Goal: Task Accomplishment & Management: Manage account settings

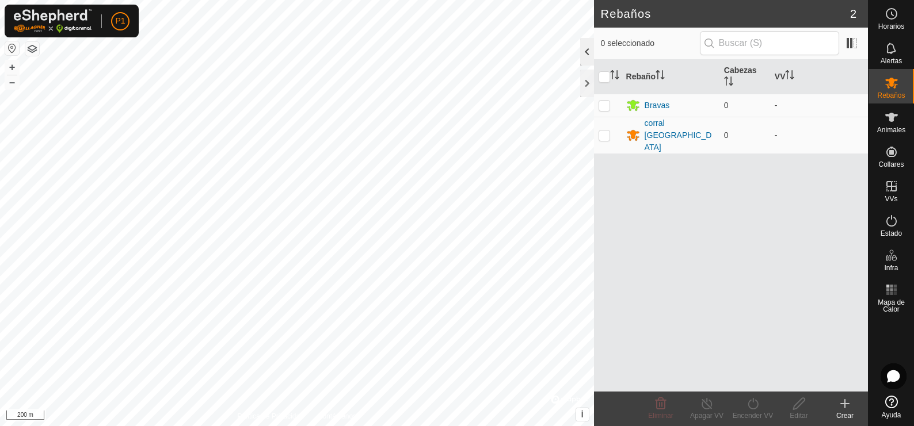
click at [588, 52] on div at bounding box center [587, 52] width 14 height 28
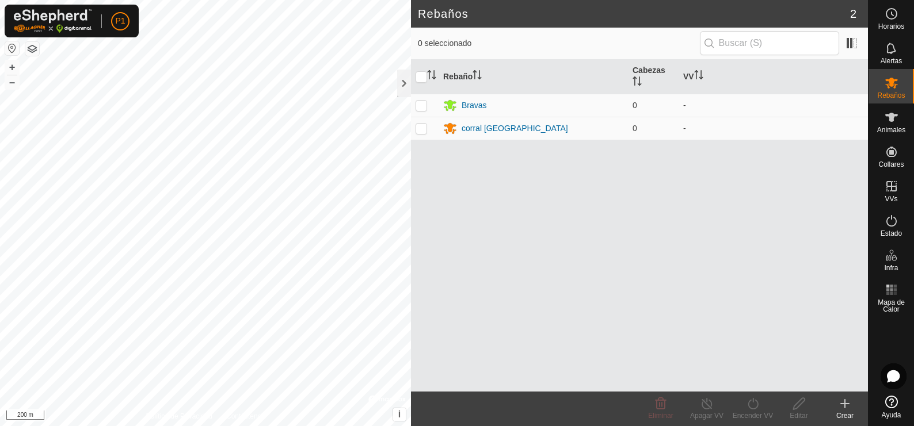
click at [846, 404] on icon at bounding box center [845, 404] width 8 height 0
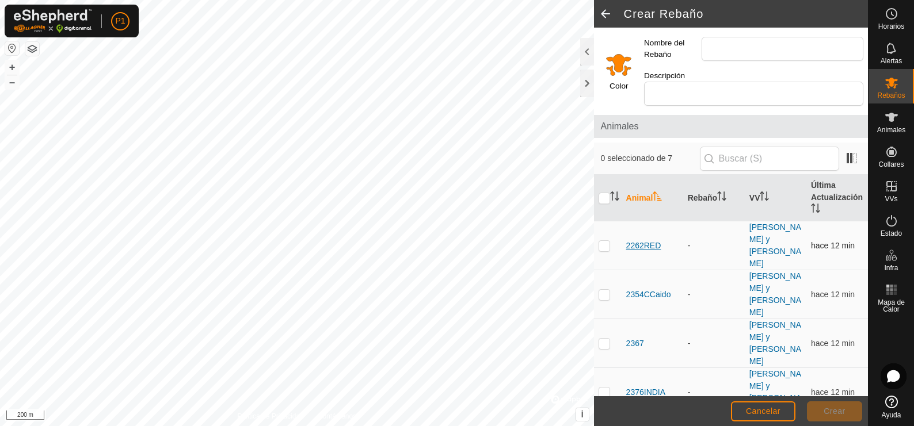
click at [653, 240] on span "2262RED" at bounding box center [643, 246] width 35 height 12
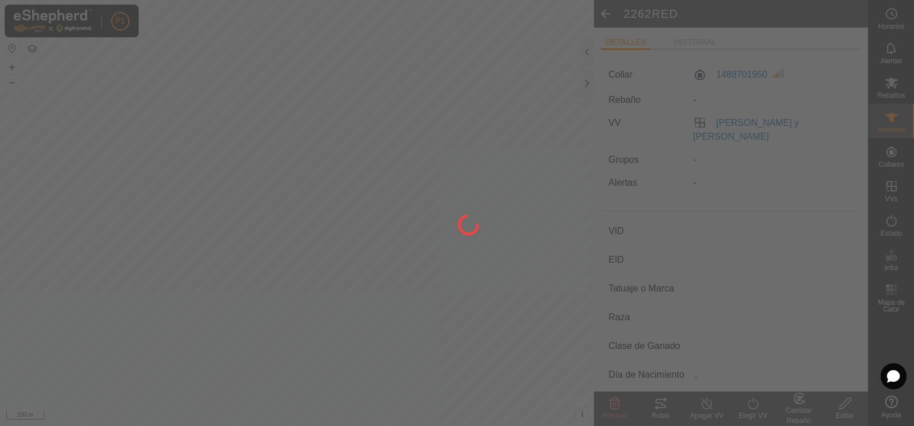
type input "2262RED"
type input "-"
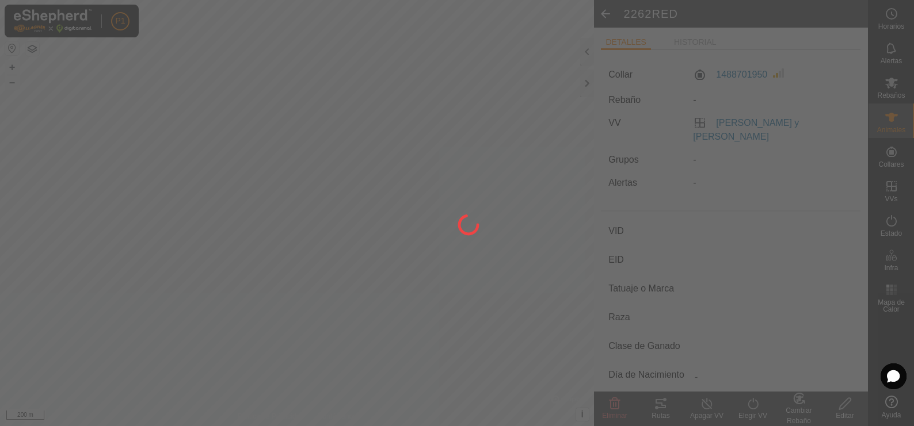
type input "-"
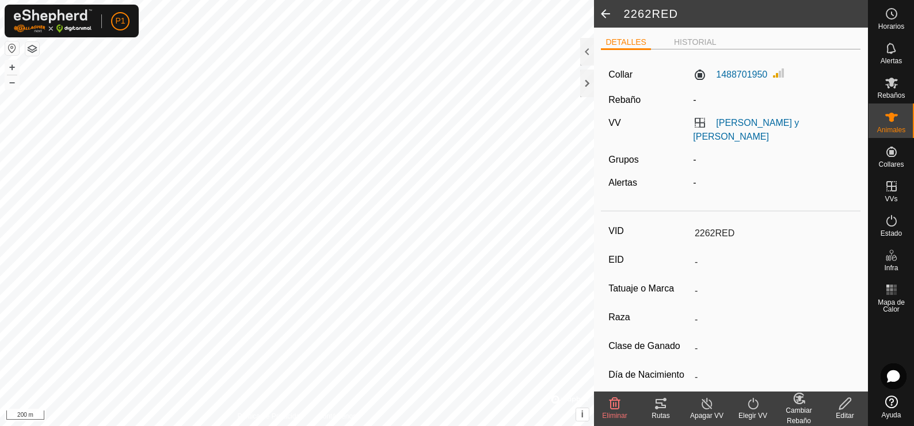
click at [734, 224] on input "2262RED" at bounding box center [771, 234] width 163 height 20
click at [841, 401] on icon at bounding box center [845, 404] width 14 height 14
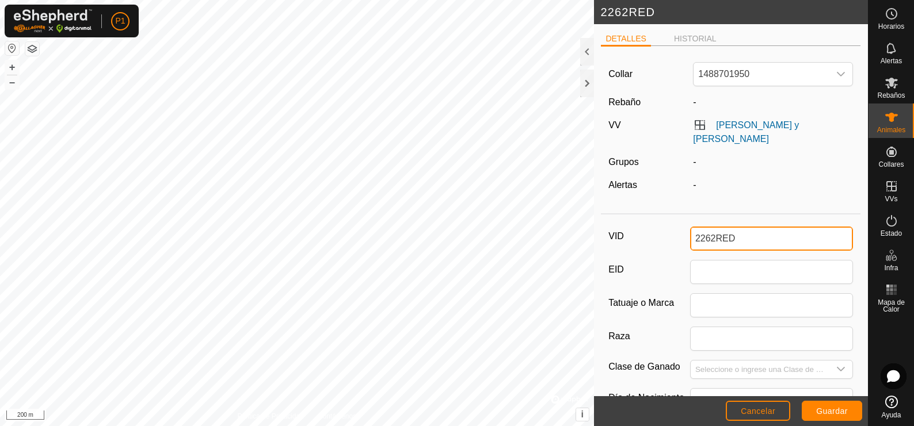
click at [737, 227] on input "2262RED" at bounding box center [771, 239] width 163 height 24
type input "2"
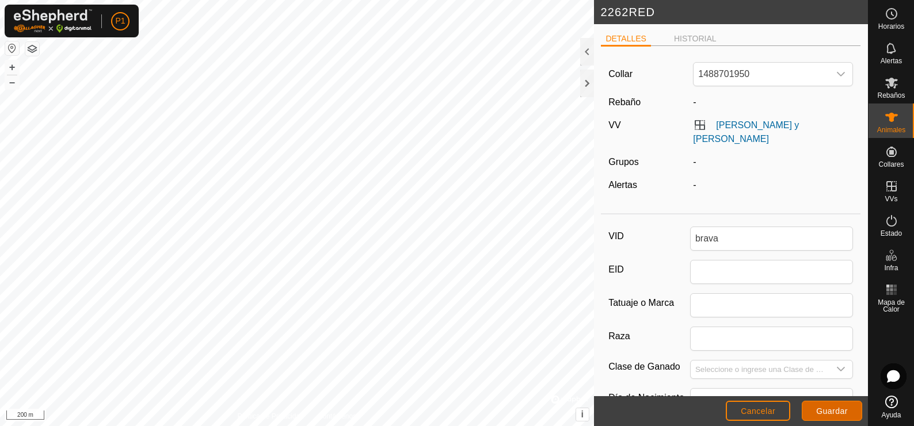
click at [831, 410] on span "Guardar" at bounding box center [832, 411] width 32 height 9
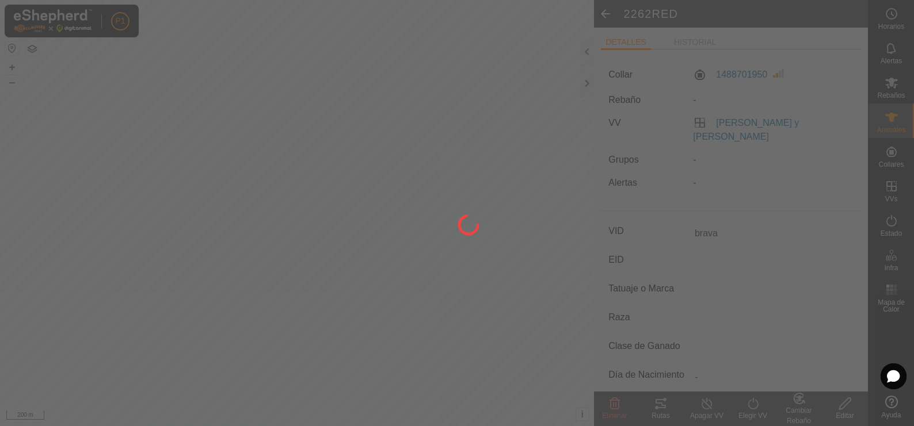
type input "brava"
type input "-"
type input "0 kg"
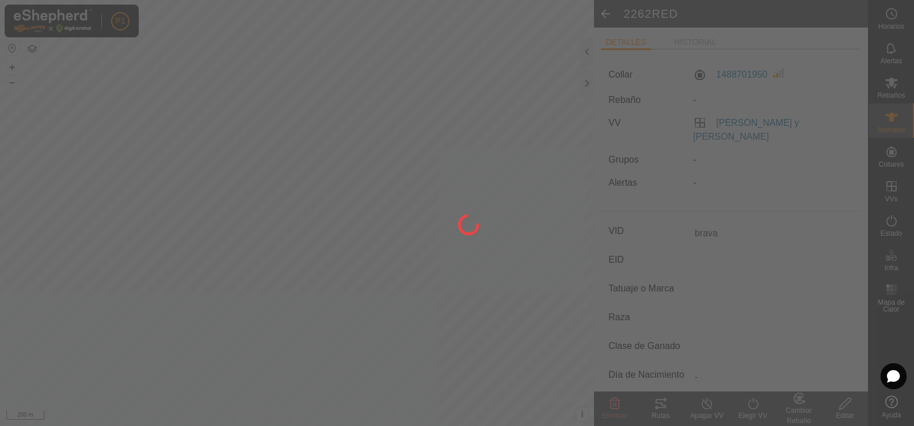
type input "-"
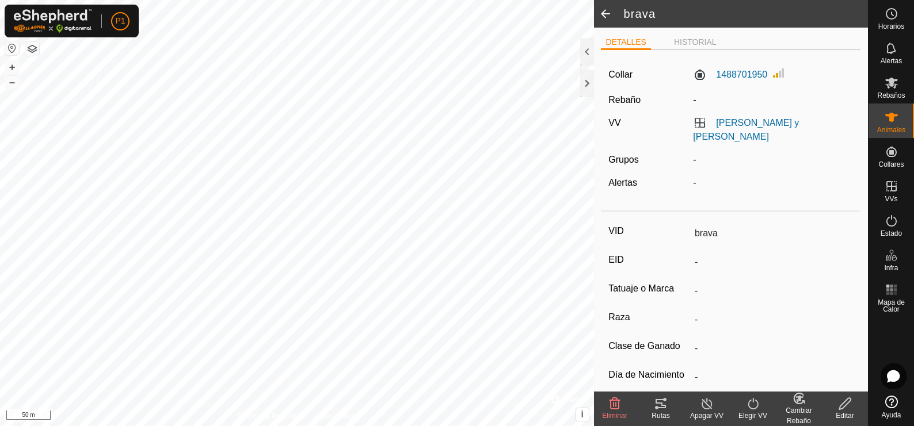
click at [605, 9] on span at bounding box center [605, 14] width 23 height 28
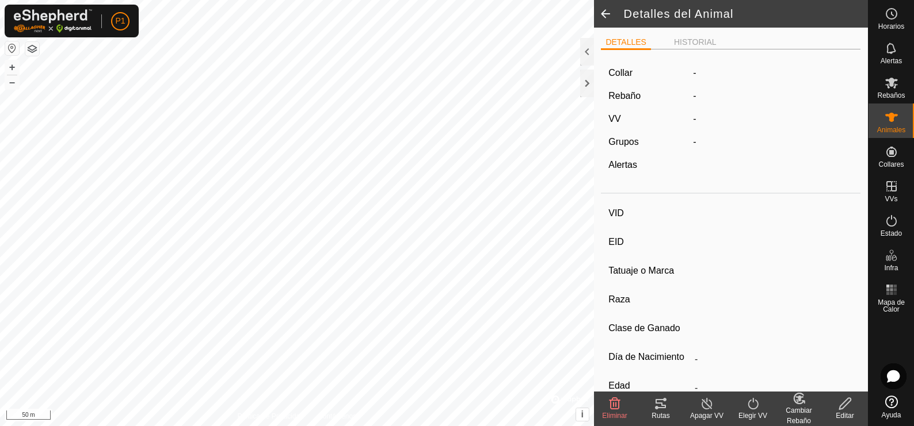
type input "brava"
type input "-"
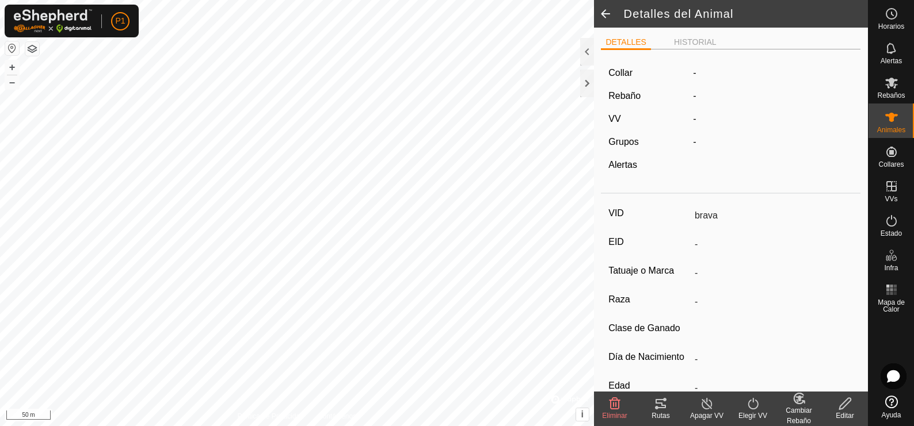
type input "0 kg"
type input "-"
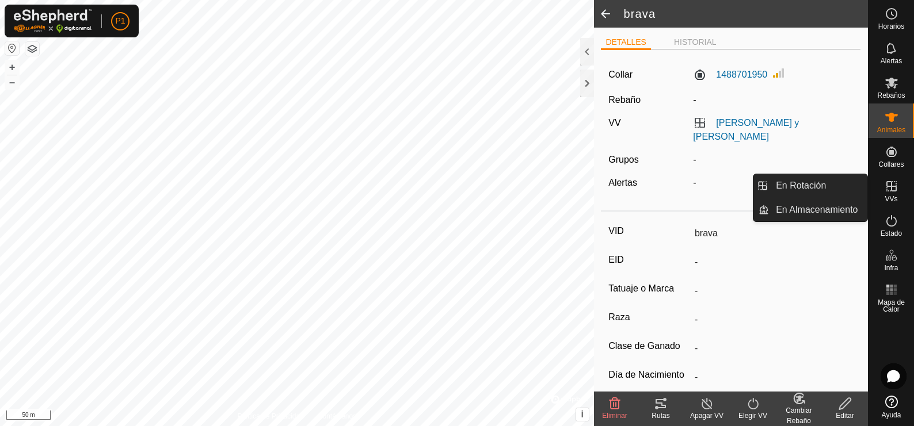
click at [889, 186] on icon at bounding box center [891, 186] width 10 height 10
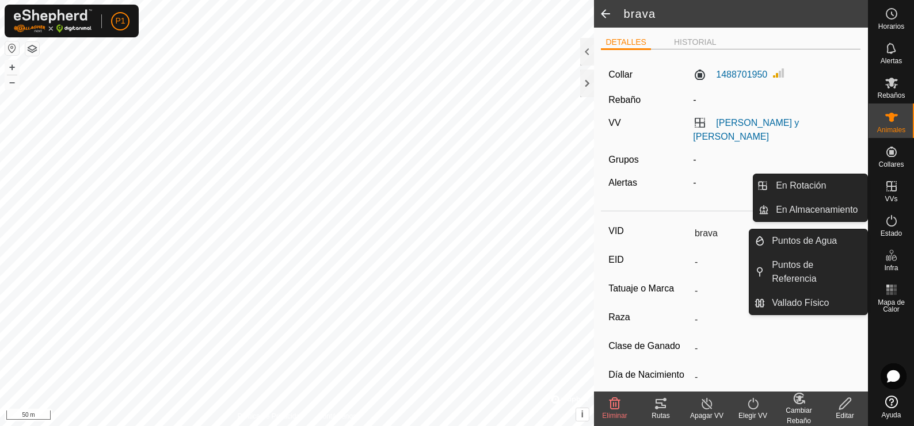
click at [892, 191] on icon at bounding box center [891, 186] width 10 height 10
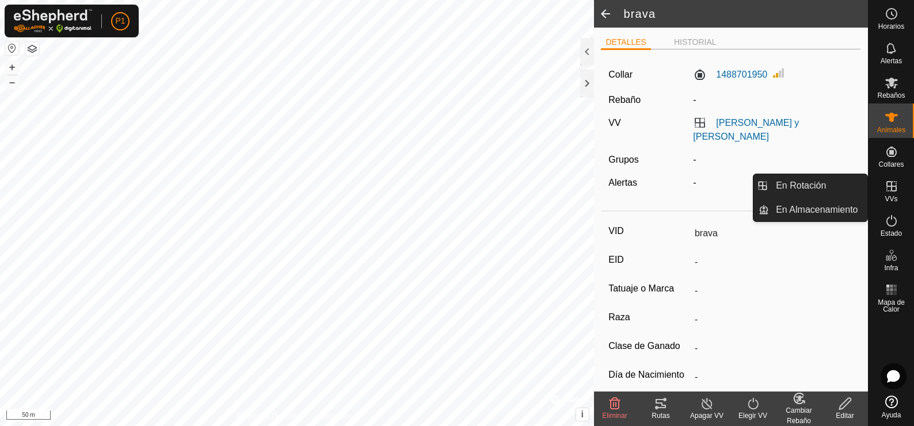
click at [892, 191] on icon at bounding box center [891, 186] width 10 height 10
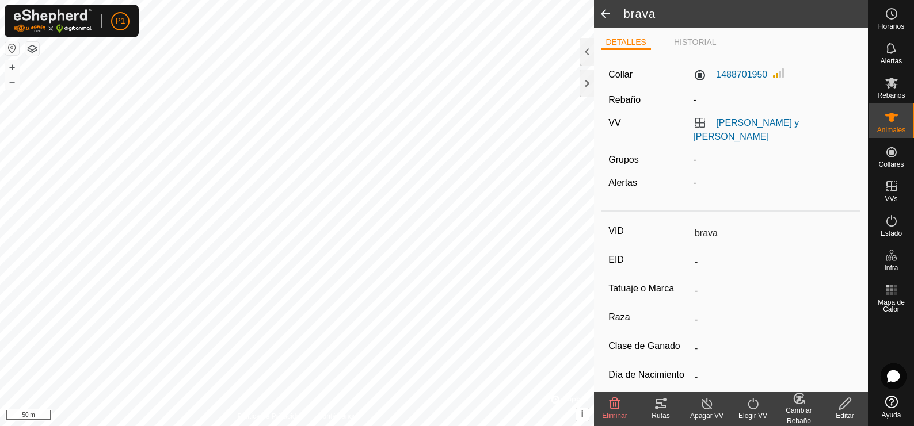
click at [605, 12] on span at bounding box center [605, 14] width 23 height 28
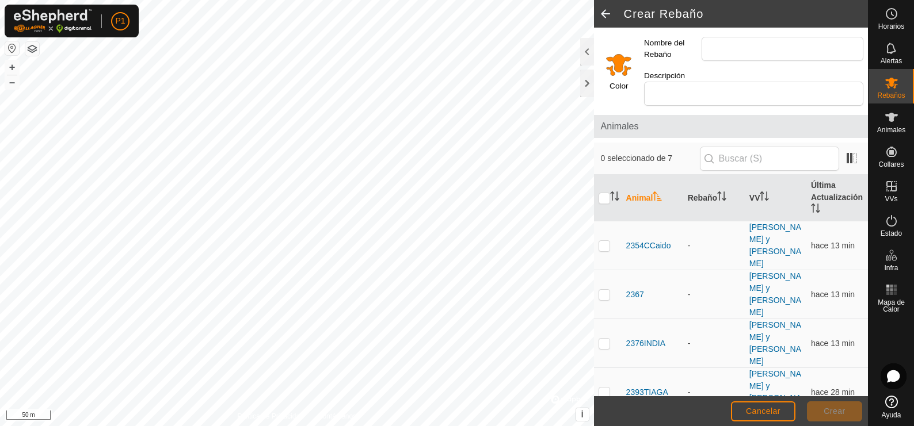
click at [603, 10] on span at bounding box center [605, 14] width 23 height 28
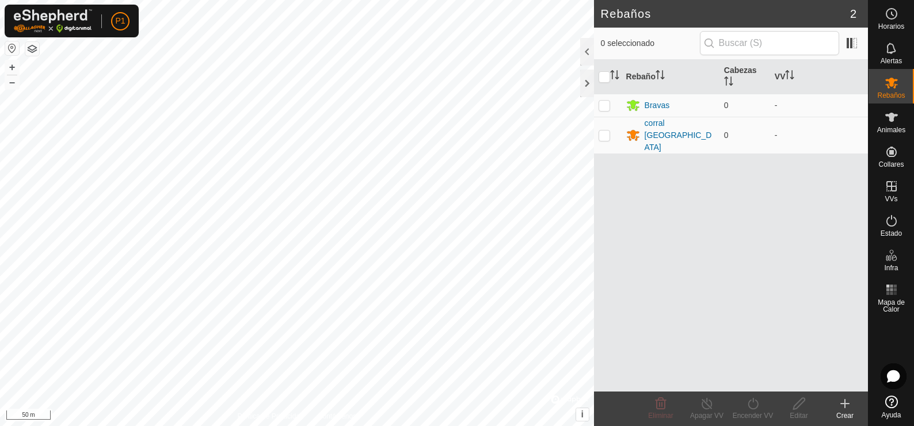
click at [838, 402] on icon at bounding box center [845, 404] width 14 height 14
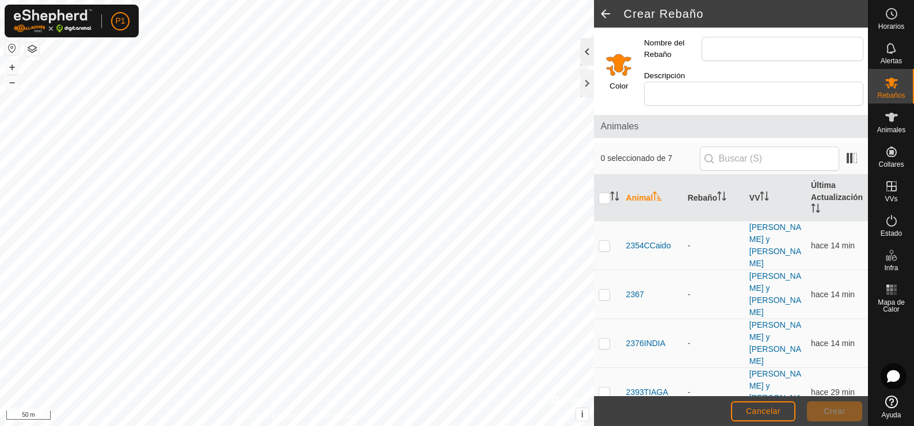
click at [585, 52] on div at bounding box center [587, 52] width 14 height 28
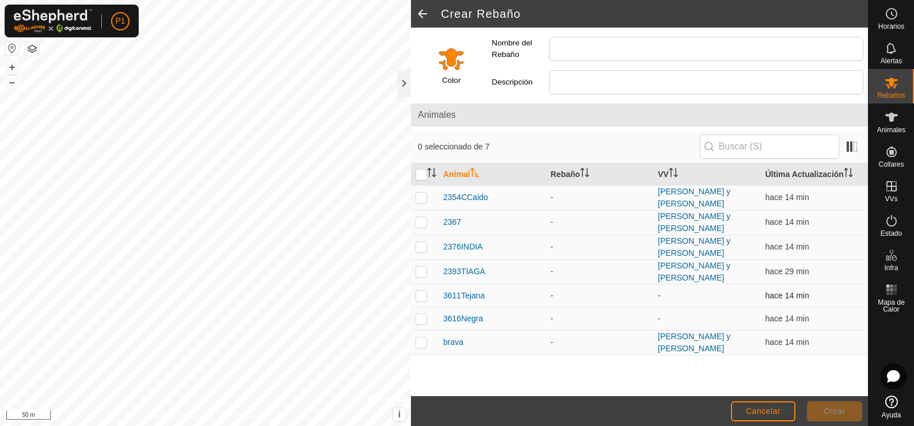
click at [418, 291] on p-checkbox at bounding box center [421, 295] width 12 height 9
checkbox input "true"
click at [421, 314] on p-checkbox at bounding box center [421, 318] width 12 height 9
checkbox input "true"
click at [427, 288] on td at bounding box center [425, 295] width 28 height 23
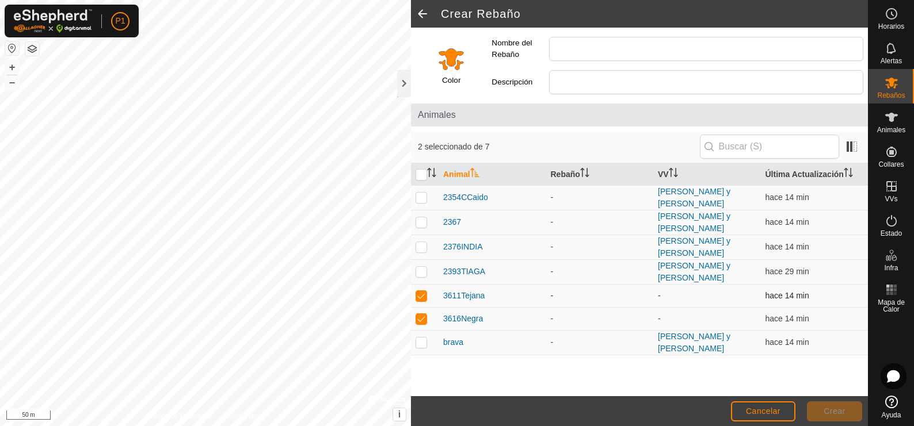
checkbox input "false"
click at [426, 314] on p-checkbox at bounding box center [421, 318] width 12 height 9
checkbox input "false"
click at [420, 13] on span at bounding box center [422, 14] width 23 height 28
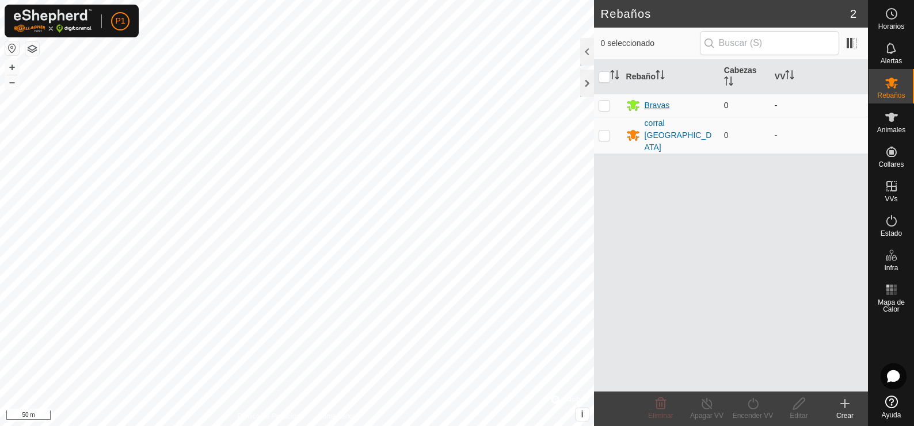
click at [667, 105] on div "Bravas" at bounding box center [656, 106] width 25 height 12
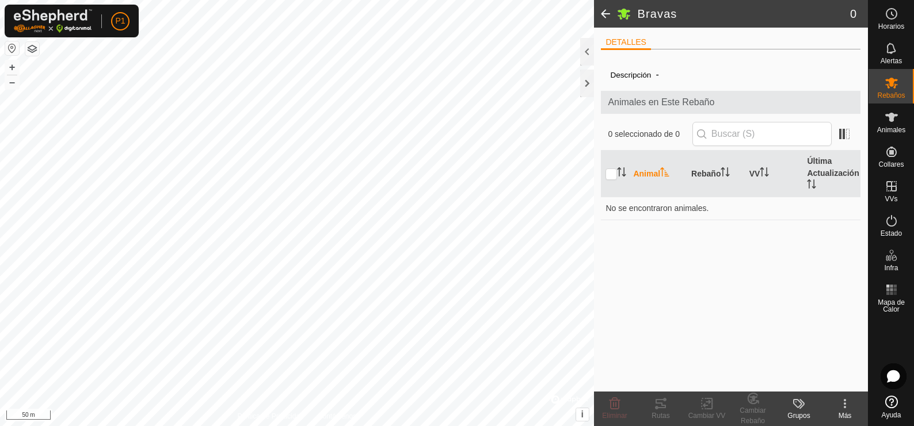
click at [844, 400] on icon at bounding box center [845, 400] width 2 height 2
click at [582, 52] on div at bounding box center [587, 52] width 14 height 28
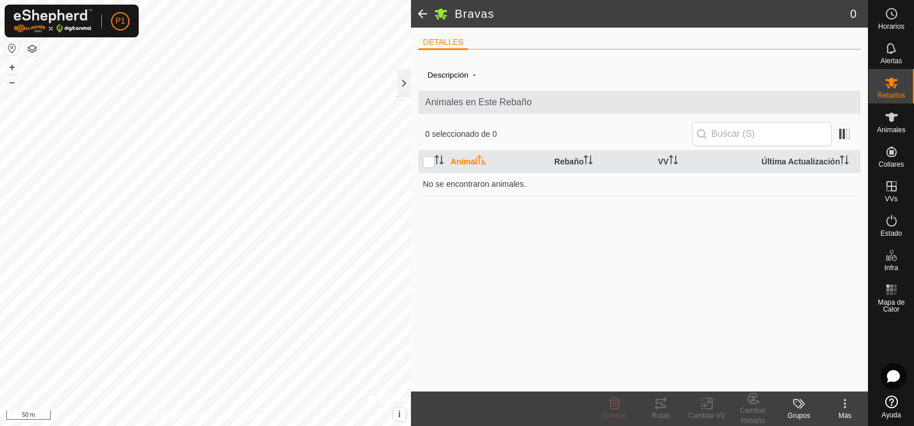
click at [422, 7] on span at bounding box center [422, 14] width 23 height 28
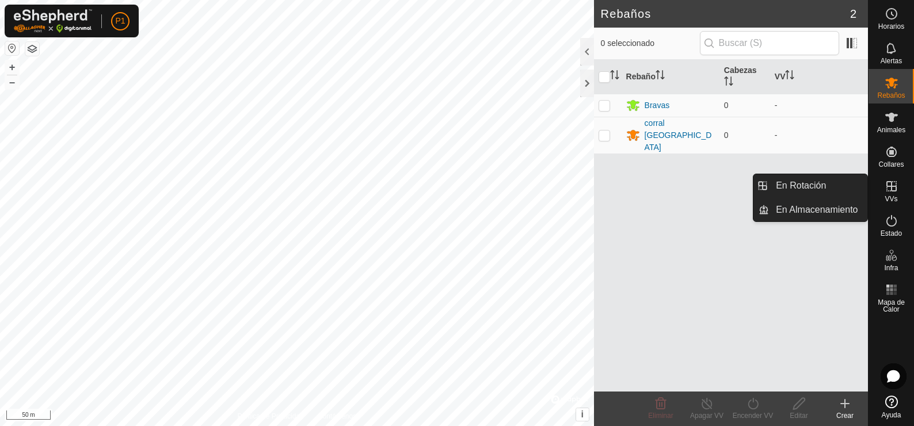
click at [892, 190] on icon at bounding box center [891, 187] width 14 height 14
click at [887, 233] on span "Estado" at bounding box center [890, 233] width 21 height 7
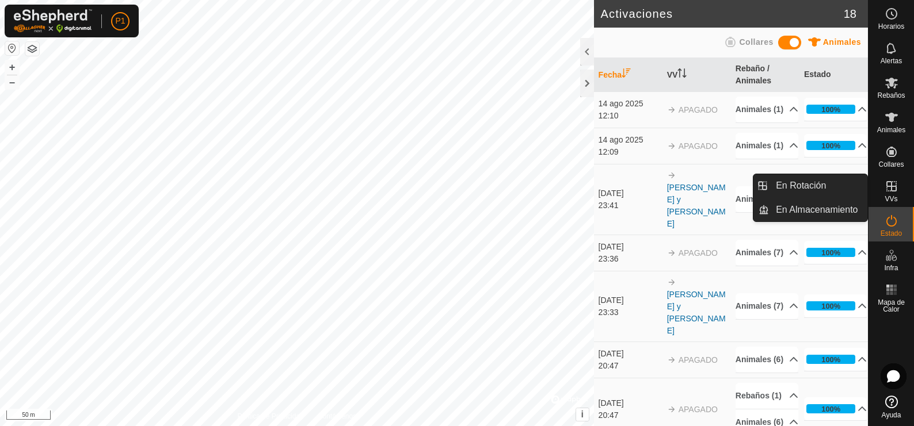
click at [889, 190] on icon at bounding box center [891, 187] width 14 height 14
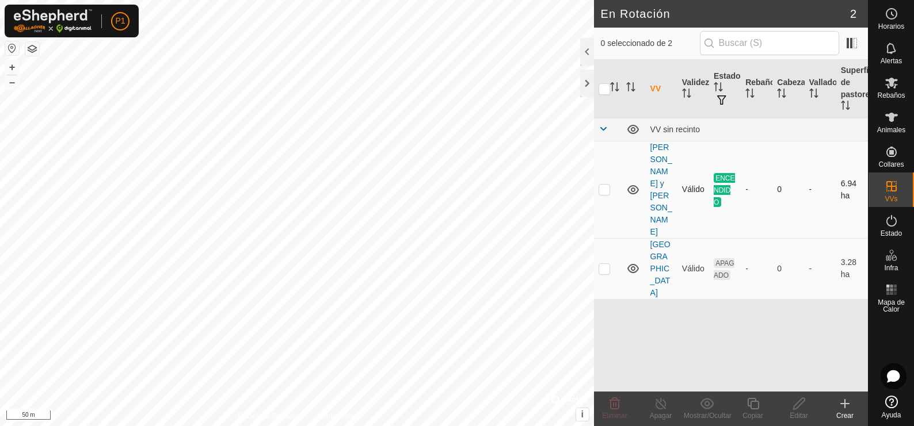
checkbox input "true"
click at [656, 238] on td "[GEOGRAPHIC_DATA]" at bounding box center [662, 268] width 32 height 61
click at [656, 240] on link "[GEOGRAPHIC_DATA]" at bounding box center [660, 269] width 20 height 58
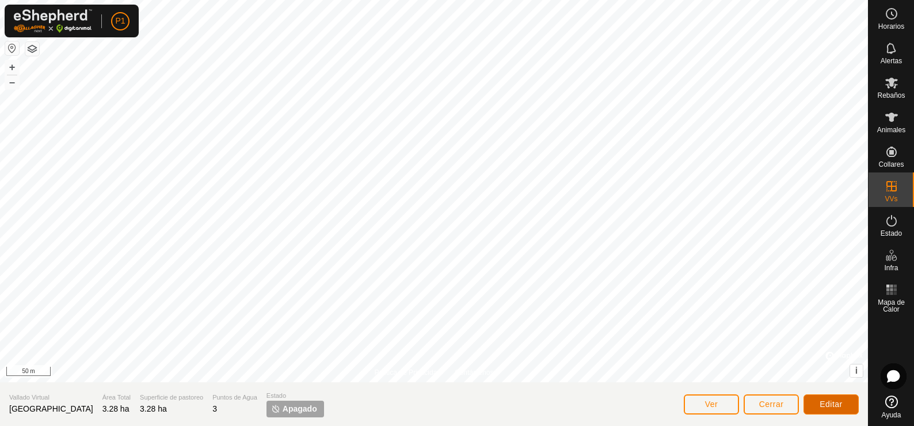
click at [829, 402] on span "Editar" at bounding box center [830, 404] width 23 height 9
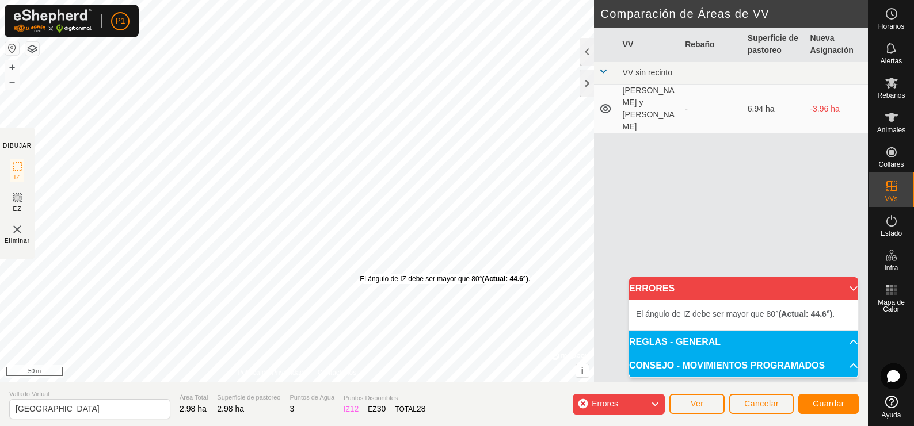
drag, startPoint x: 368, startPoint y: 304, endPoint x: 360, endPoint y: 274, distance: 31.5
click at [360, 274] on div "El [PERSON_NAME] de IZ debe ser mayor que 80° (Actual: 44.6°) ." at bounding box center [445, 279] width 170 height 10
click at [371, 63] on div "El [PERSON_NAME] de IZ debe ser mayor que 80° (Actual: 44.6°) . + – ⇧ i © Mapbo…" at bounding box center [297, 191] width 594 height 383
click at [487, 200] on div "El [PERSON_NAME] de IZ debe ser mayor que 80° (Actual: 18.4°) . + – ⇧ i © Mapbo…" at bounding box center [297, 191] width 594 height 383
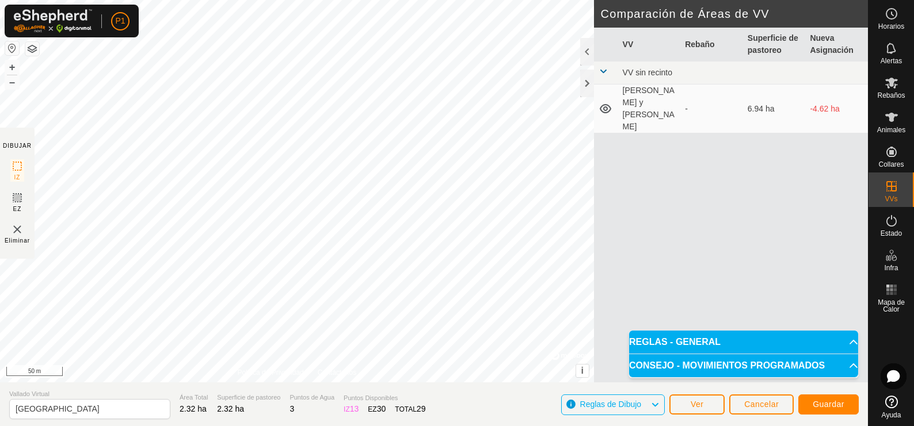
drag, startPoint x: 482, startPoint y: 195, endPoint x: 450, endPoint y: -75, distance: 271.7
click at [450, 0] on html "P1 Horarios Alertas Rebaños Animales Collares VVs Estado Infra Mapa de Calor Ay…" at bounding box center [457, 213] width 914 height 426
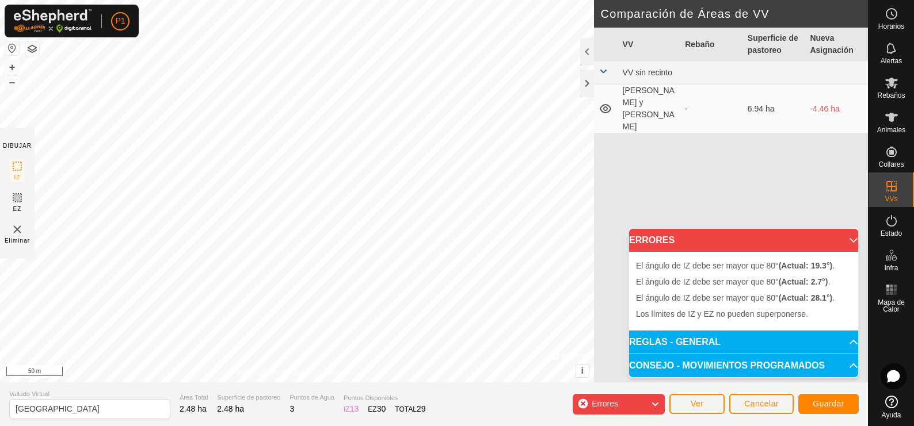
click at [13, 229] on img at bounding box center [17, 230] width 14 height 14
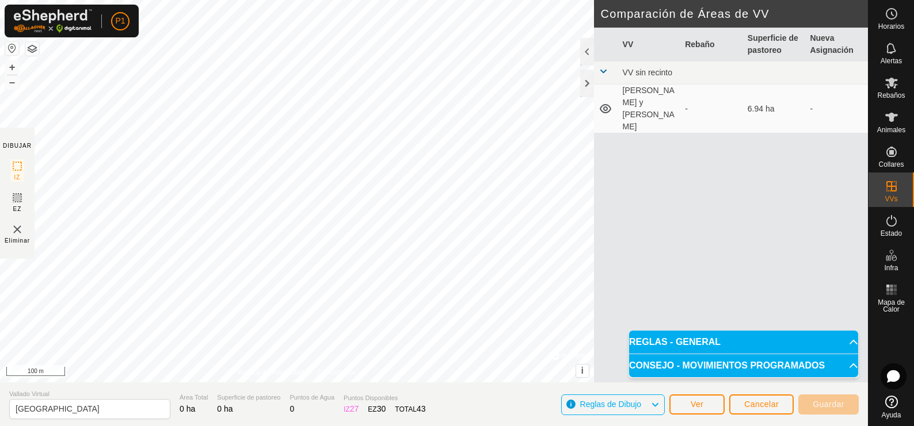
click at [16, 232] on img at bounding box center [17, 230] width 14 height 14
click at [14, 229] on img at bounding box center [17, 230] width 14 height 14
click at [18, 227] on img at bounding box center [17, 230] width 14 height 14
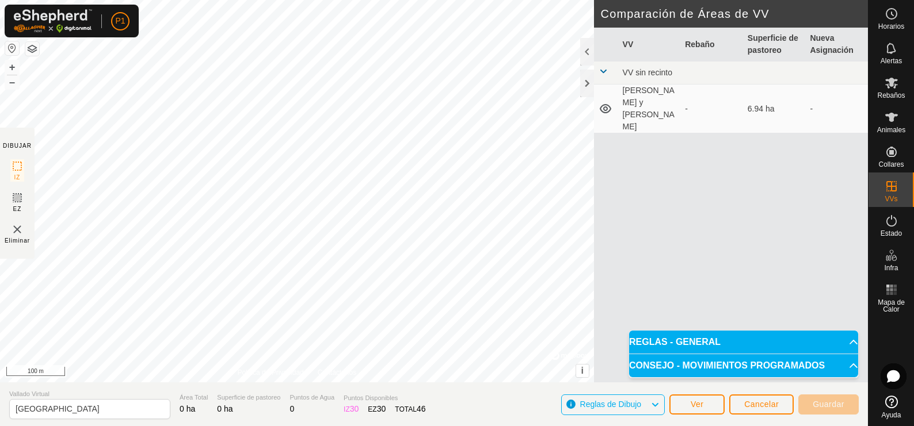
click at [14, 225] on img at bounding box center [17, 230] width 14 height 14
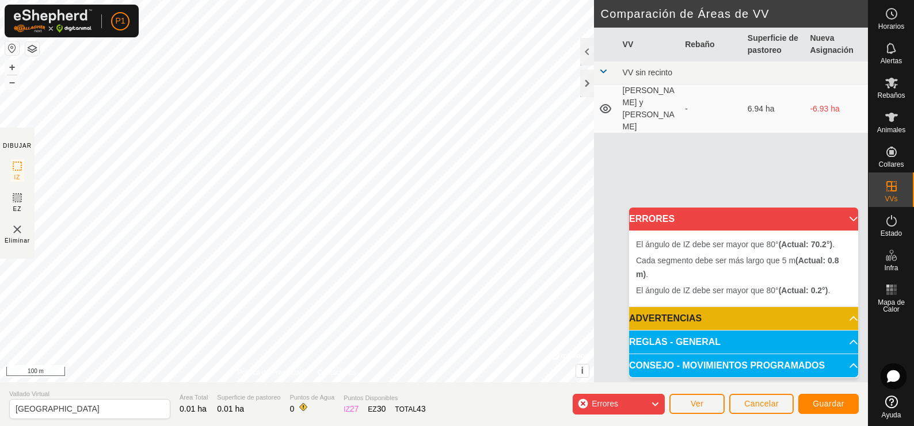
click at [19, 228] on img at bounding box center [17, 230] width 14 height 14
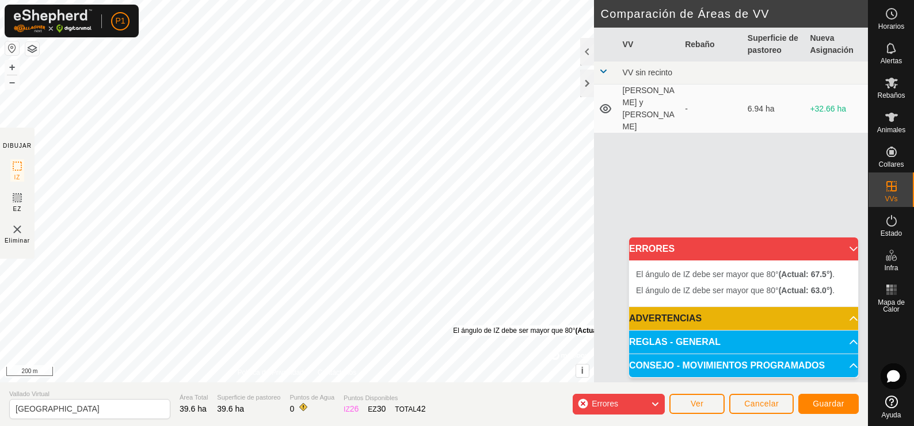
drag, startPoint x: 447, startPoint y: 332, endPoint x: 453, endPoint y: 326, distance: 8.6
click at [453, 326] on div "El [PERSON_NAME] de IZ debe ser mayor que 80° (Actual: 67.5°) ." at bounding box center [538, 331] width 170 height 10
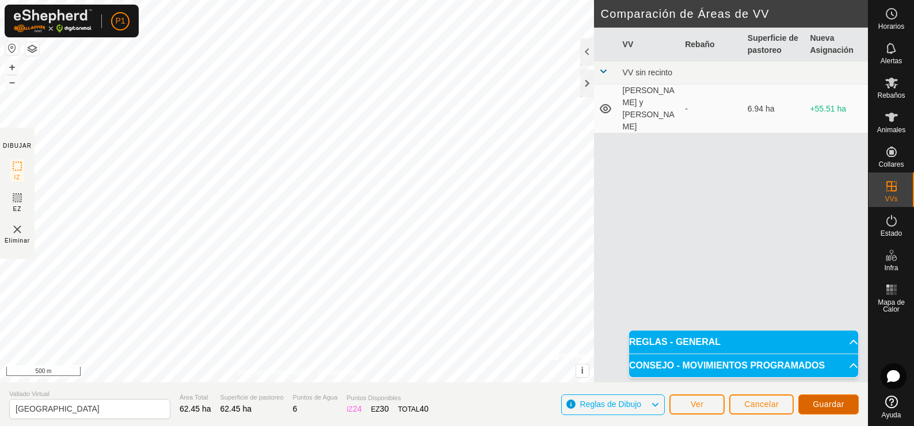
click at [818, 399] on button "Guardar" at bounding box center [828, 405] width 60 height 20
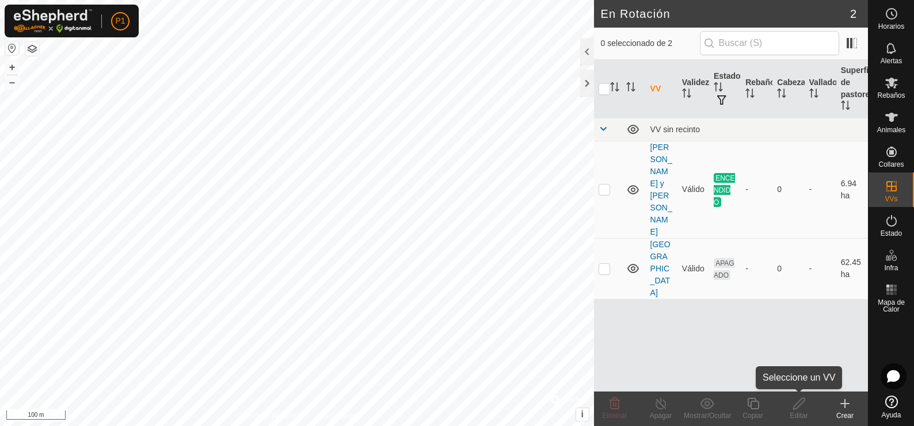
click at [799, 409] on icon at bounding box center [799, 404] width 14 height 14
click at [722, 173] on span "ENCENDIDO" at bounding box center [724, 190] width 21 height 34
click at [606, 185] on p-checkbox at bounding box center [604, 189] width 12 height 9
checkbox input "true"
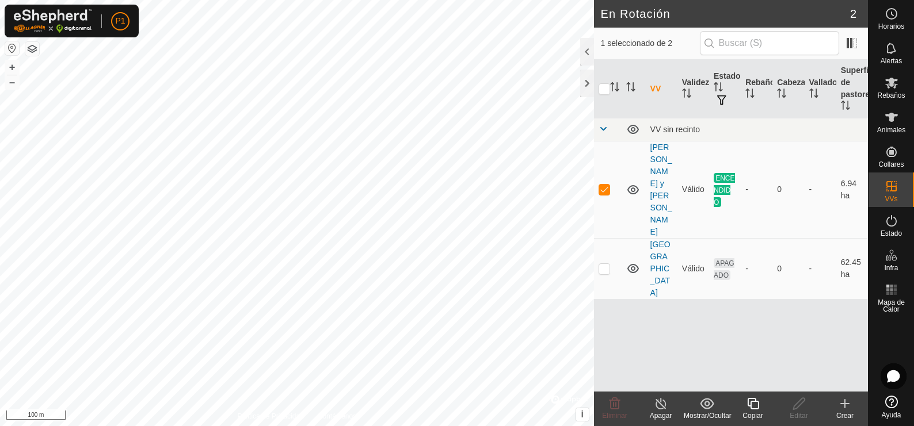
click at [660, 406] on icon at bounding box center [661, 404] width 14 height 14
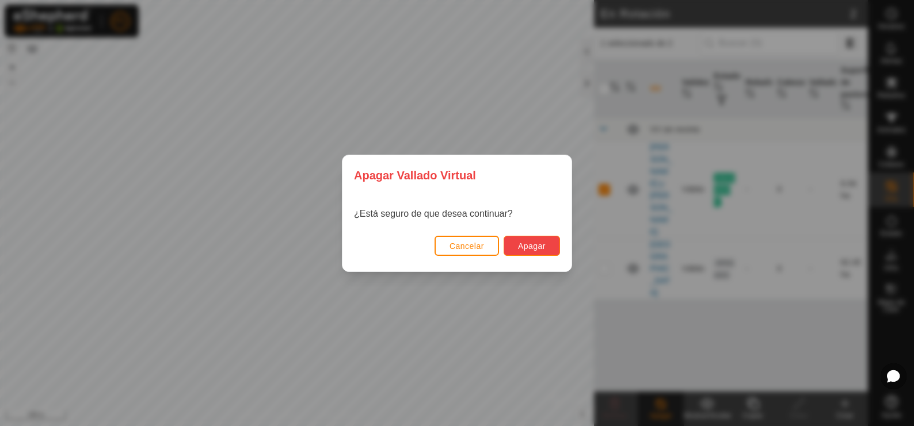
click at [539, 238] on button "Apagar" at bounding box center [532, 246] width 56 height 20
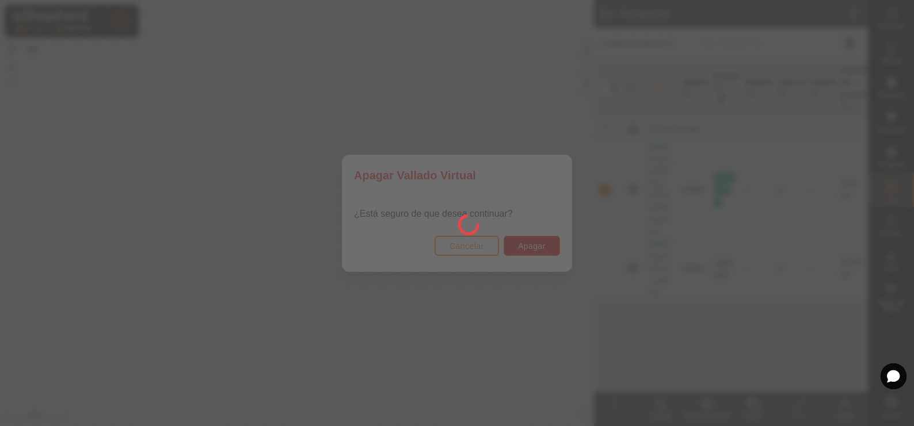
click at [495, 247] on div at bounding box center [457, 213] width 914 height 426
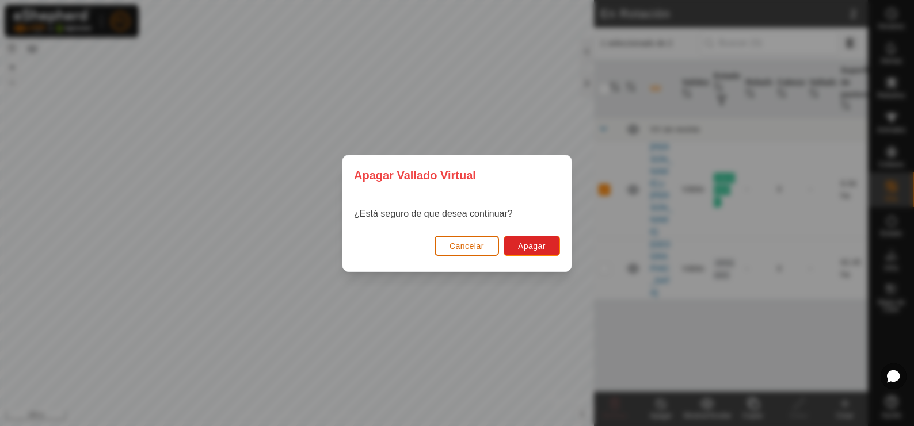
click at [470, 243] on span "Cancelar" at bounding box center [466, 246] width 35 height 9
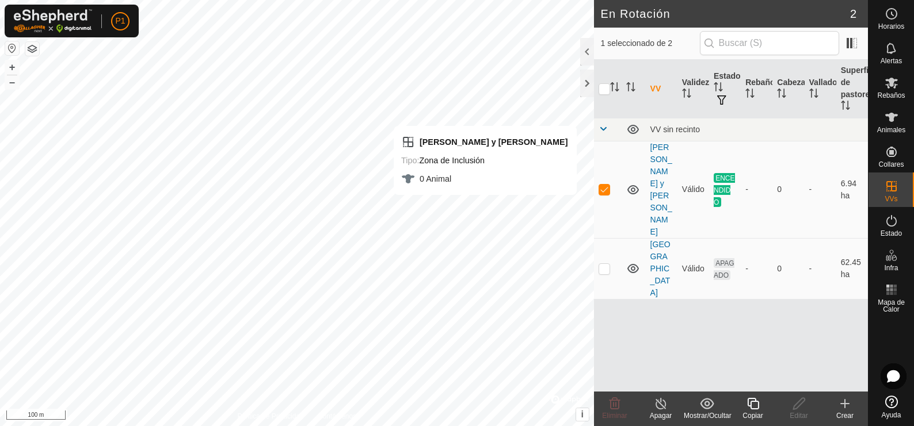
click at [658, 406] on icon at bounding box center [661, 404] width 14 height 14
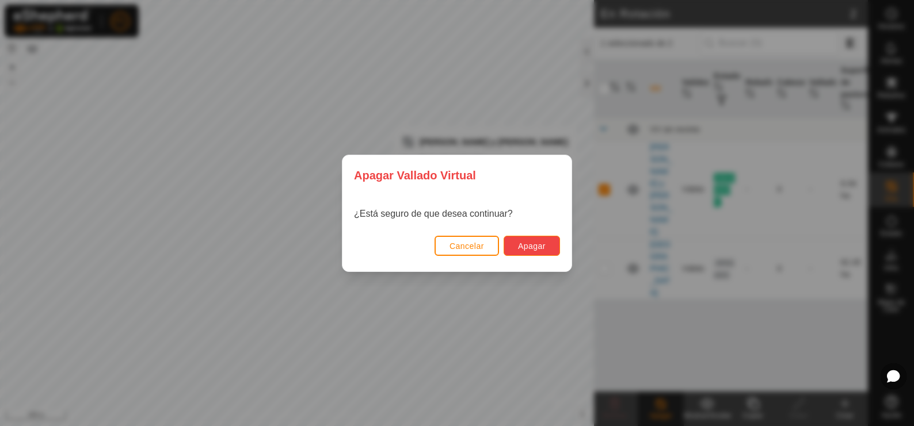
click at [525, 247] on span "Apagar" at bounding box center [532, 246] width 28 height 9
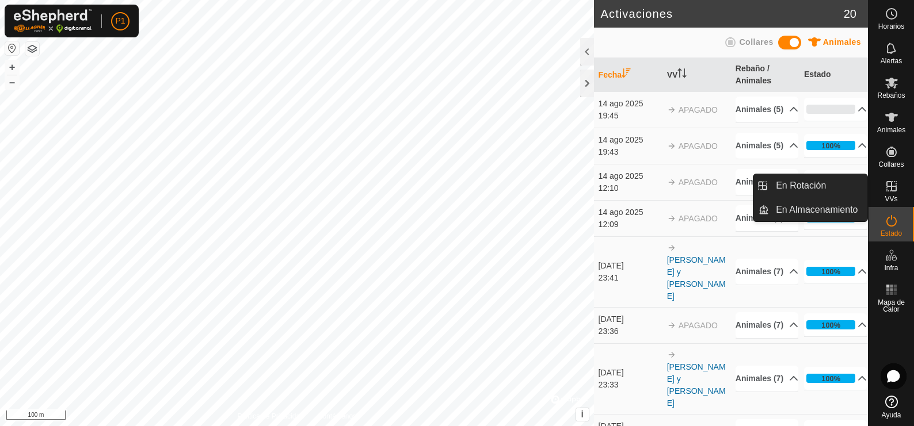
click at [894, 187] on icon at bounding box center [891, 186] width 10 height 10
click at [891, 189] on icon at bounding box center [891, 186] width 10 height 10
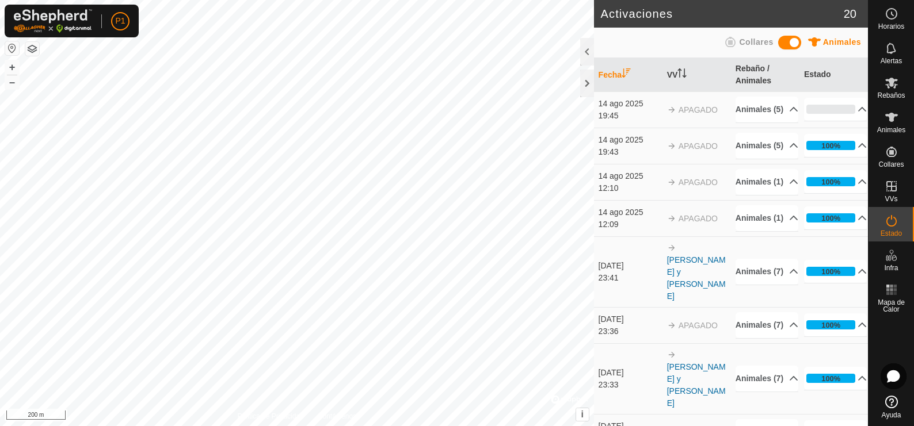
click at [584, 44] on div at bounding box center [587, 52] width 14 height 28
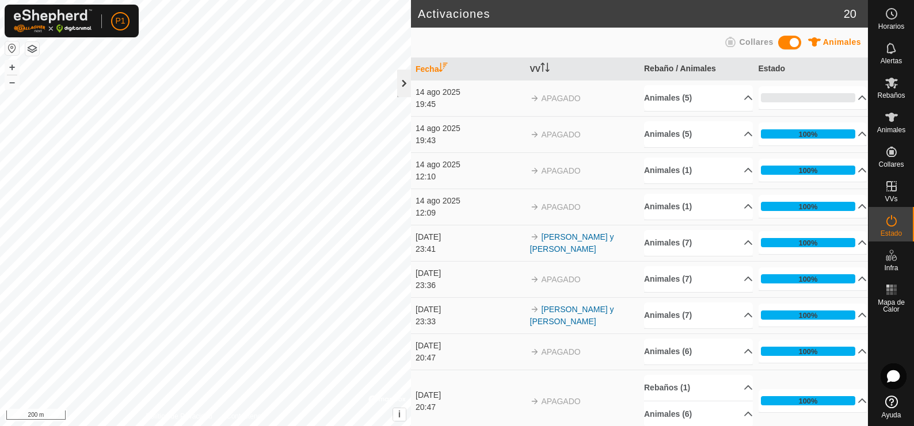
click at [407, 82] on div at bounding box center [404, 84] width 14 height 28
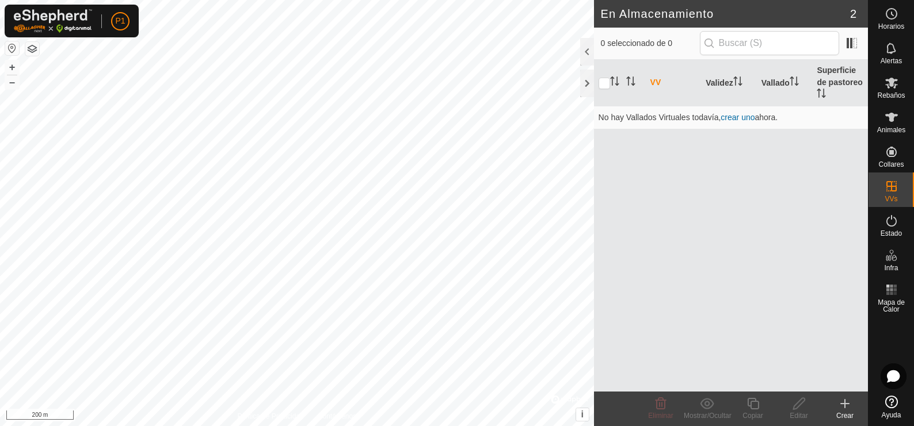
click at [844, 404] on icon at bounding box center [845, 404] width 8 height 0
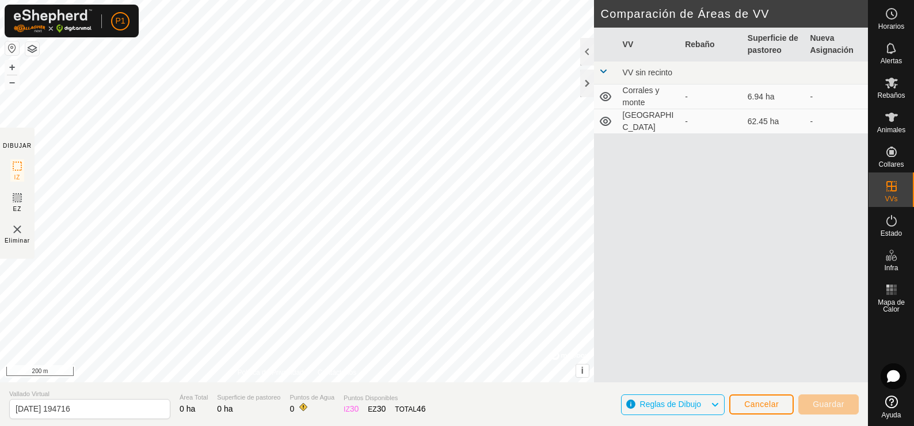
click at [632, 119] on td "[GEOGRAPHIC_DATA]" at bounding box center [649, 121] width 63 height 25
click at [604, 120] on icon at bounding box center [606, 121] width 12 height 9
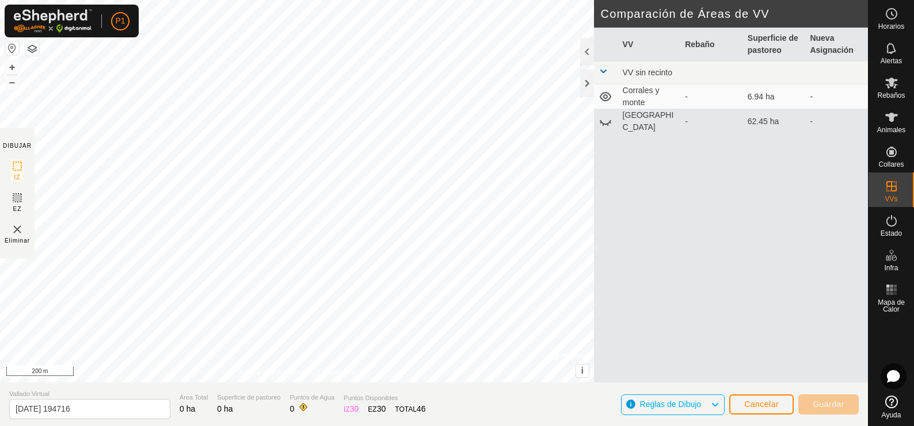
click at [609, 100] on icon at bounding box center [605, 97] width 14 height 14
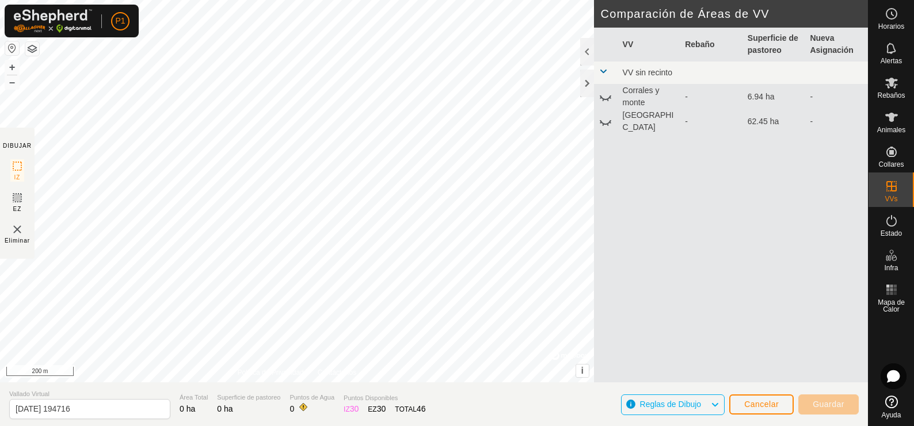
click at [621, 124] on td "[GEOGRAPHIC_DATA]" at bounding box center [649, 121] width 63 height 25
click at [598, 123] on icon at bounding box center [605, 122] width 14 height 14
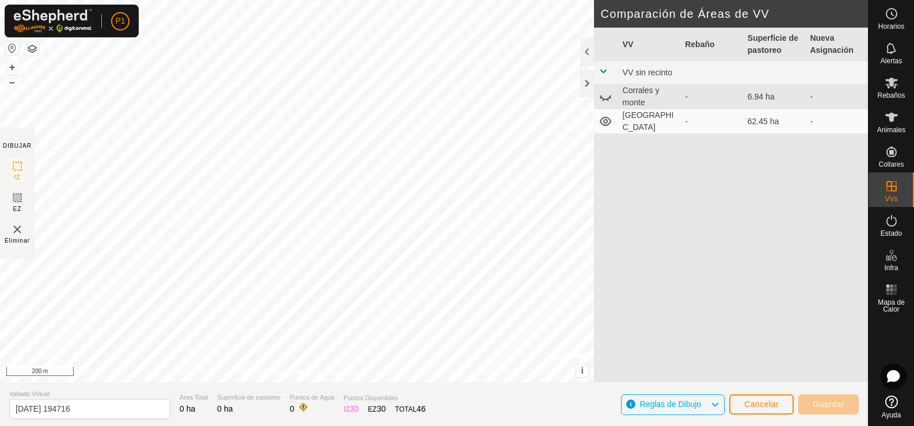
click at [628, 122] on td "[GEOGRAPHIC_DATA]" at bounding box center [649, 121] width 63 height 25
click at [686, 121] on div "-" at bounding box center [712, 122] width 54 height 12
click at [607, 123] on icon at bounding box center [606, 121] width 12 height 9
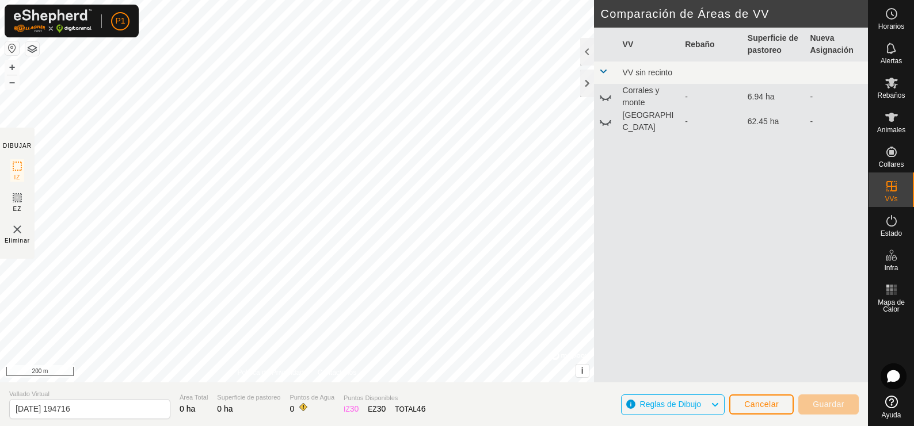
click at [637, 121] on td "[GEOGRAPHIC_DATA]" at bounding box center [649, 121] width 63 height 25
click at [601, 124] on icon at bounding box center [605, 122] width 14 height 14
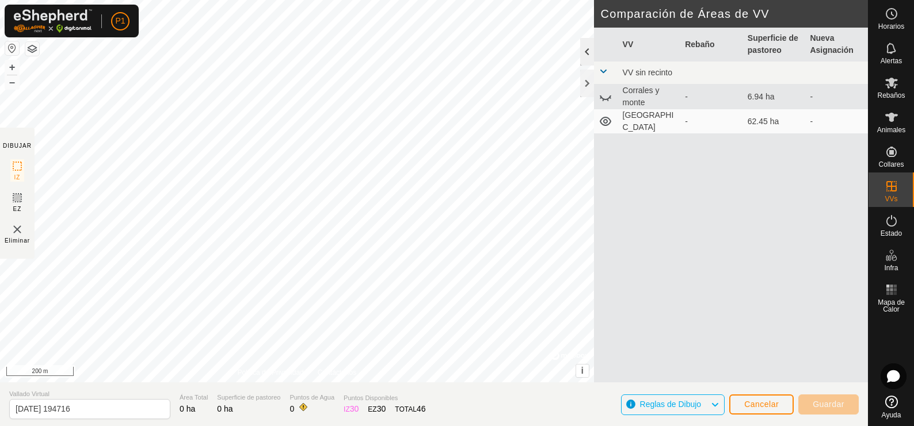
click at [582, 51] on div at bounding box center [587, 52] width 14 height 28
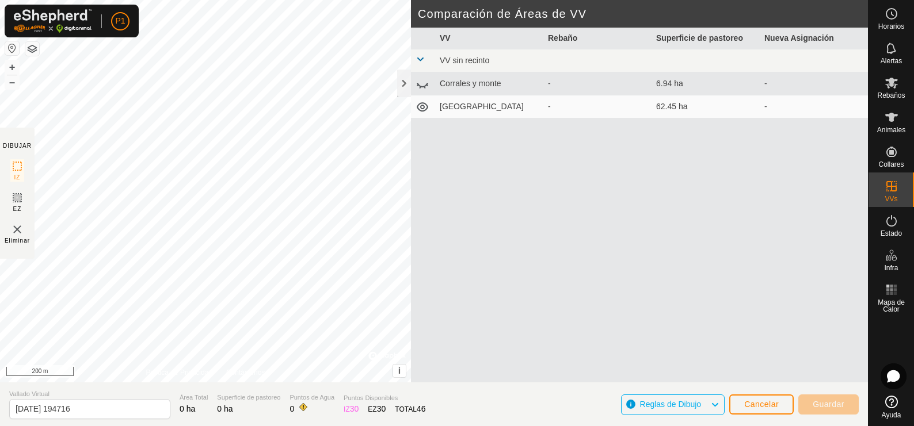
click at [17, 233] on img at bounding box center [17, 230] width 14 height 14
click at [681, 403] on span "Reglas de Dibujo" at bounding box center [671, 404] width 62 height 9
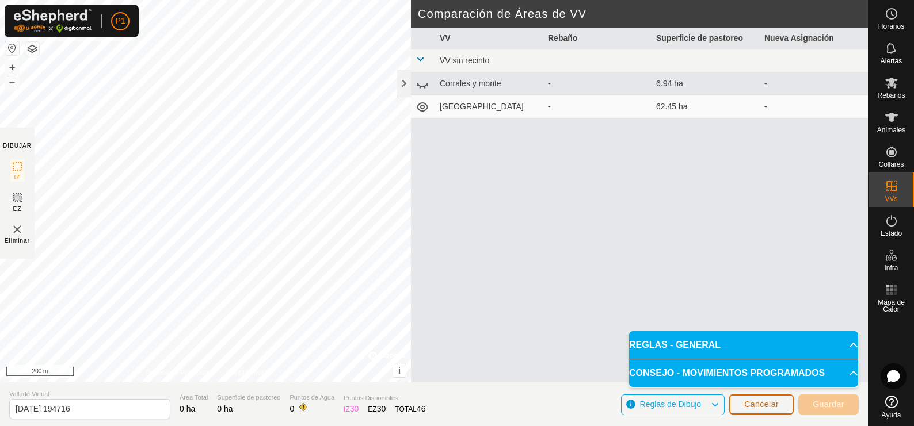
click at [771, 404] on span "Cancelar" at bounding box center [761, 404] width 35 height 9
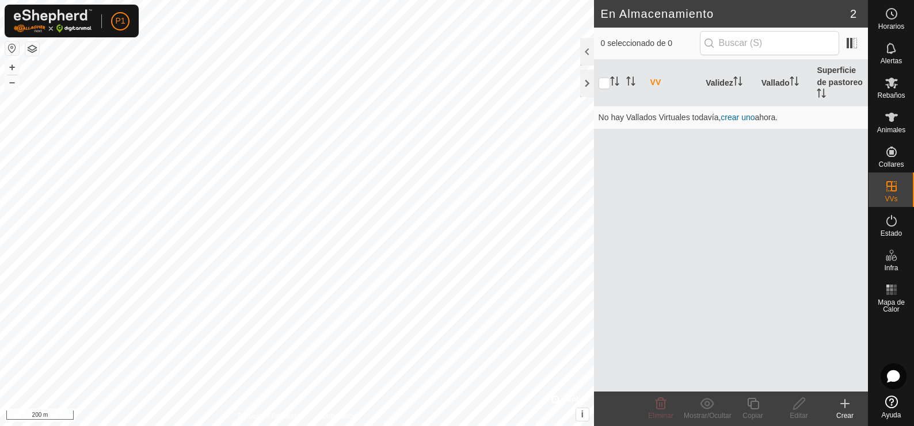
click at [856, 12] on span "2" at bounding box center [853, 13] width 6 height 17
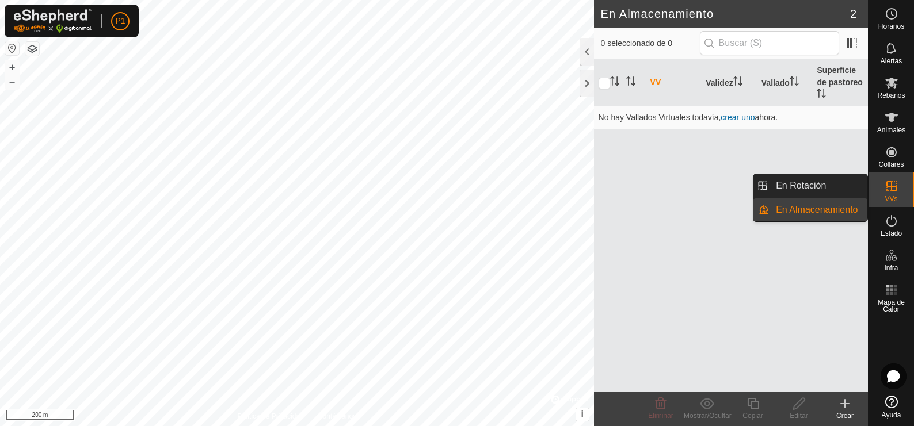
click at [836, 206] on link "En Almacenamiento" at bounding box center [818, 210] width 98 height 23
click at [827, 187] on link "En Rotación" at bounding box center [818, 185] width 98 height 23
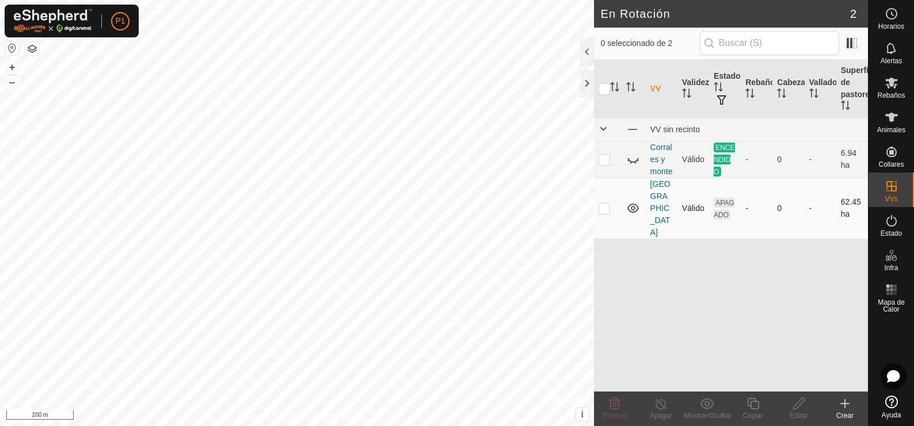
click at [658, 201] on td "[GEOGRAPHIC_DATA]" at bounding box center [662, 208] width 32 height 61
click at [600, 204] on p-checkbox at bounding box center [604, 208] width 12 height 9
checkbox input "true"
click at [796, 406] on icon at bounding box center [799, 404] width 14 height 14
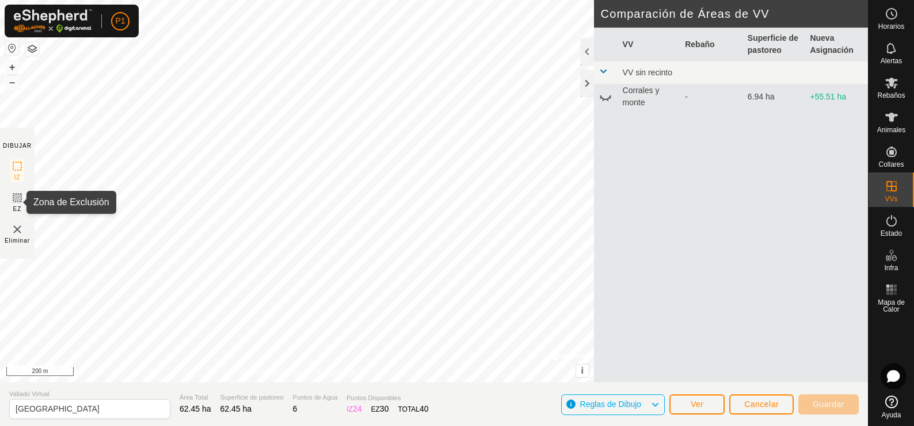
click at [18, 194] on rect at bounding box center [17, 197] width 9 height 9
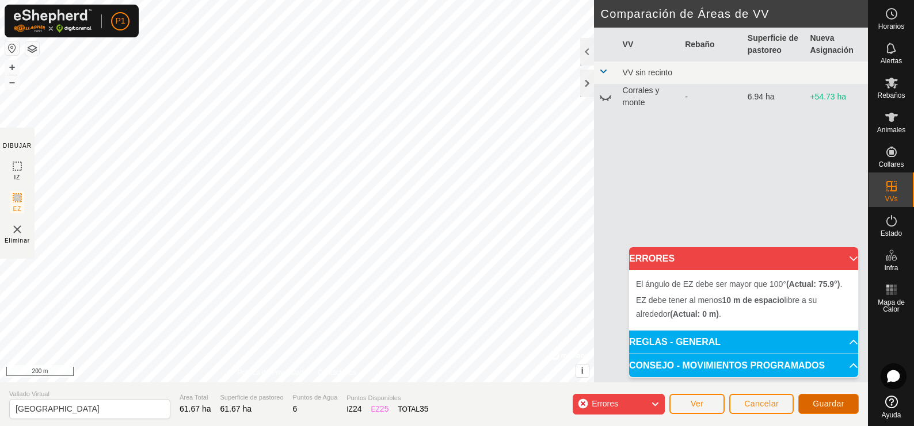
click at [829, 406] on span "Guardar" at bounding box center [829, 403] width 32 height 9
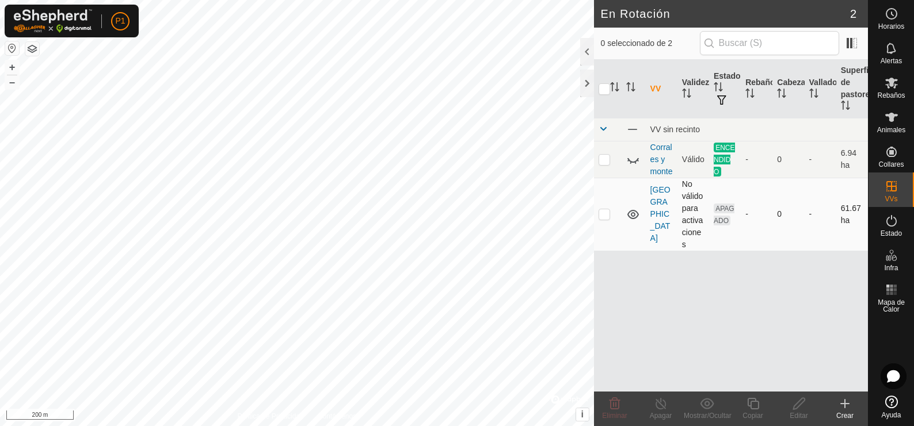
click at [605, 212] on p-checkbox at bounding box center [604, 213] width 12 height 9
click at [804, 411] on div "Editar" at bounding box center [799, 416] width 46 height 10
click at [599, 212] on p-checkbox at bounding box center [604, 213] width 12 height 9
checkbox input "true"
click at [798, 403] on icon at bounding box center [799, 404] width 12 height 12
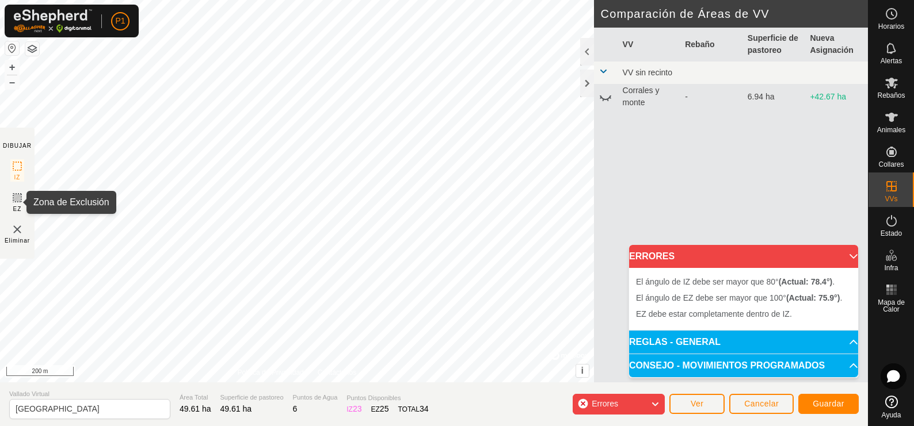
click at [13, 199] on rect at bounding box center [17, 197] width 9 height 9
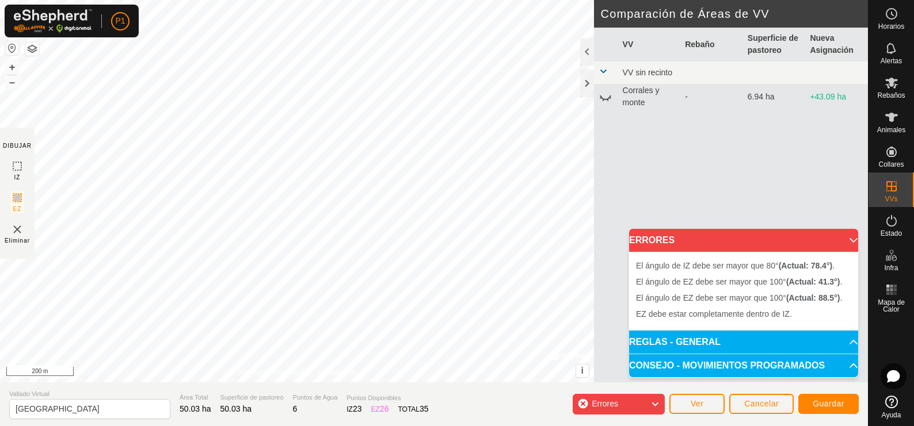
click at [17, 232] on img at bounding box center [17, 230] width 14 height 14
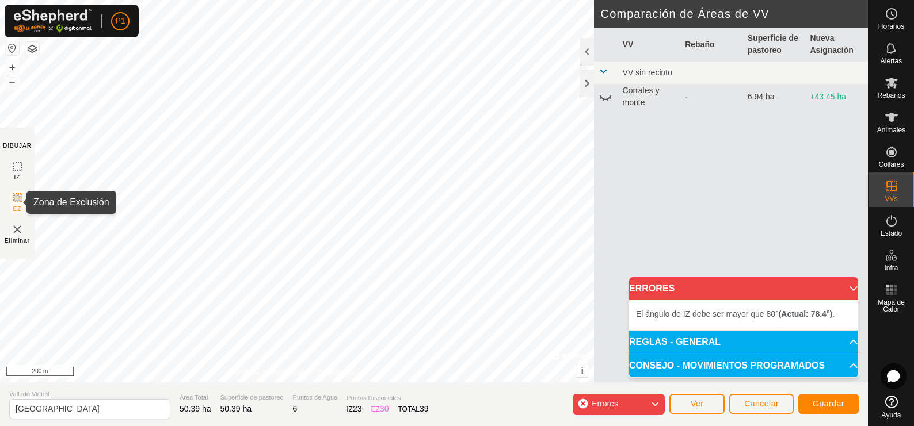
click at [16, 197] on icon at bounding box center [17, 198] width 14 height 14
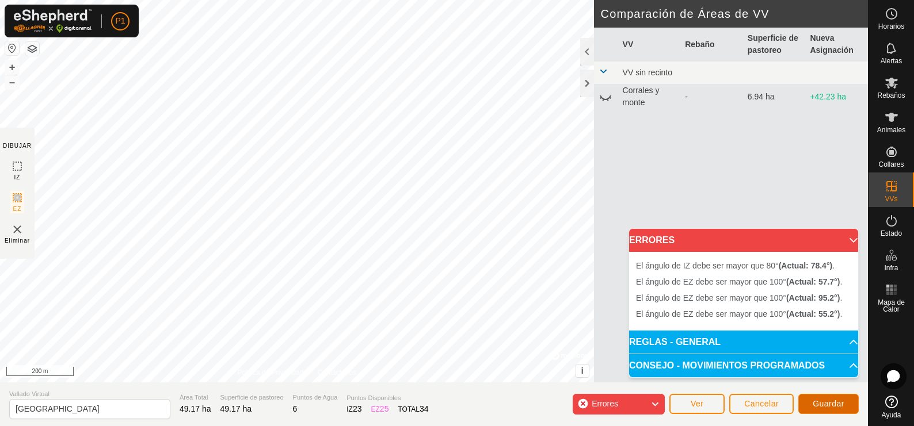
click at [825, 398] on button "Guardar" at bounding box center [828, 404] width 60 height 20
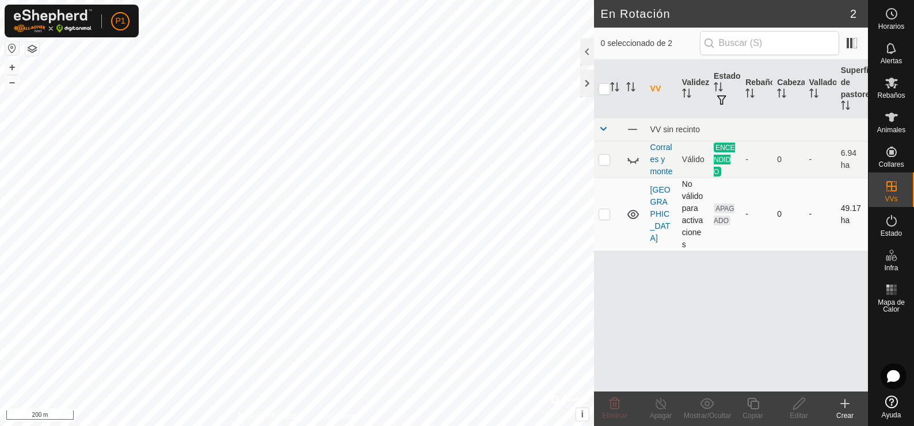
click at [657, 208] on td "[GEOGRAPHIC_DATA]" at bounding box center [662, 214] width 32 height 73
click at [657, 220] on td "[GEOGRAPHIC_DATA]" at bounding box center [662, 214] width 32 height 73
click at [654, 212] on link "[GEOGRAPHIC_DATA]" at bounding box center [660, 214] width 20 height 58
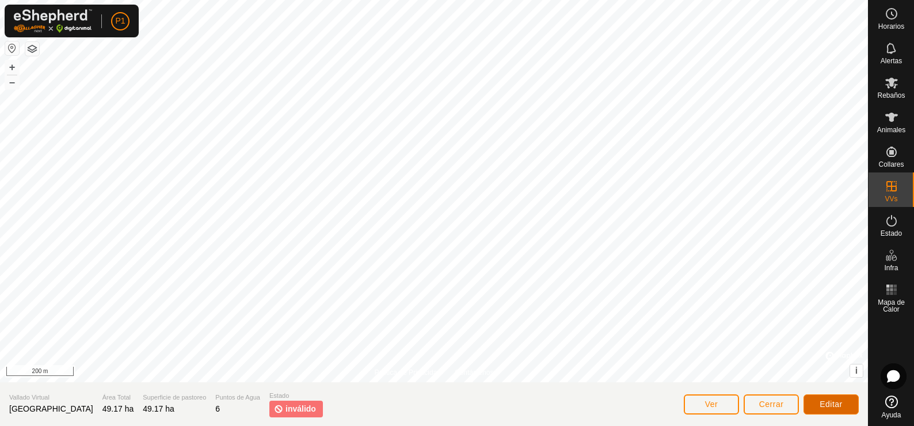
click at [833, 404] on span "Editar" at bounding box center [830, 404] width 23 height 9
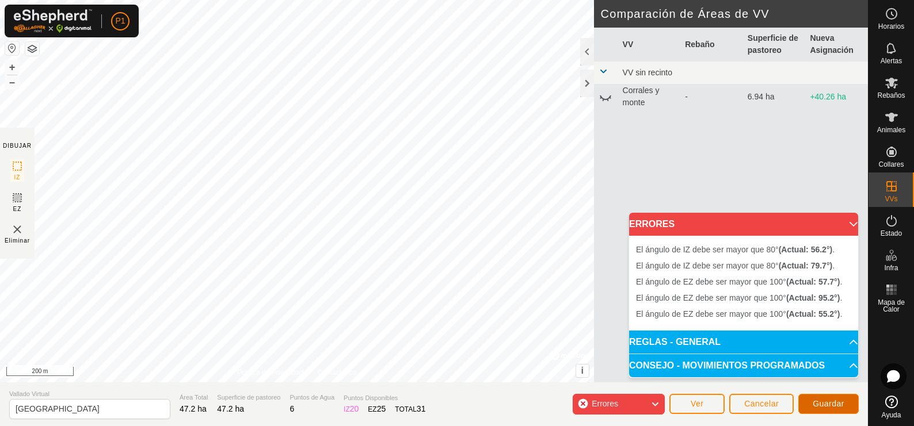
click at [833, 401] on span "Guardar" at bounding box center [829, 403] width 32 height 9
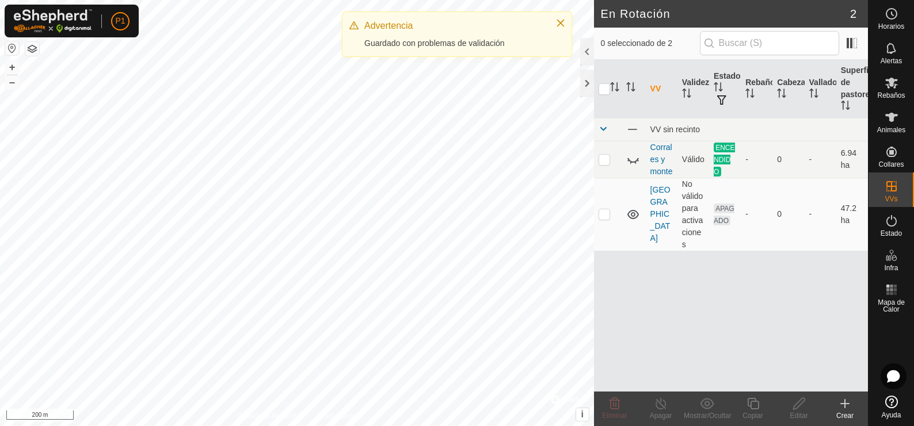
checkbox input "true"
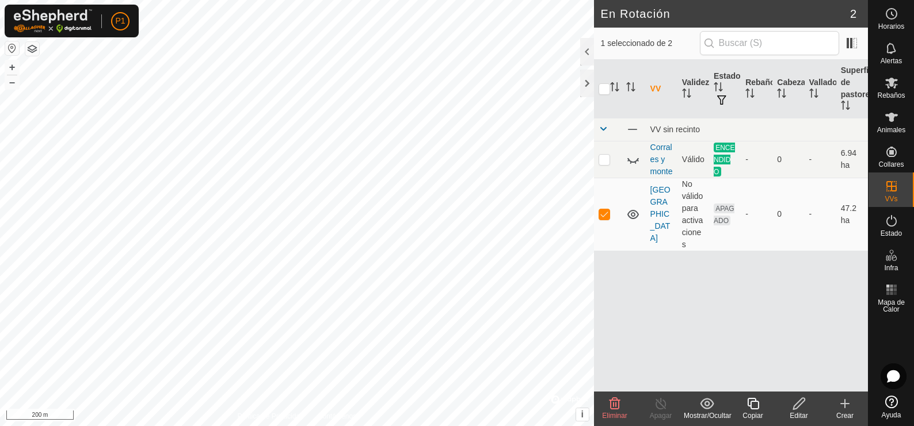
click at [797, 407] on icon at bounding box center [799, 404] width 14 height 14
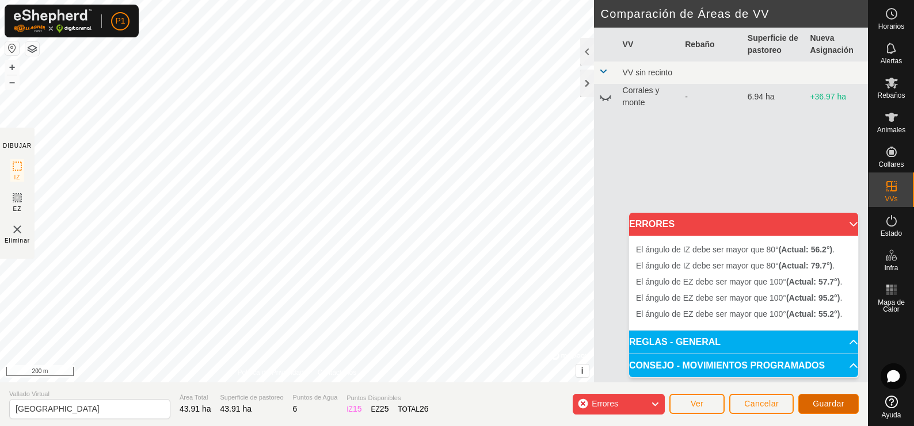
click at [837, 403] on span "Guardar" at bounding box center [829, 403] width 32 height 9
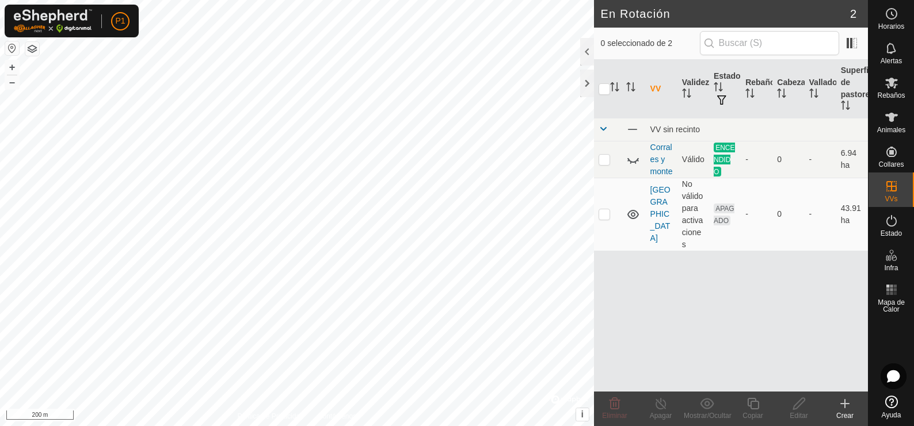
checkbox input "true"
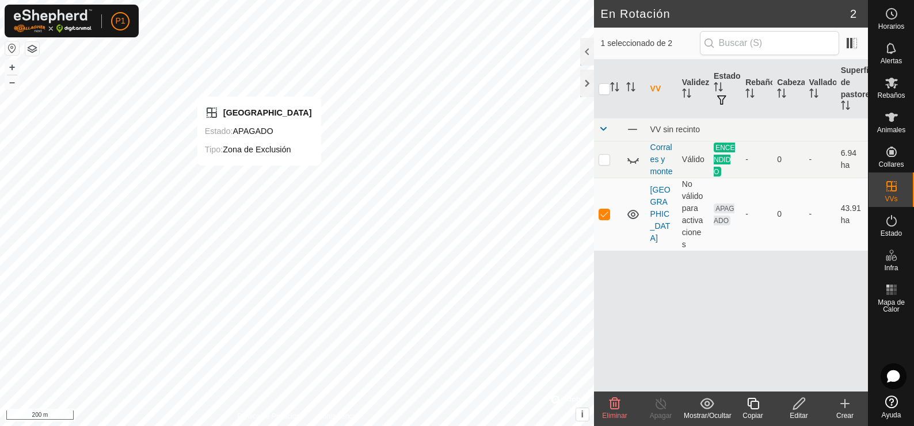
checkbox input "false"
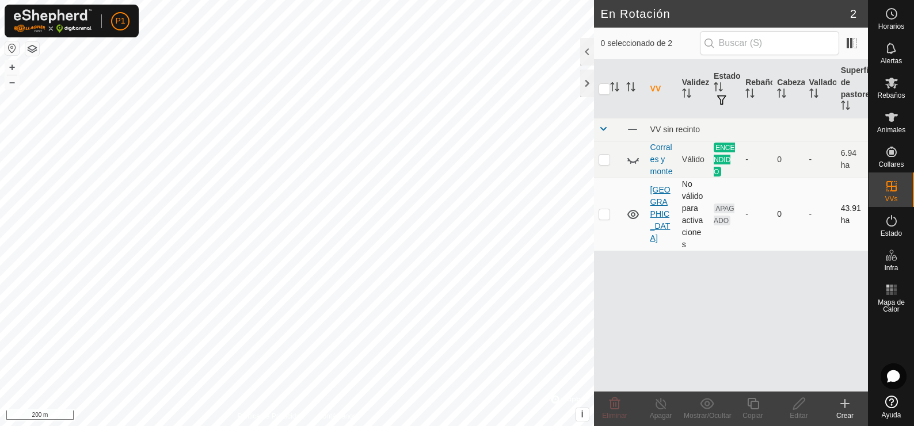
click at [662, 209] on link "[GEOGRAPHIC_DATA]" at bounding box center [660, 214] width 20 height 58
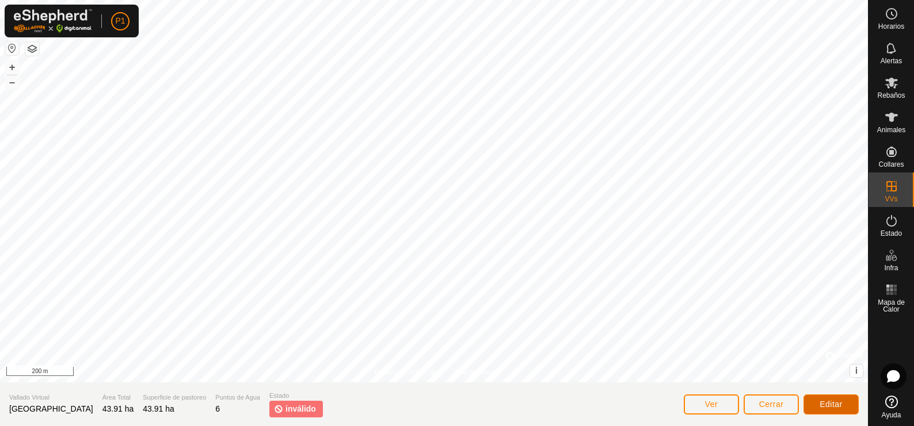
click at [824, 403] on span "Editar" at bounding box center [830, 404] width 23 height 9
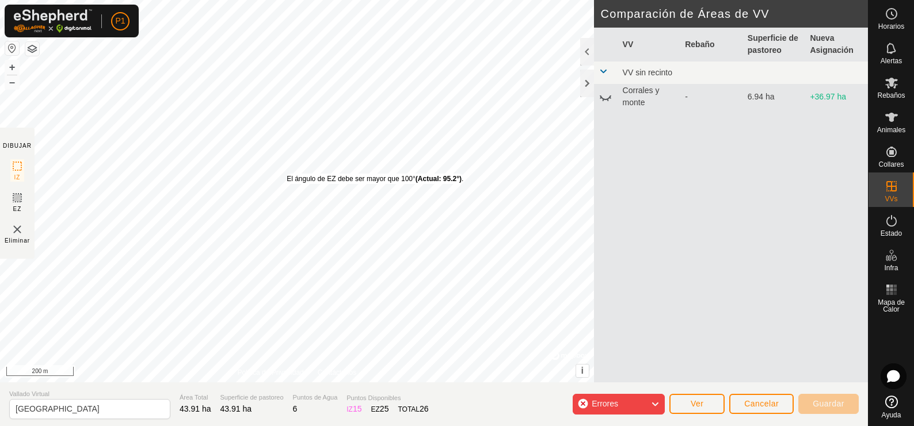
click at [287, 174] on div "El ángulo de EZ debe ser mayor que 100° (Actual: 95.2°) . + – ⇧ i © Mapbox , © …" at bounding box center [297, 191] width 594 height 383
click at [288, 176] on div "El ángulo de EZ debe ser mayor que 100° (Actual: 95.2°) . + – ⇧ i © Mapbox , © …" at bounding box center [297, 191] width 594 height 383
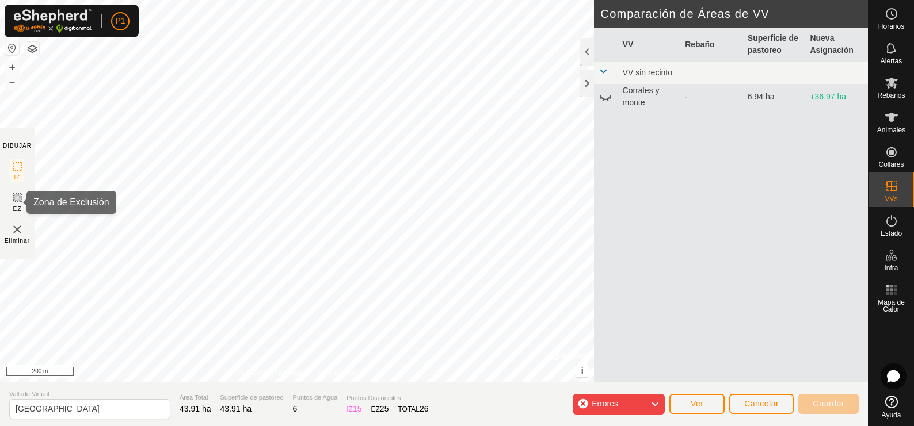
click at [14, 197] on icon at bounding box center [17, 197] width 7 height 7
click at [297, 186] on div "El ángulo de EZ debe ser mayor que 100° (Actual: 95.2°) . + – ⇧ i © Mapbox , © …" at bounding box center [297, 191] width 594 height 383
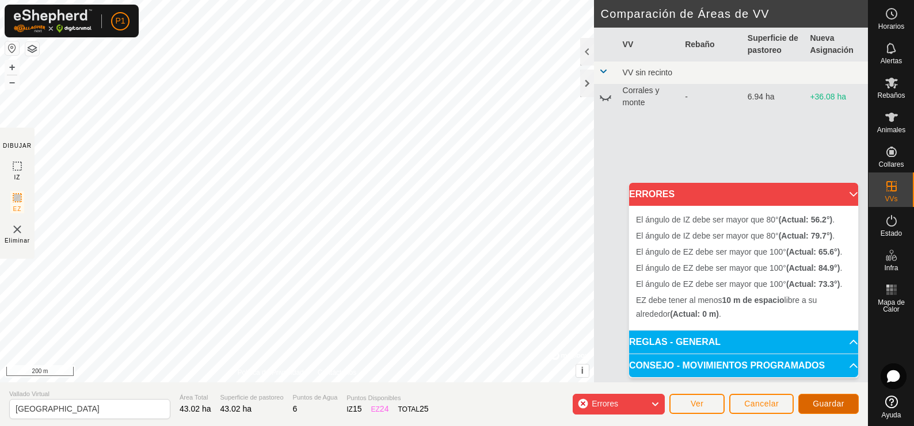
click at [834, 398] on button "Guardar" at bounding box center [828, 404] width 60 height 20
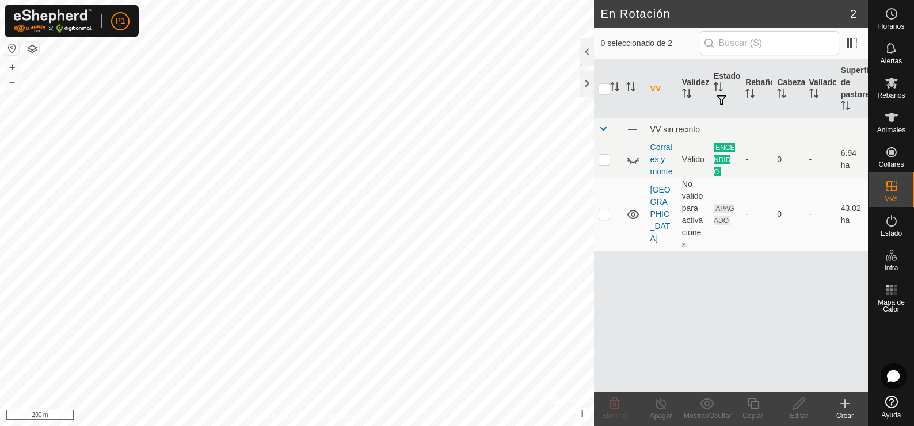
checkbox input "true"
click at [800, 405] on icon at bounding box center [799, 404] width 12 height 12
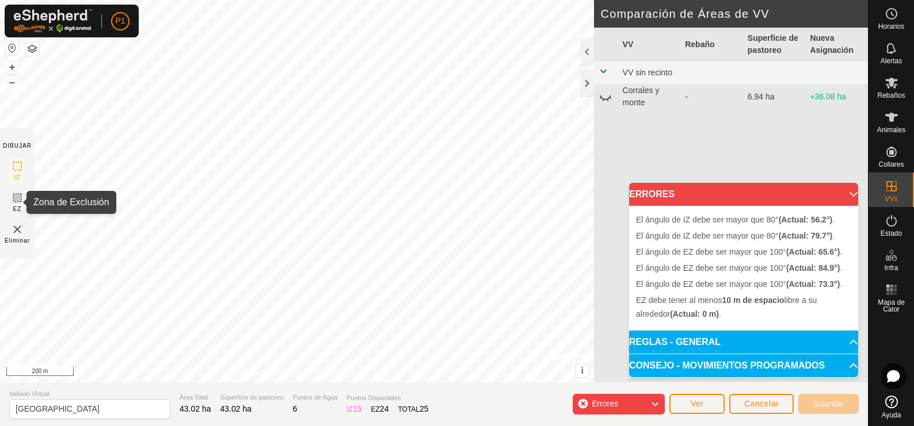
click at [14, 197] on icon at bounding box center [17, 197] width 7 height 7
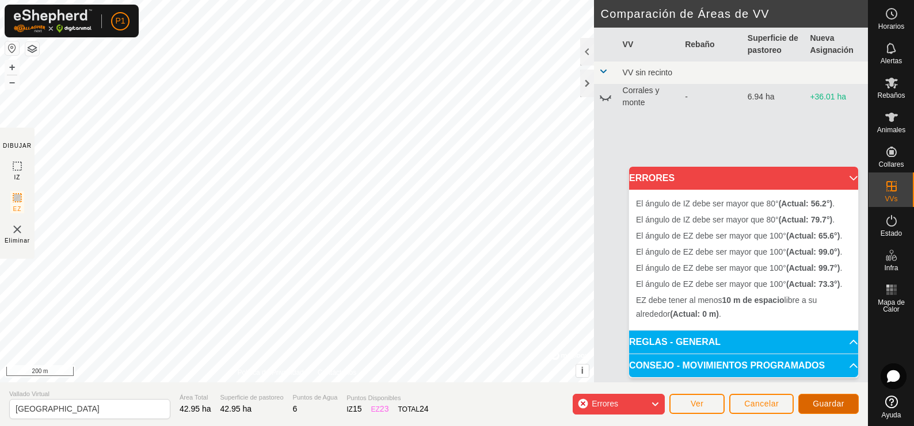
click at [839, 403] on span "Guardar" at bounding box center [829, 403] width 32 height 9
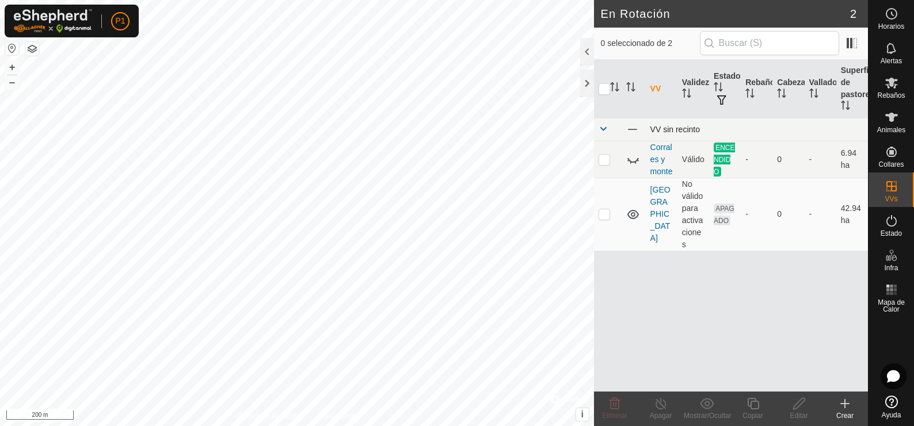
click at [605, 127] on span at bounding box center [602, 128] width 9 height 9
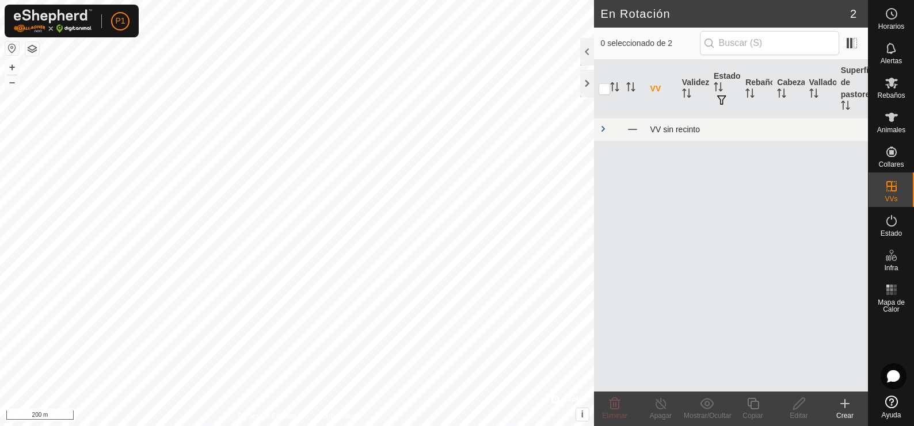
click at [605, 127] on span at bounding box center [602, 128] width 9 height 9
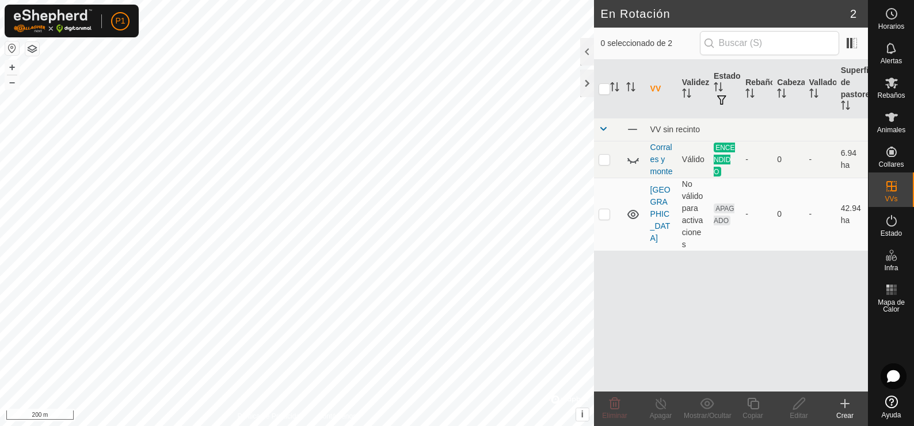
click at [33, 44] on button "button" at bounding box center [32, 49] width 14 height 14
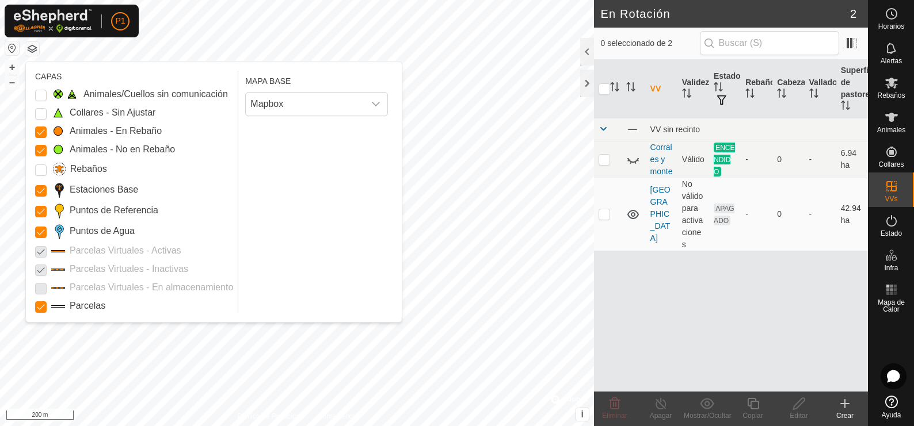
click at [40, 288] on p-checkbox at bounding box center [41, 288] width 12 height 14
click at [44, 170] on input "Rebaños" at bounding box center [41, 171] width 12 height 12
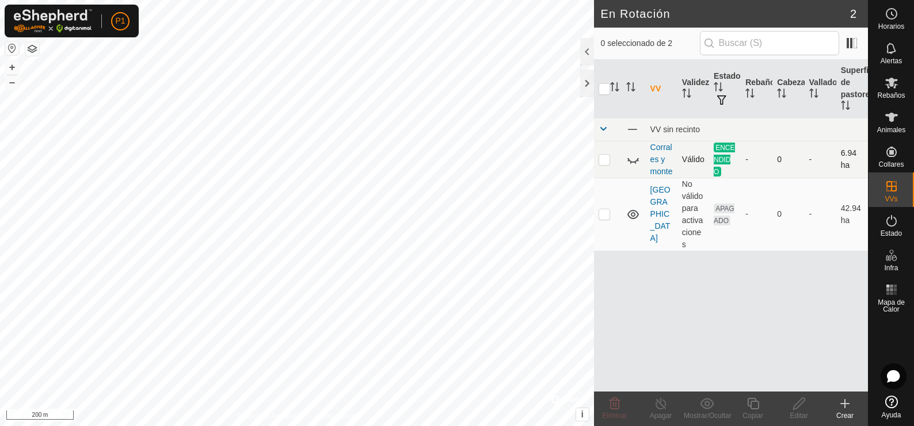
click at [605, 156] on p-checkbox at bounding box center [604, 159] width 12 height 9
checkbox input "true"
click at [659, 168] on link "[PERSON_NAME] y [PERSON_NAME]" at bounding box center [661, 159] width 22 height 33
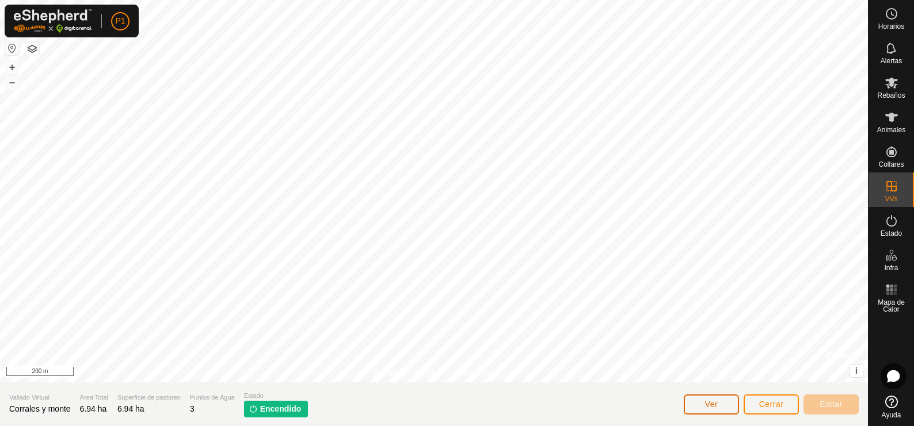
click at [716, 403] on span "Ver" at bounding box center [711, 404] width 13 height 9
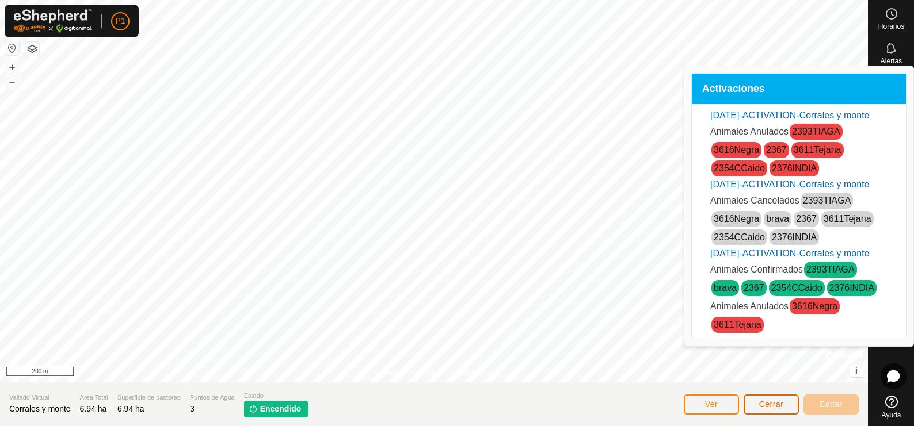
click at [767, 399] on button "Cerrar" at bounding box center [770, 405] width 55 height 20
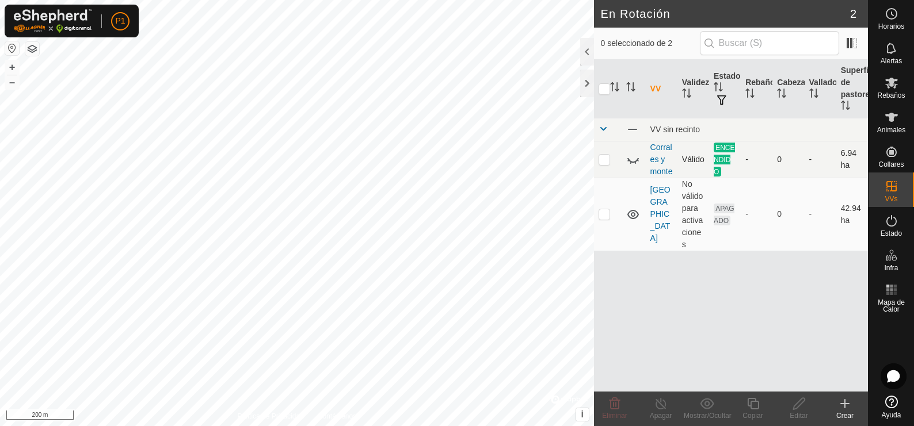
click at [604, 161] on p-checkbox at bounding box center [604, 159] width 12 height 9
checkbox input "true"
click at [630, 162] on icon at bounding box center [633, 160] width 12 height 5
click at [662, 402] on icon at bounding box center [661, 404] width 14 height 14
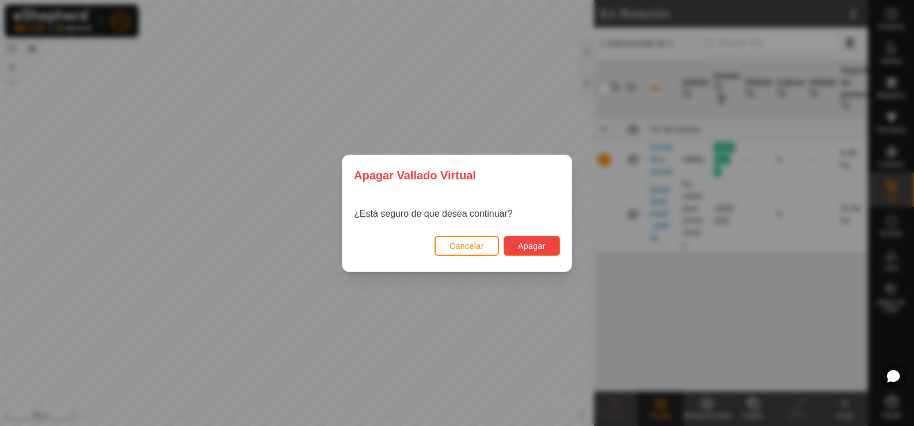
click at [534, 246] on span "Apagar" at bounding box center [532, 246] width 28 height 9
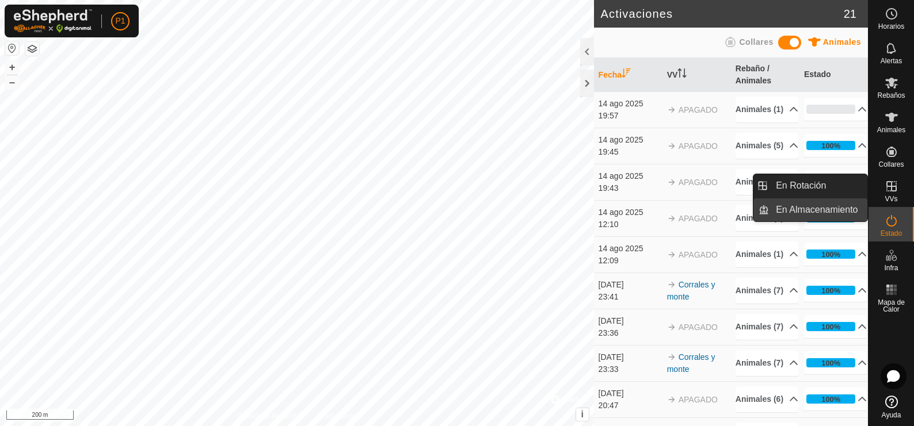
click at [822, 209] on link "En Almacenamiento" at bounding box center [818, 210] width 98 height 23
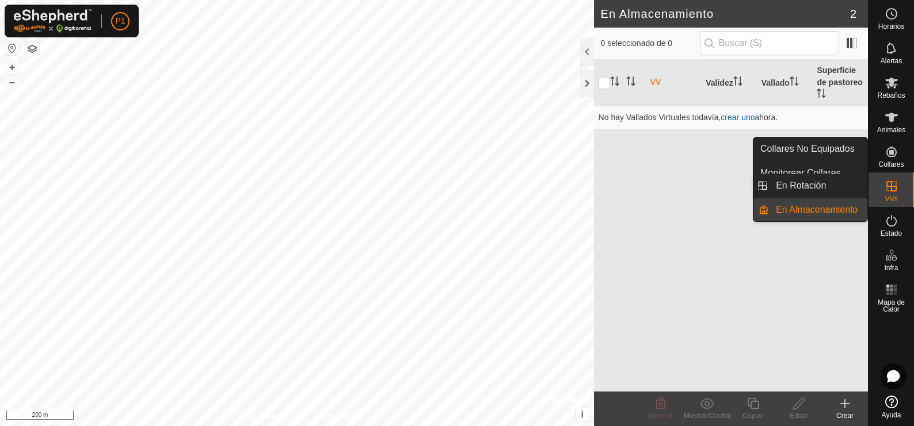
click at [892, 192] on icon at bounding box center [891, 186] width 10 height 10
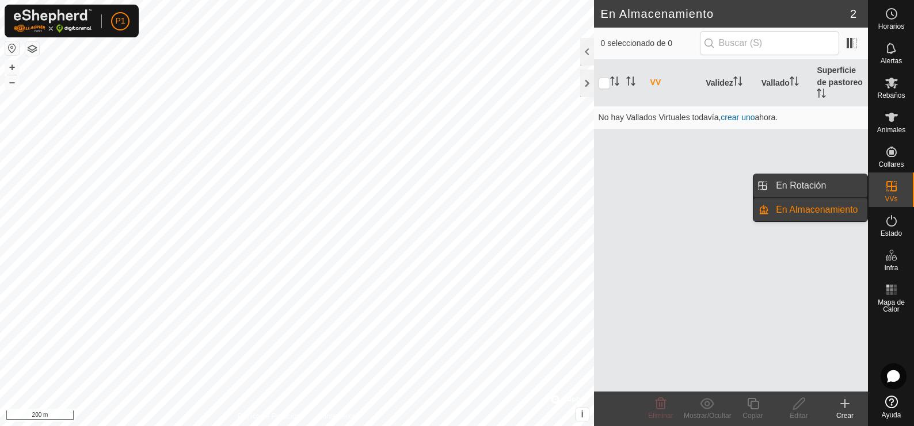
click at [819, 186] on link "En Rotación" at bounding box center [818, 185] width 98 height 23
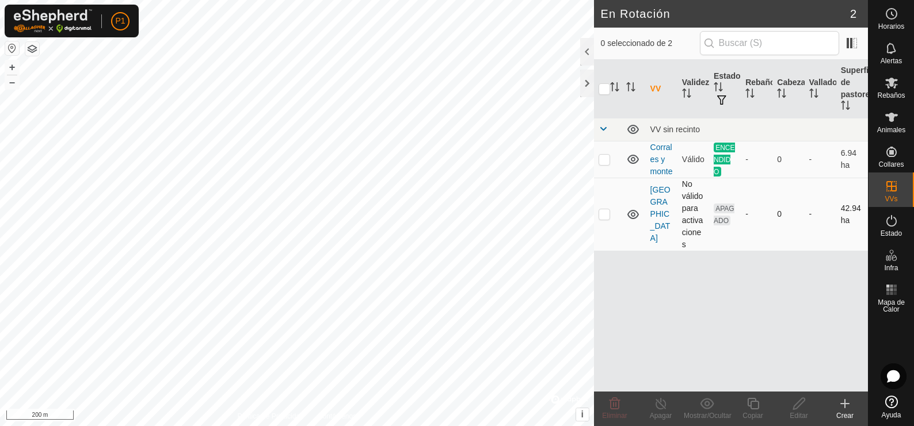
click at [607, 215] on p-checkbox at bounding box center [604, 213] width 12 height 9
checkbox input "true"
click at [846, 403] on icon at bounding box center [845, 404] width 14 height 14
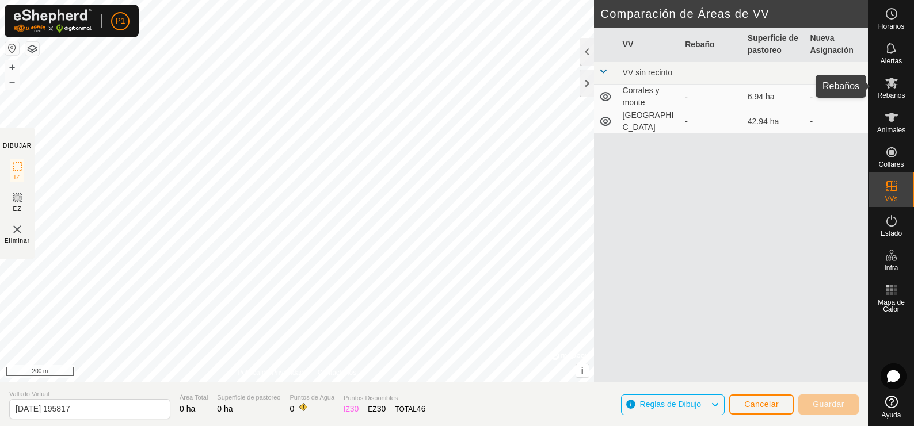
click at [888, 93] on span "Rebaños" at bounding box center [891, 95] width 28 height 7
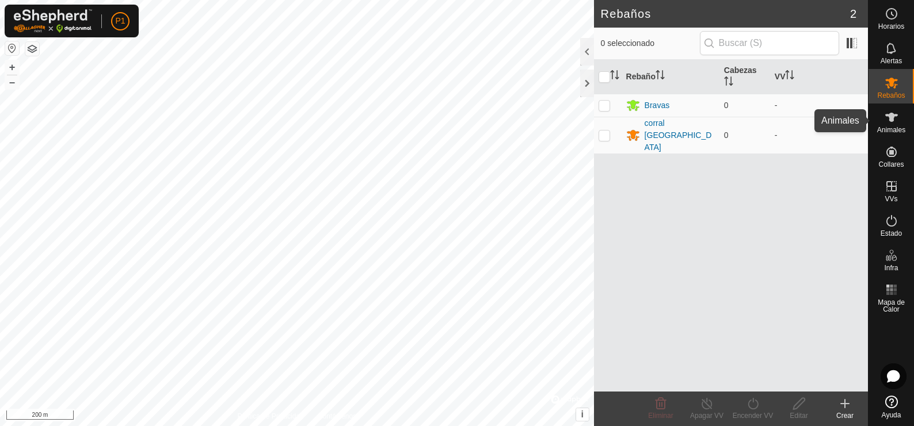
click at [887, 119] on icon at bounding box center [891, 117] width 14 height 14
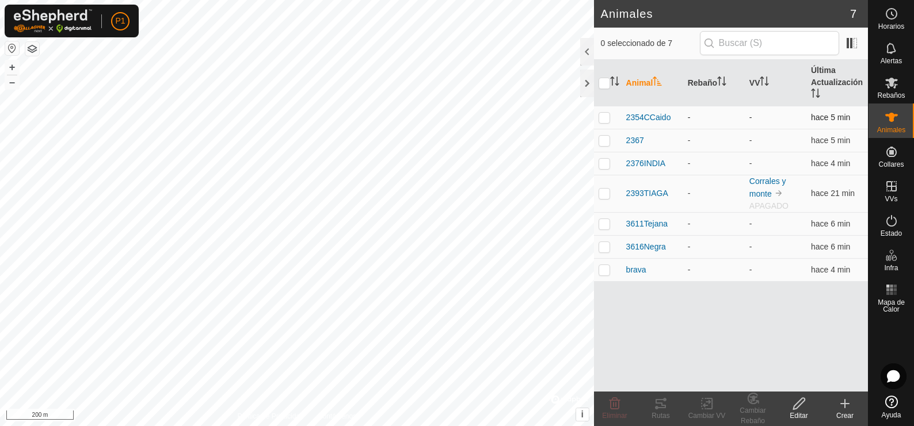
click at [604, 118] on p-checkbox at bounding box center [604, 117] width 12 height 9
checkbox input "true"
click at [604, 138] on p-checkbox at bounding box center [604, 140] width 12 height 9
checkbox input "true"
click at [605, 165] on p-checkbox at bounding box center [604, 163] width 12 height 9
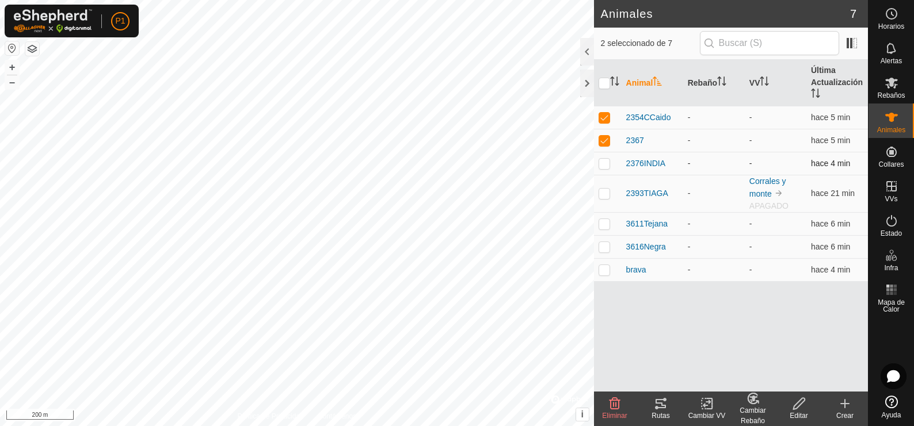
checkbox input "true"
click at [610, 193] on td at bounding box center [608, 193] width 28 height 37
checkbox input "true"
click at [605, 226] on p-checkbox at bounding box center [604, 223] width 12 height 9
checkbox input "true"
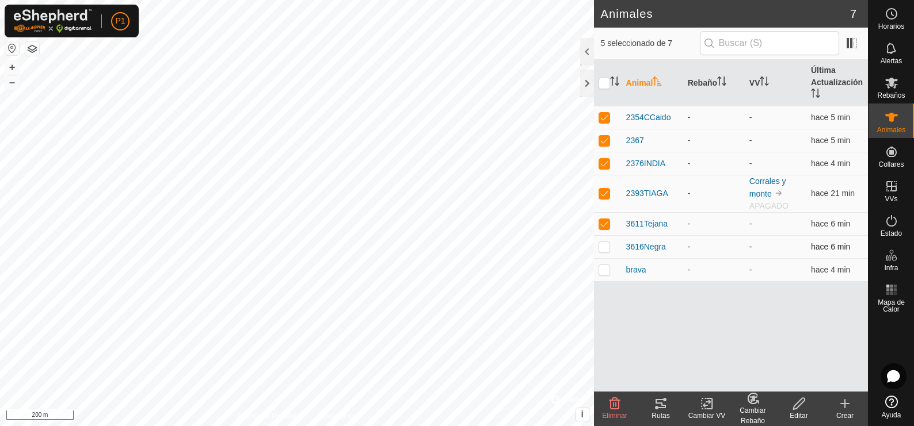
click at [602, 250] on p-checkbox at bounding box center [604, 246] width 12 height 9
checkbox input "true"
click at [605, 270] on p-checkbox at bounding box center [604, 269] width 12 height 9
checkbox input "true"
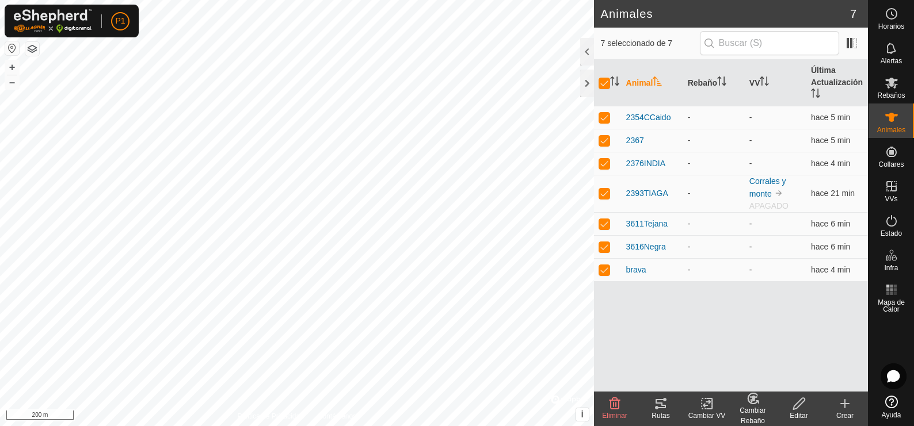
click at [706, 403] on icon at bounding box center [707, 403] width 8 height 7
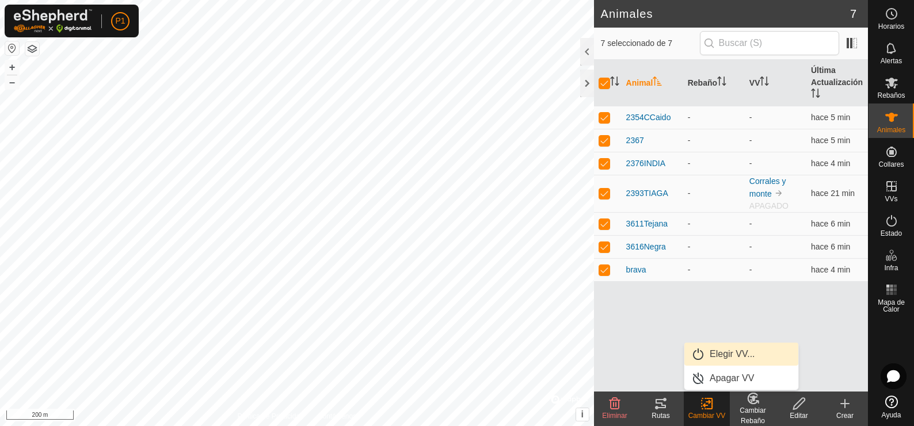
click at [716, 355] on link "Elegir VV..." at bounding box center [741, 354] width 114 height 23
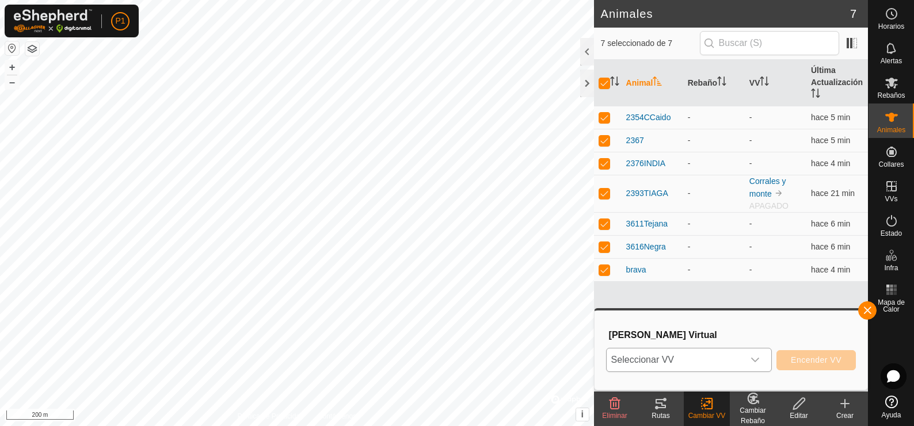
click at [754, 356] on icon "dropdown trigger" at bounding box center [754, 360] width 9 height 9
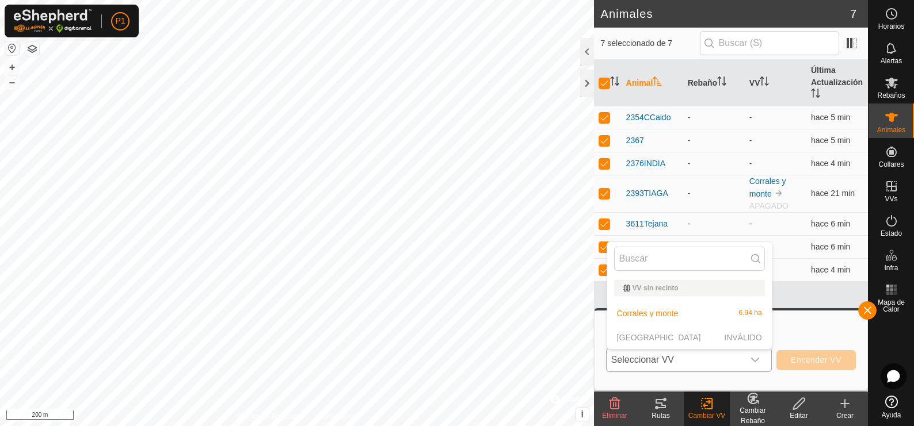
click at [666, 338] on p-selectitem "Solo Bajo Plaza INVÁLIDO" at bounding box center [689, 337] width 165 height 23
click at [798, 321] on div "Elegir Vallado Virtual Seleccionar VV VV sin recinto Corrales y monte 6.94 ha S…" at bounding box center [730, 351] width 259 height 66
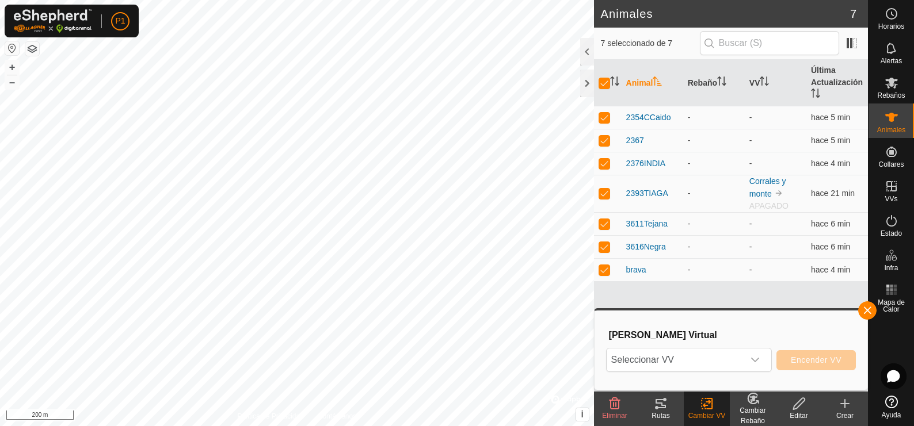
click at [708, 406] on icon at bounding box center [707, 404] width 14 height 14
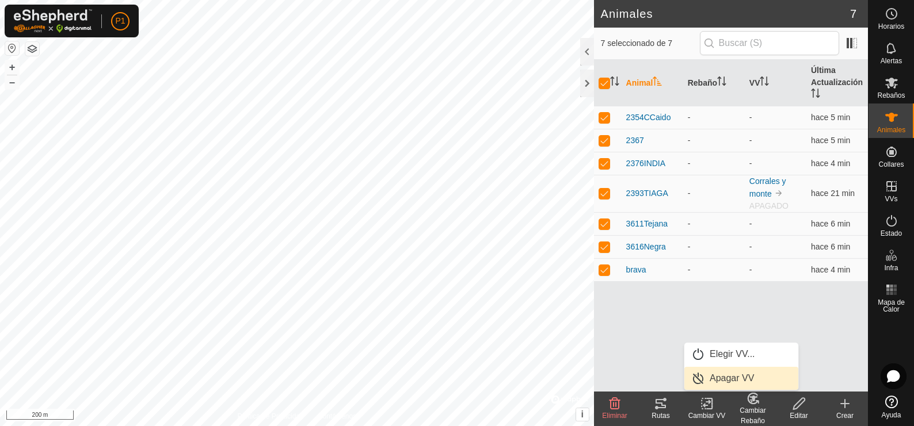
click at [718, 377] on link "Apagar VV" at bounding box center [741, 378] width 114 height 23
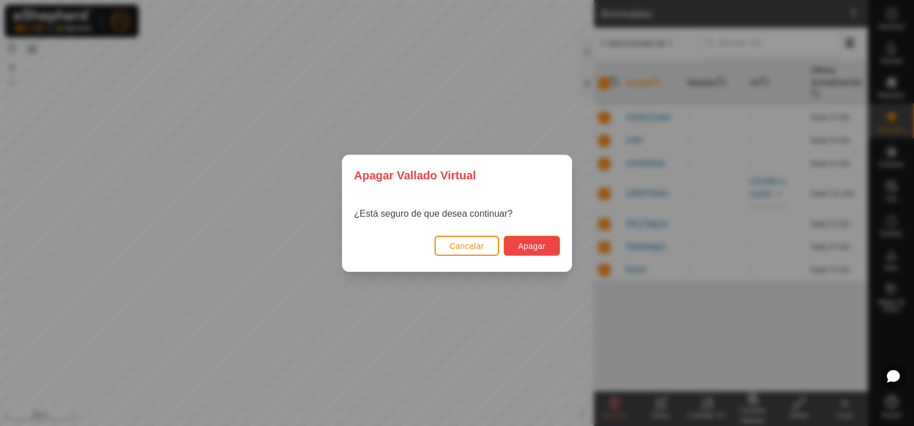
click at [538, 248] on span "Apagar" at bounding box center [532, 246] width 28 height 9
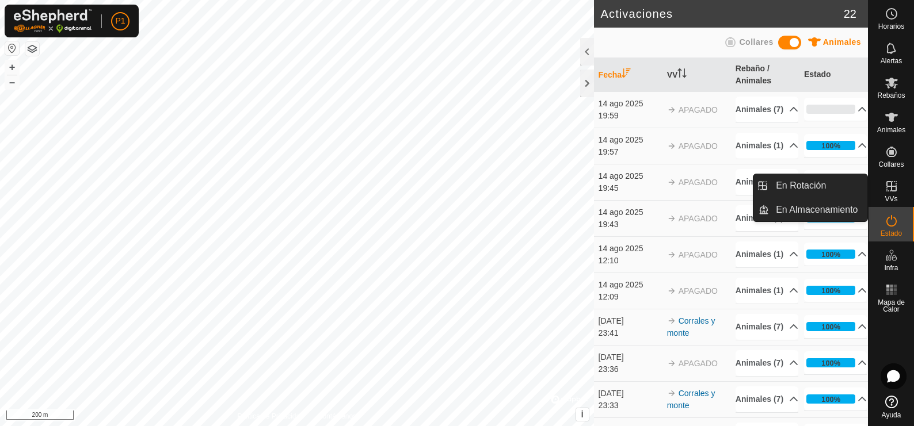
click at [811, 184] on link "En Rotación" at bounding box center [818, 185] width 98 height 23
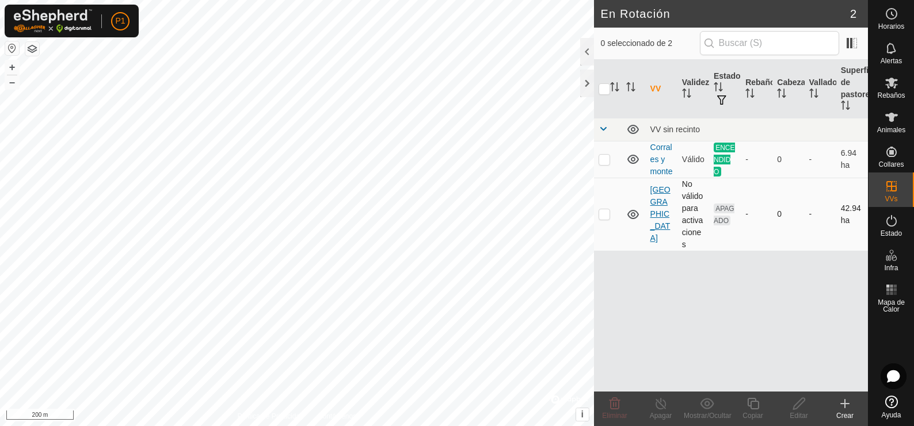
click at [652, 213] on link "[GEOGRAPHIC_DATA]" at bounding box center [660, 214] width 20 height 58
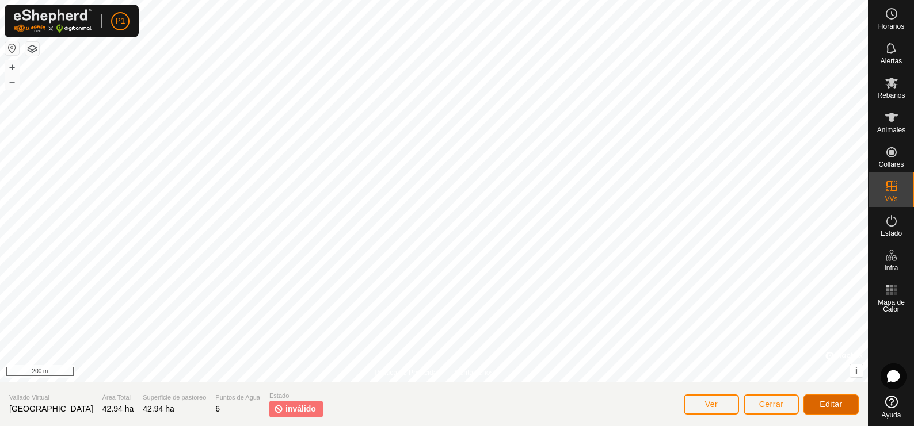
click at [826, 397] on button "Editar" at bounding box center [830, 405] width 55 height 20
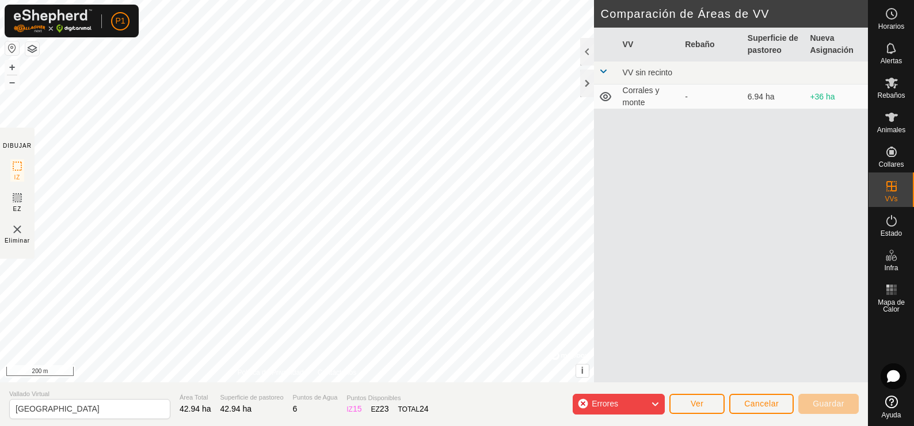
click at [116, 79] on div "El ángulo de IZ debe ser mayor que 80° (Actual: 56.2°) . + – ⇧ i © Mapbox , © O…" at bounding box center [297, 191] width 594 height 383
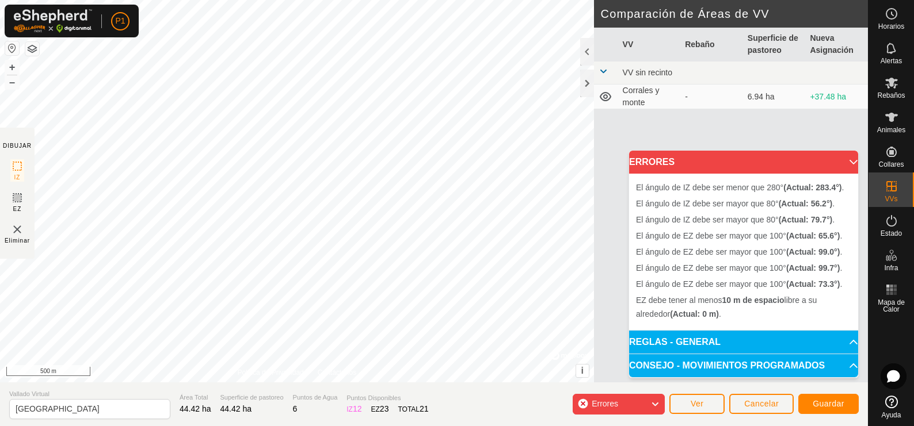
click at [303, 143] on div "El ángulo de IZ debe ser mayor que 80° (Actual: 56.2°) . + – ⇧ i © Mapbox , © O…" at bounding box center [297, 191] width 594 height 383
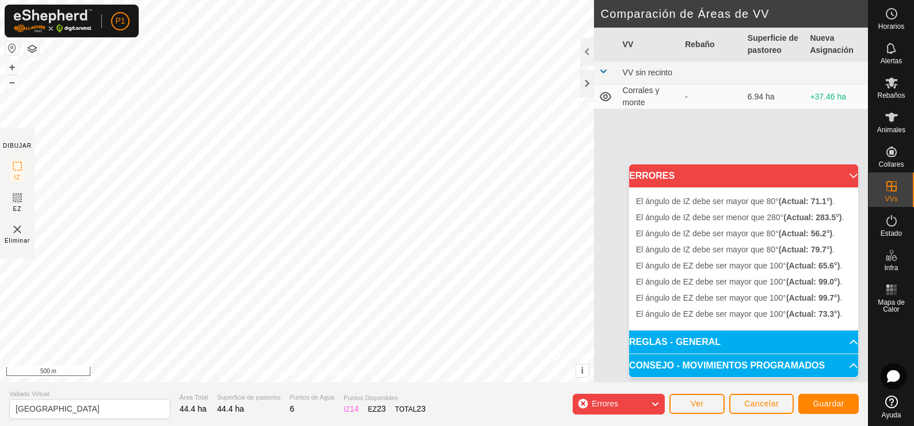
click at [434, 237] on div "El ángulo de IZ debe ser mayor que 80° (Actual: 71.1°) . + – ⇧ i © Mapbox , © O…" at bounding box center [297, 191] width 594 height 383
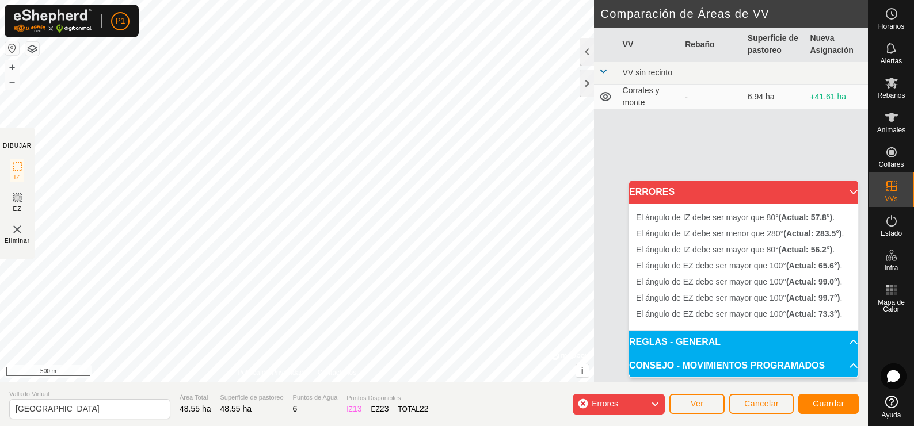
click at [702, 359] on p-accordion-header "CONSEJO - MOVIMIENTOS PROGRAMADOS" at bounding box center [743, 365] width 229 height 23
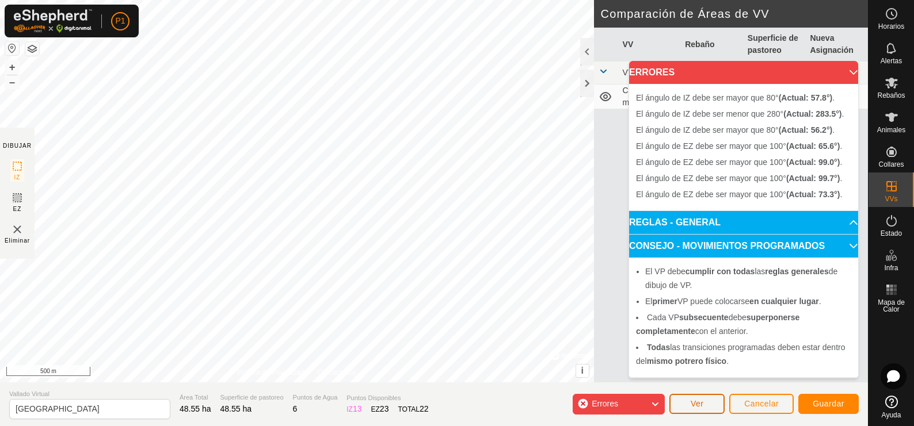
click at [710, 401] on button "Ver" at bounding box center [696, 404] width 55 height 20
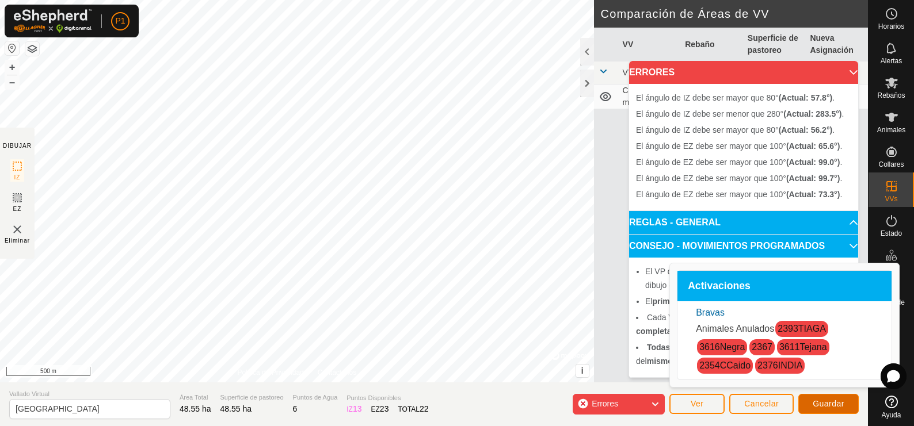
click at [824, 399] on span "Guardar" at bounding box center [829, 403] width 32 height 9
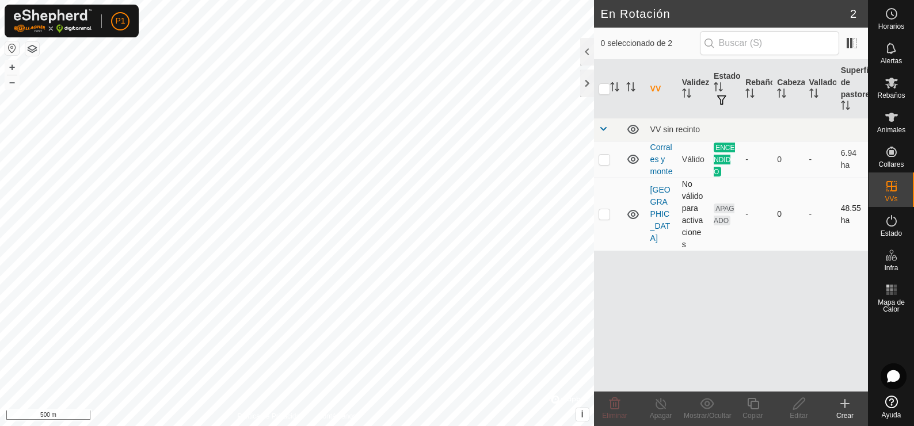
click at [607, 213] on p-checkbox at bounding box center [604, 213] width 12 height 9
checkbox input "true"
click at [793, 409] on icon at bounding box center [799, 404] width 12 height 12
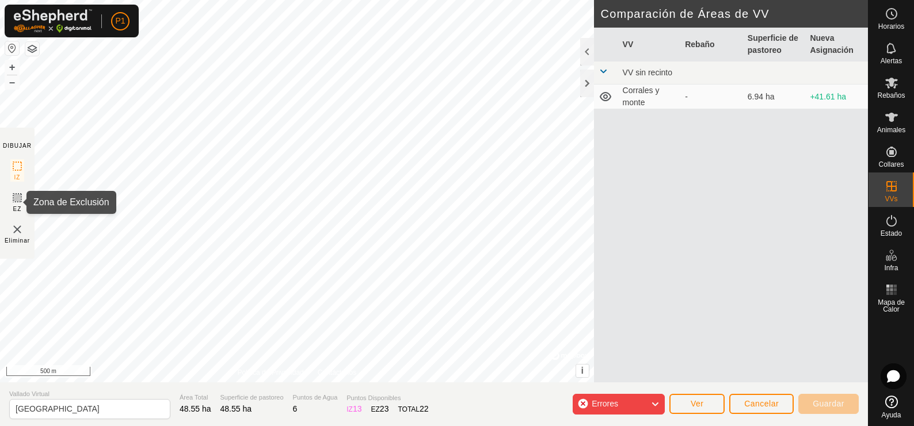
click at [17, 199] on icon at bounding box center [17, 198] width 14 height 14
click at [18, 228] on img at bounding box center [17, 230] width 14 height 14
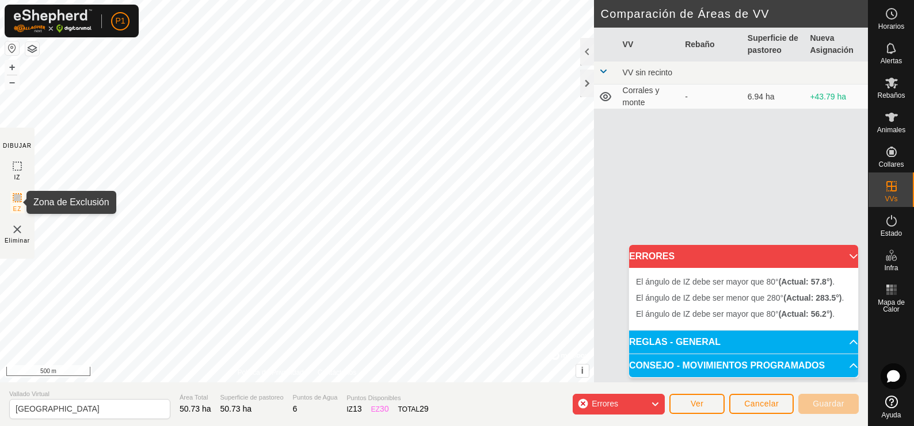
click at [20, 203] on rect at bounding box center [17, 197] width 9 height 9
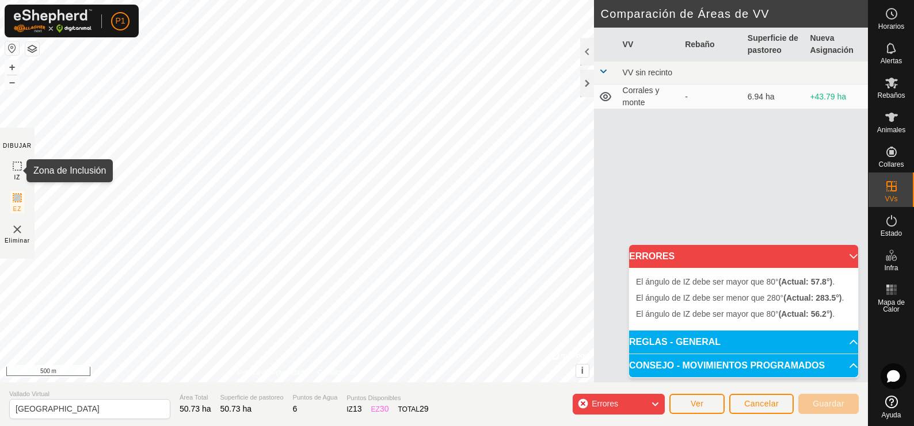
click at [15, 169] on icon at bounding box center [17, 166] width 14 height 14
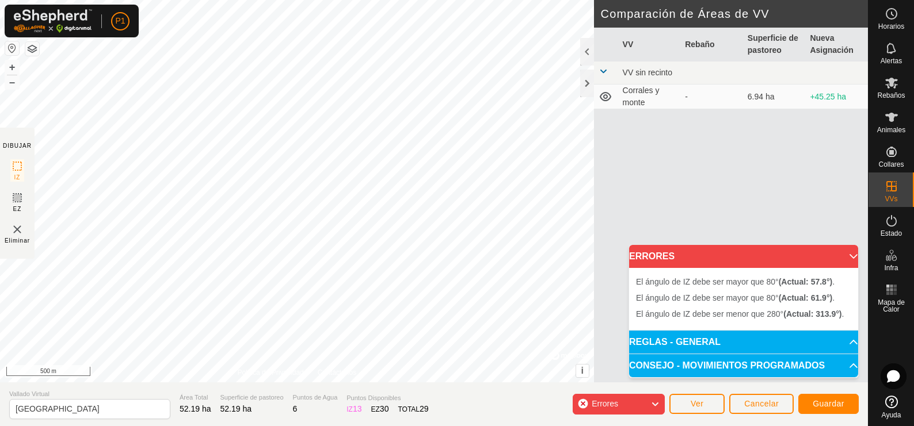
click at [340, 159] on div "El ángulo de IZ debe ser menor que 280° (Actual: 313.9°) . + – ⇧ i © Mapbox , ©…" at bounding box center [297, 191] width 594 height 383
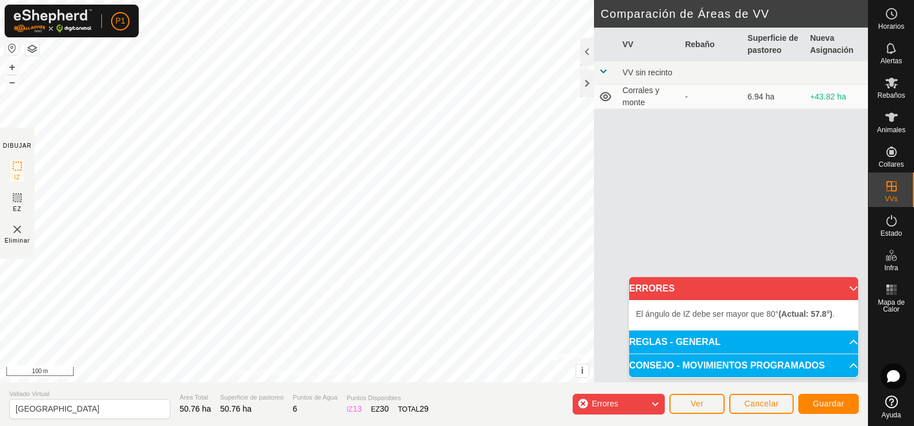
click at [17, 232] on img at bounding box center [17, 230] width 14 height 14
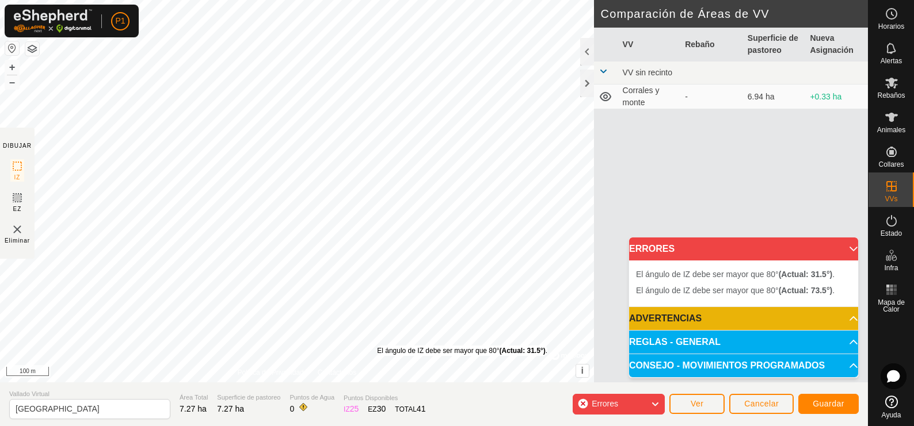
click at [377, 346] on div "El ángulo de IZ debe ser mayor que 80° (Actual: 31.5°) ." at bounding box center [462, 351] width 170 height 10
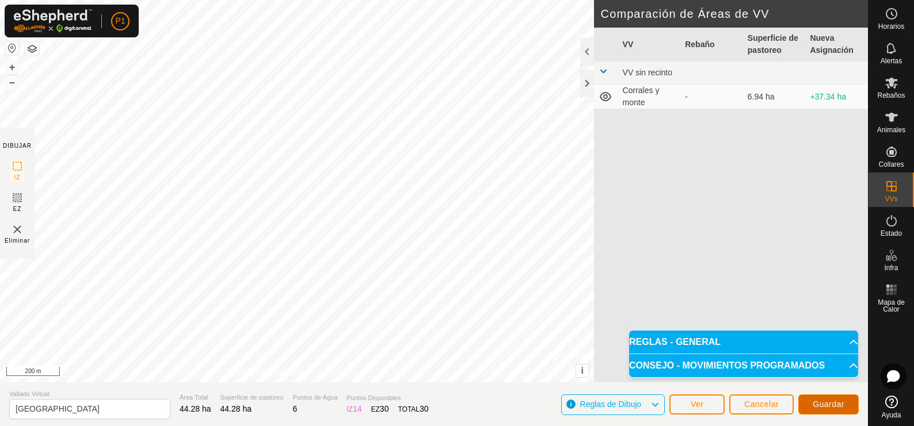
click at [834, 401] on span "Guardar" at bounding box center [829, 404] width 32 height 9
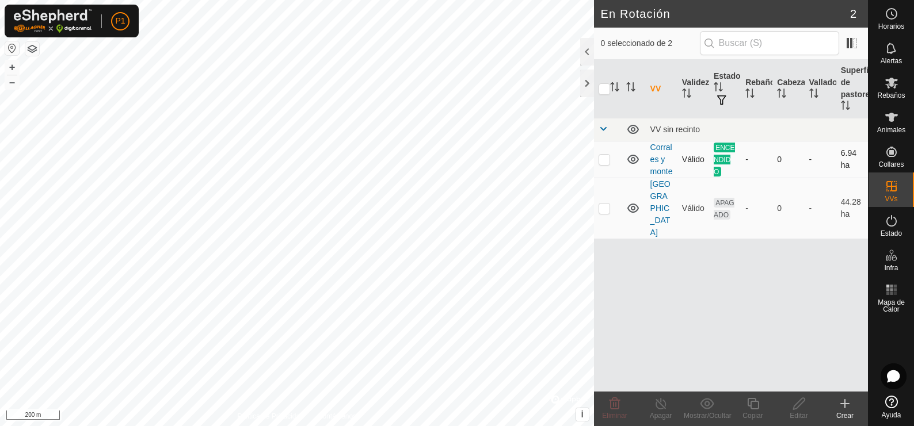
click at [604, 161] on p-checkbox at bounding box center [604, 159] width 12 height 9
checkbox input "false"
click at [660, 200] on link "[GEOGRAPHIC_DATA]" at bounding box center [660, 209] width 20 height 58
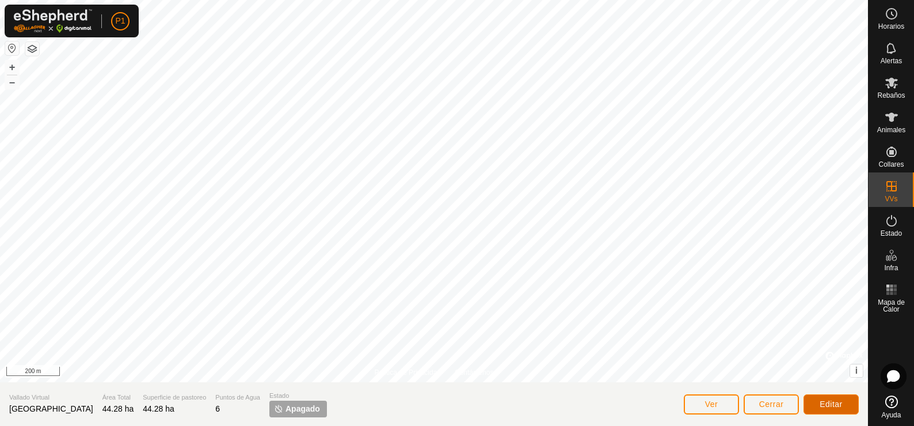
click at [825, 405] on span "Editar" at bounding box center [830, 404] width 23 height 9
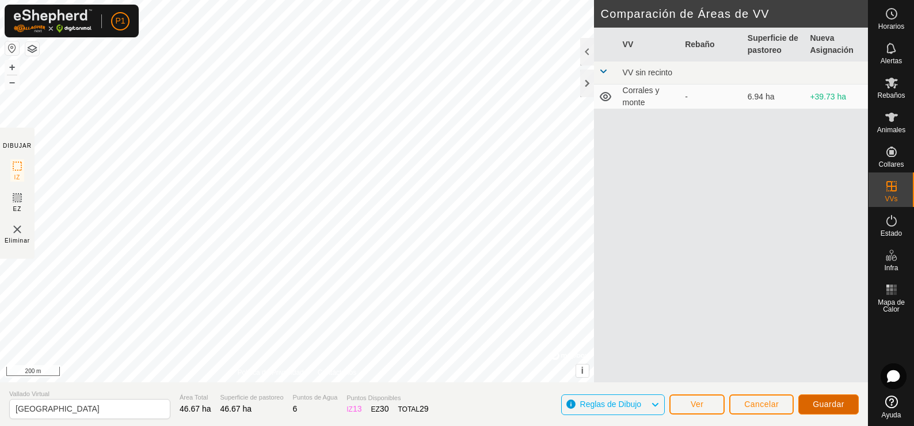
click at [834, 400] on span "Guardar" at bounding box center [829, 404] width 32 height 9
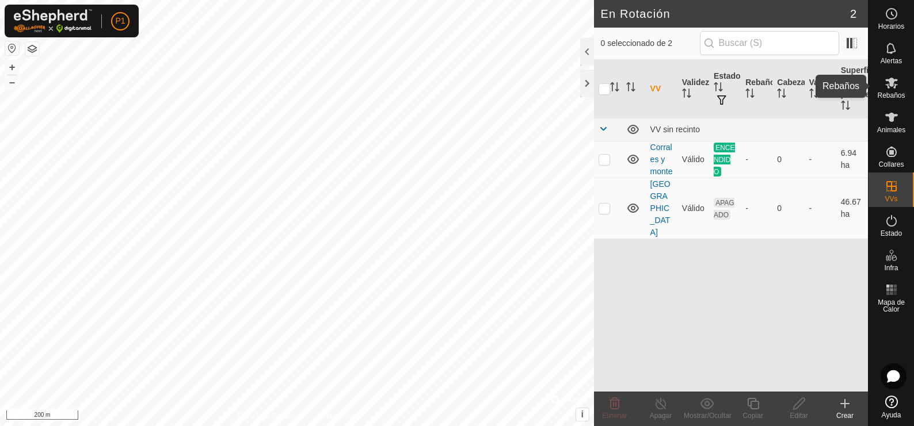
click at [895, 87] on icon at bounding box center [891, 83] width 14 height 14
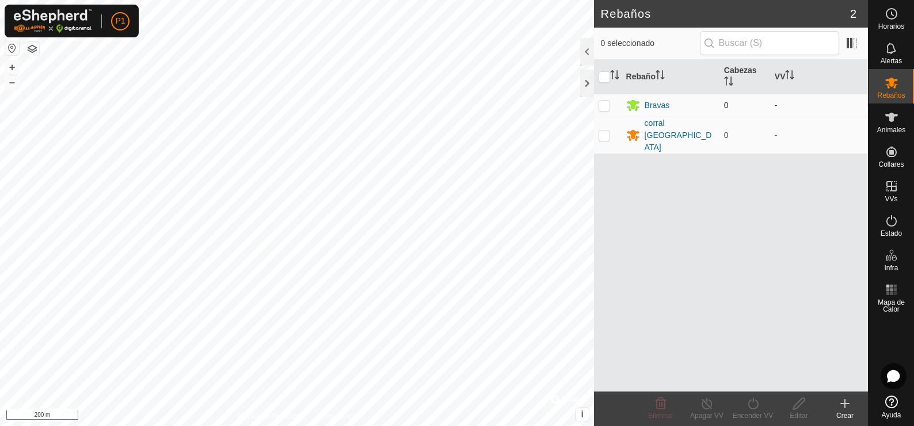
click at [607, 108] on p-checkbox at bounding box center [604, 105] width 12 height 9
checkbox input "true"
click at [800, 400] on icon at bounding box center [799, 404] width 12 height 12
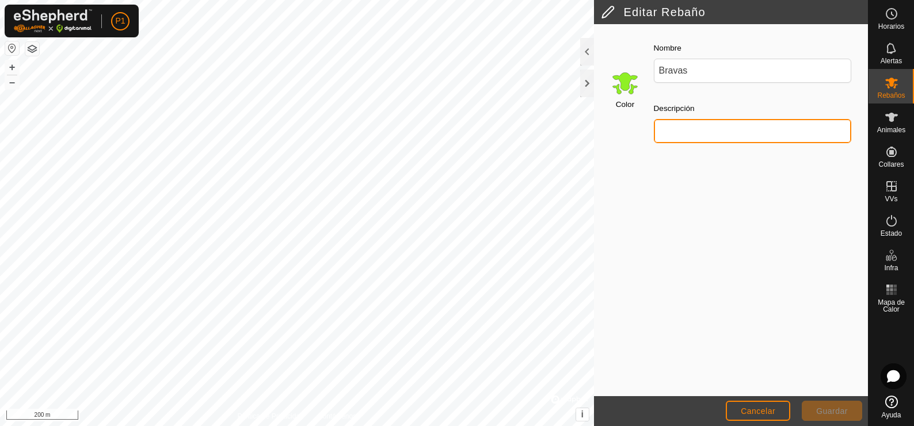
click at [684, 131] on input "Descripción" at bounding box center [753, 131] width 198 height 24
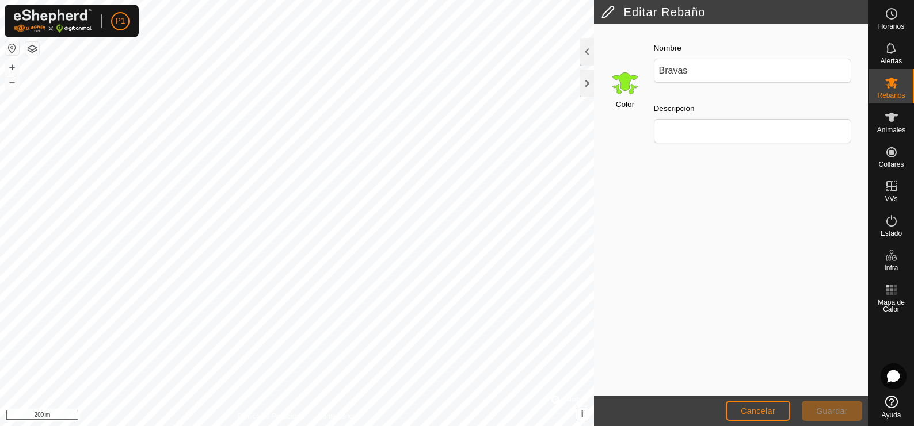
click at [753, 190] on div "Color Nombre Bravas Descripción" at bounding box center [731, 210] width 274 height 372
click at [772, 411] on span "Cancelar" at bounding box center [758, 411] width 35 height 9
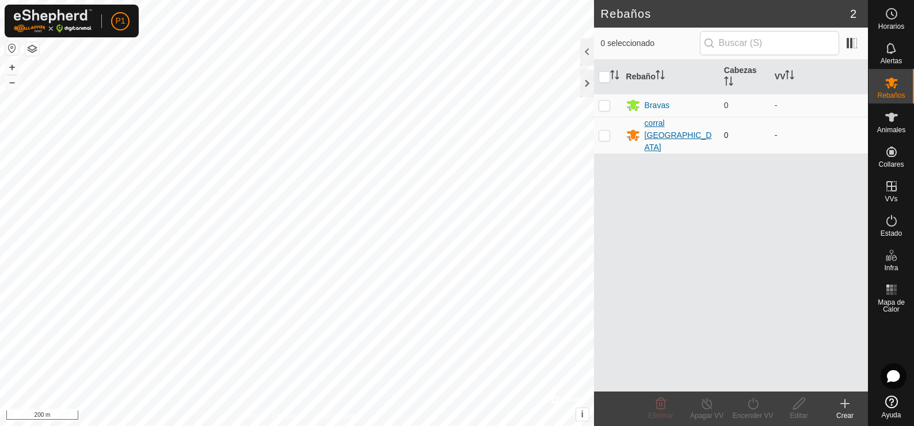
click at [668, 124] on div "corral [GEOGRAPHIC_DATA]" at bounding box center [679, 135] width 70 height 36
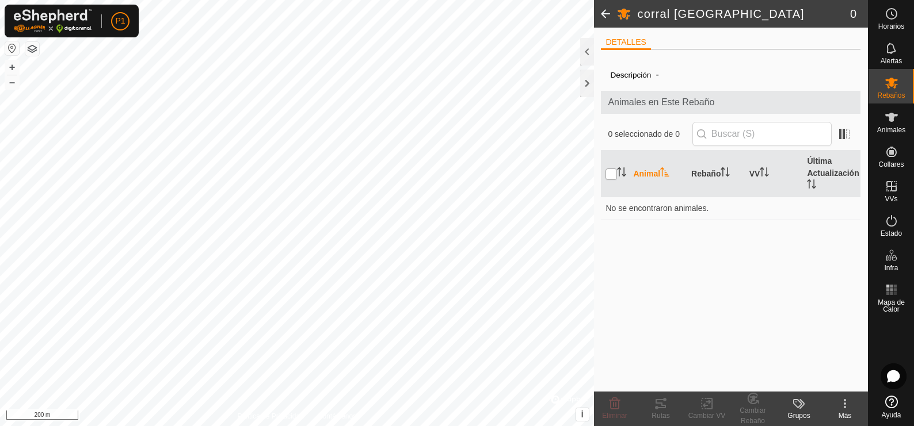
click at [610, 171] on input "checkbox" at bounding box center [611, 175] width 12 height 12
checkbox input "true"
click at [738, 136] on input "text" at bounding box center [761, 134] width 139 height 24
click at [847, 135] on span at bounding box center [844, 134] width 18 height 18
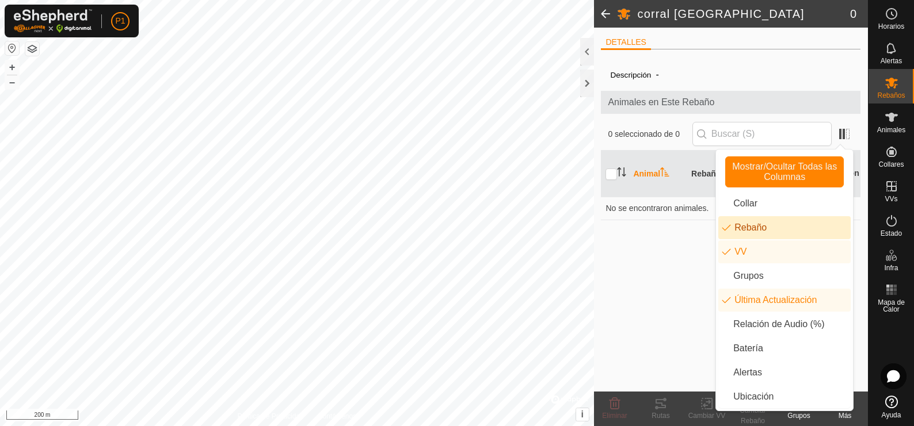
click at [644, 238] on div "Descripción - Animales en Este Rebaño 0 seleccionado de 0 Animal Rebaño VV Últi…" at bounding box center [731, 225] width 260 height 333
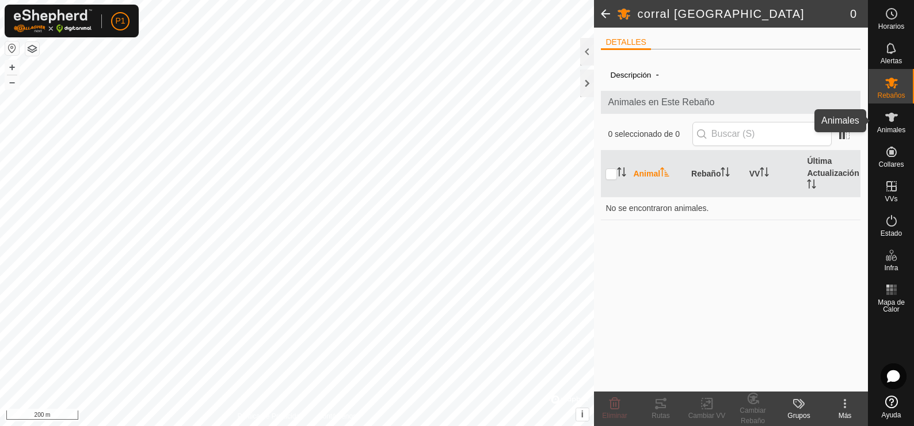
click at [884, 122] on icon at bounding box center [891, 117] width 14 height 14
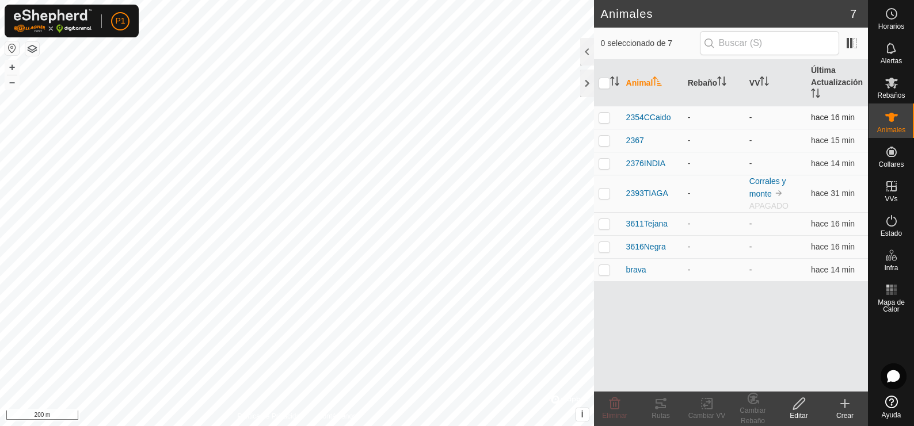
click at [603, 117] on p-checkbox at bounding box center [604, 117] width 12 height 9
checkbox input "true"
click at [604, 140] on p-checkbox at bounding box center [604, 140] width 12 height 9
checkbox input "true"
click at [607, 163] on p-checkbox at bounding box center [604, 163] width 12 height 9
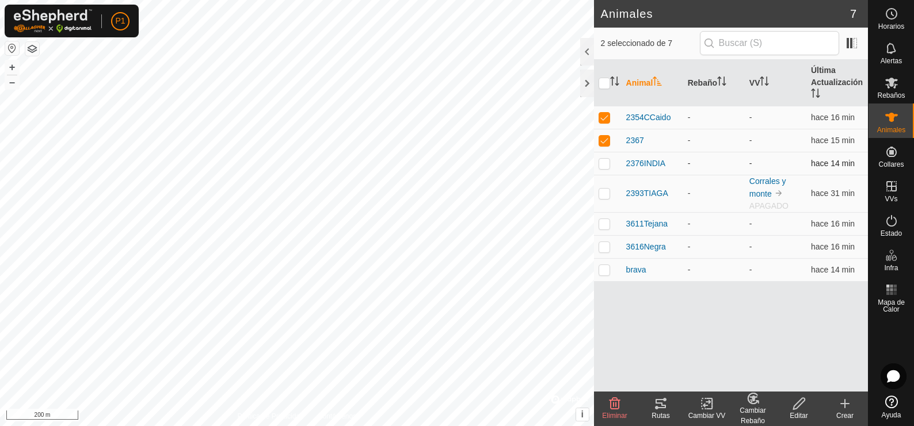
checkbox input "true"
click at [605, 196] on p-checkbox at bounding box center [604, 193] width 12 height 9
checkbox input "true"
click at [605, 222] on p-checkbox at bounding box center [604, 223] width 12 height 9
checkbox input "true"
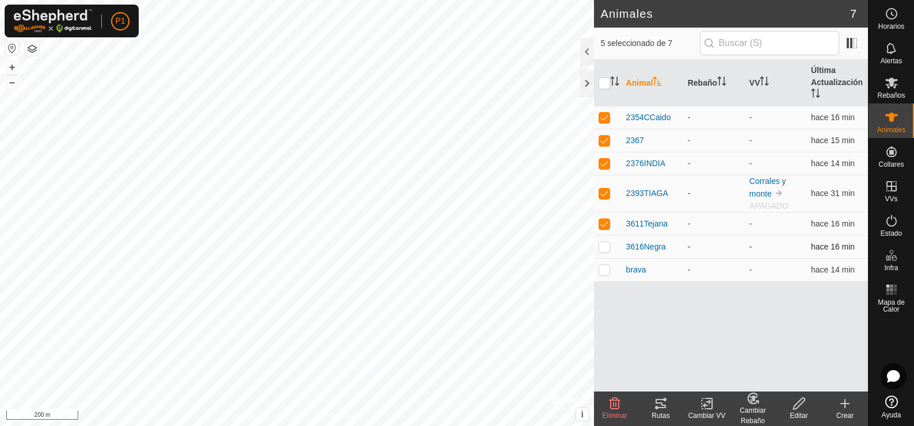
click at [606, 250] on p-checkbox at bounding box center [604, 246] width 12 height 9
checkbox input "true"
click at [606, 272] on p-checkbox at bounding box center [604, 269] width 12 height 9
checkbox input "true"
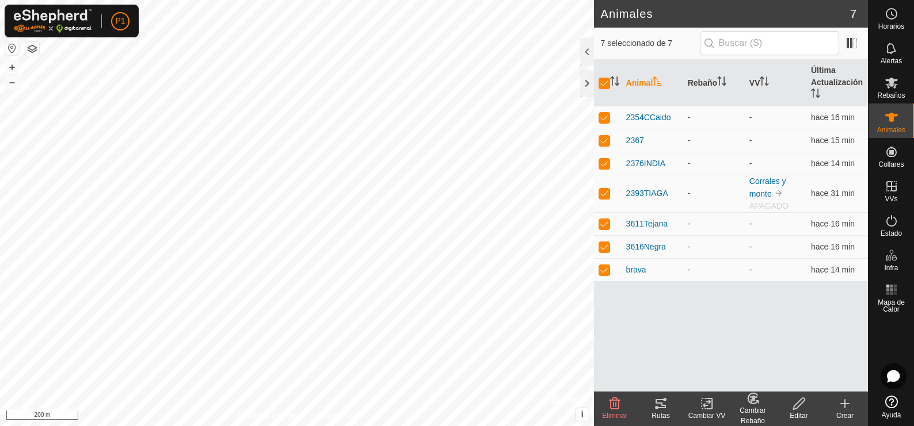
click at [757, 407] on div "Cambiar Rebaño" at bounding box center [753, 416] width 46 height 21
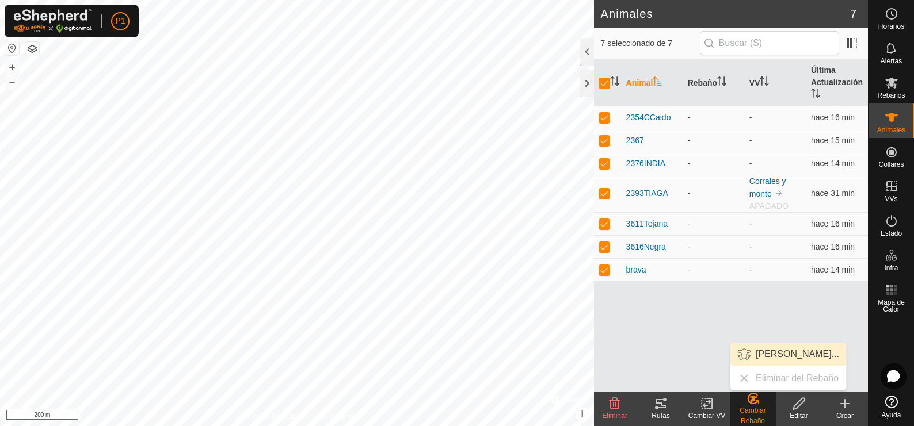
click at [771, 354] on link "Elegir Rebaño..." at bounding box center [788, 354] width 116 height 23
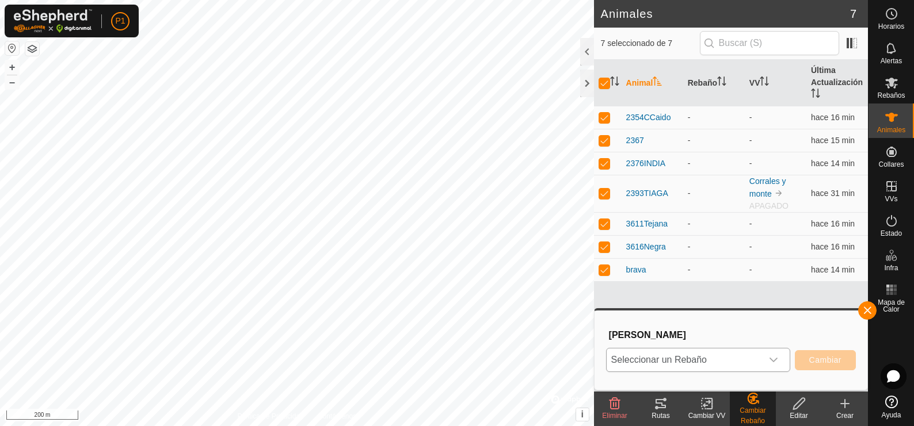
click at [720, 357] on span "Seleccionar un Rebaño" at bounding box center [684, 360] width 155 height 23
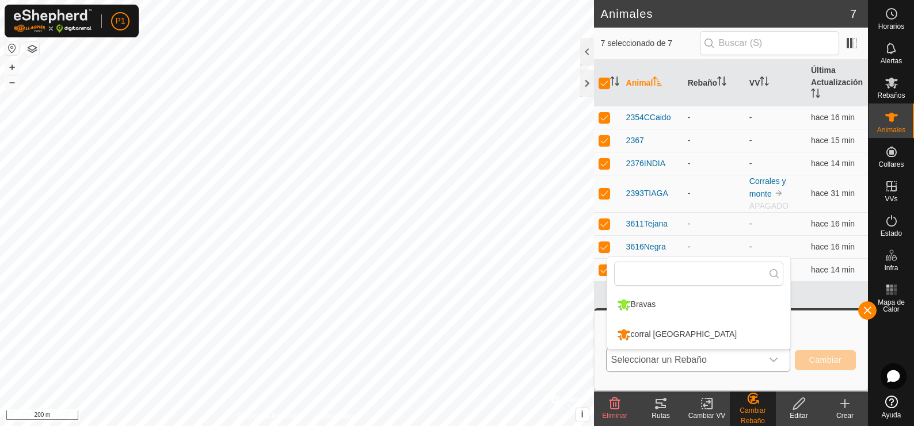
click at [677, 306] on li "Bravas" at bounding box center [698, 305] width 183 height 29
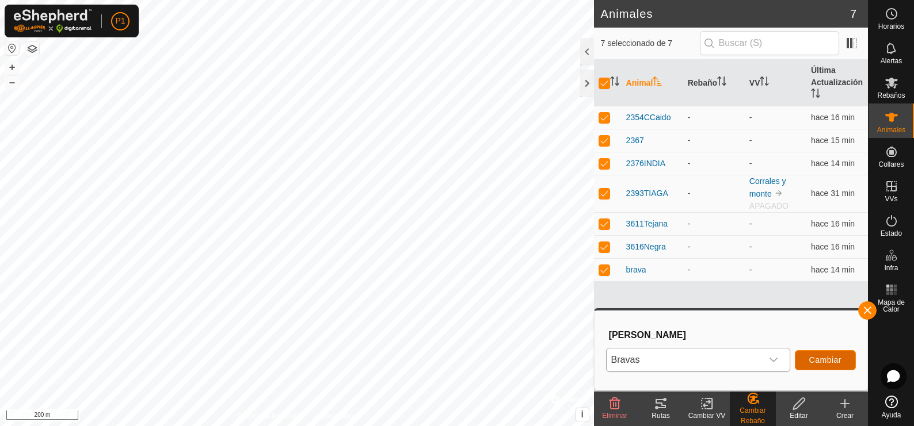
click at [816, 362] on span "Cambiar" at bounding box center [825, 360] width 32 height 9
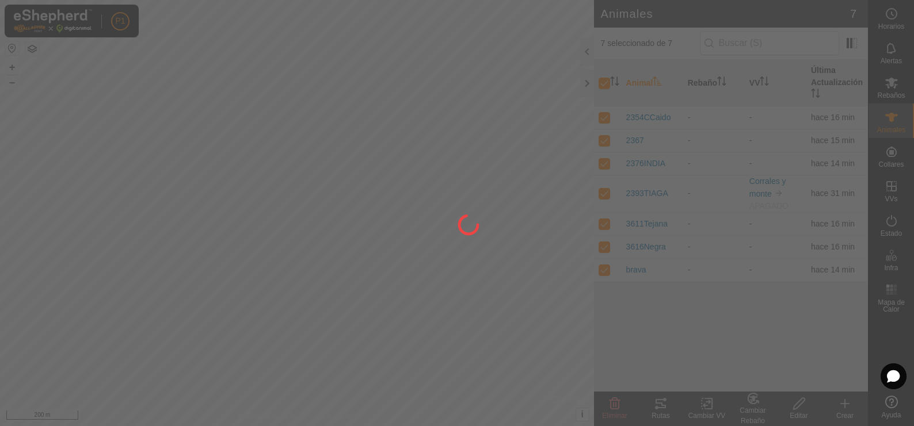
checkbox input "false"
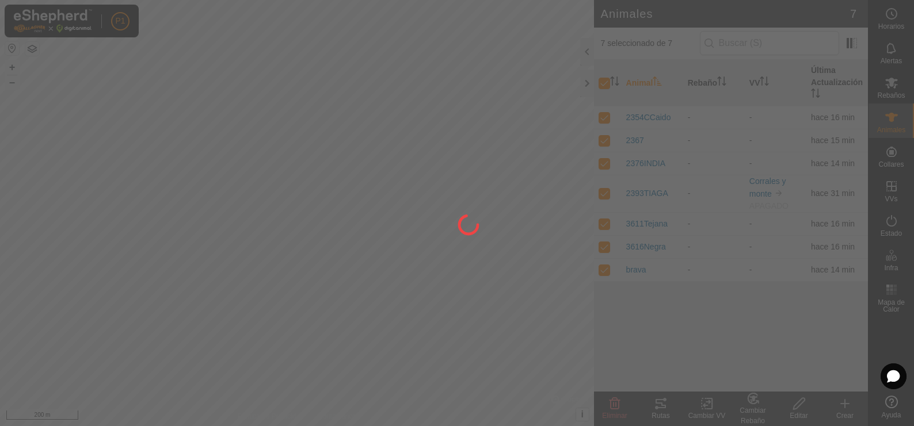
checkbox input "false"
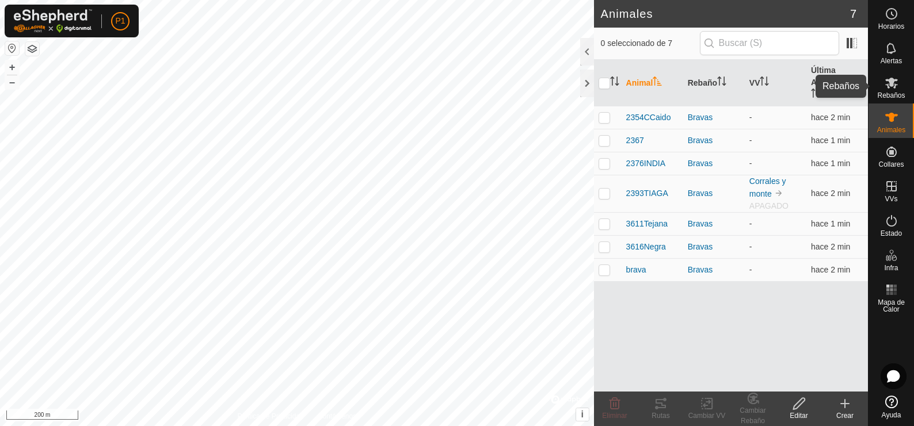
click at [888, 86] on icon at bounding box center [891, 83] width 14 height 14
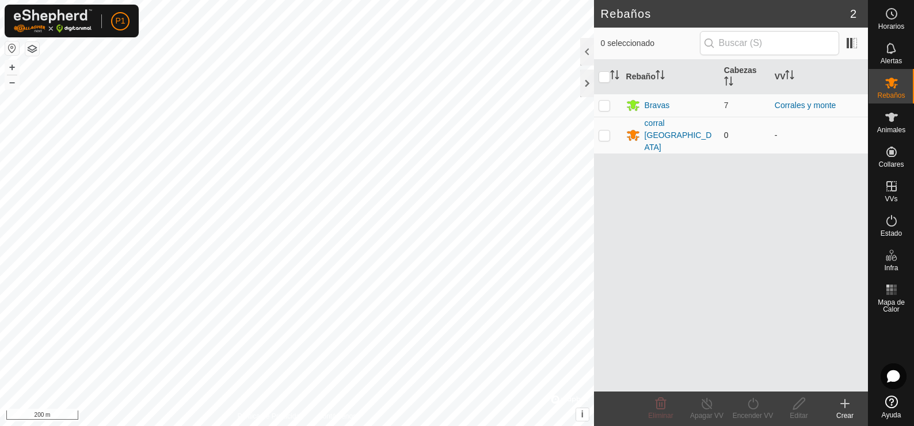
click at [605, 131] on p-checkbox at bounding box center [604, 135] width 12 height 9
click at [657, 407] on icon at bounding box center [660, 404] width 11 height 12
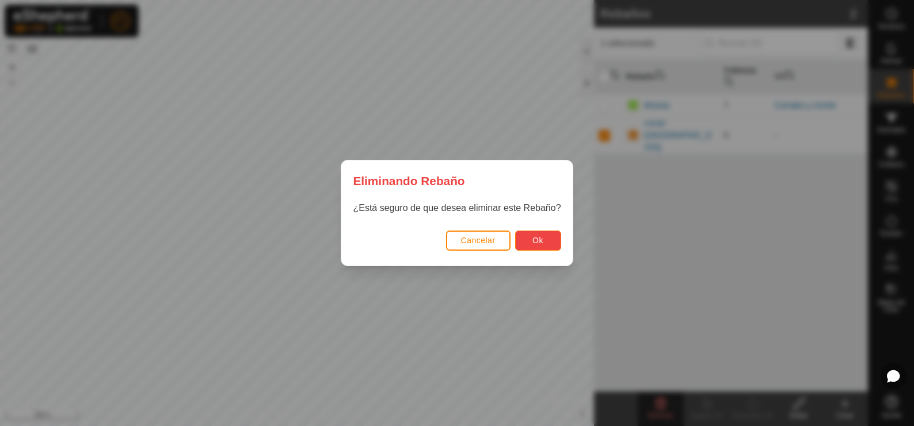
click at [532, 237] on button "Ok" at bounding box center [538, 241] width 46 height 20
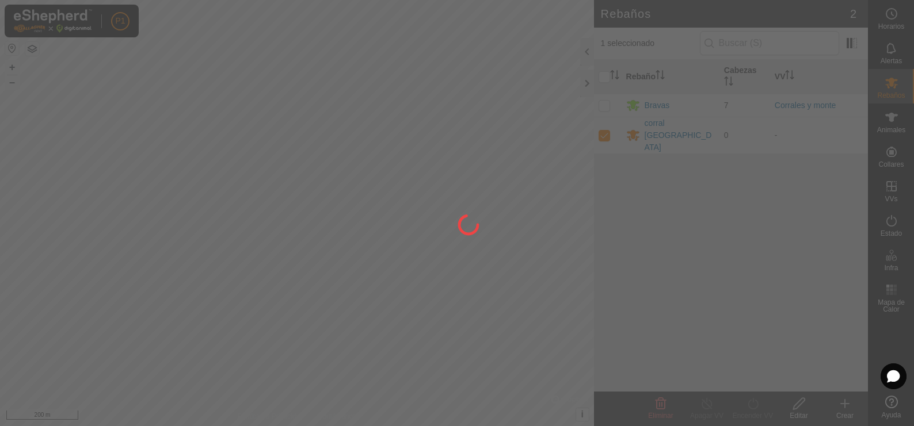
checkbox input "false"
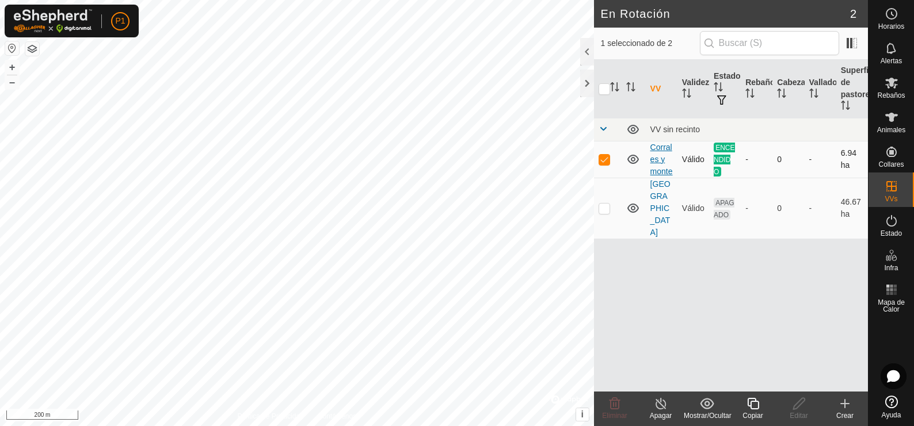
click at [661, 162] on link "[PERSON_NAME] y [PERSON_NAME]" at bounding box center [661, 159] width 22 height 33
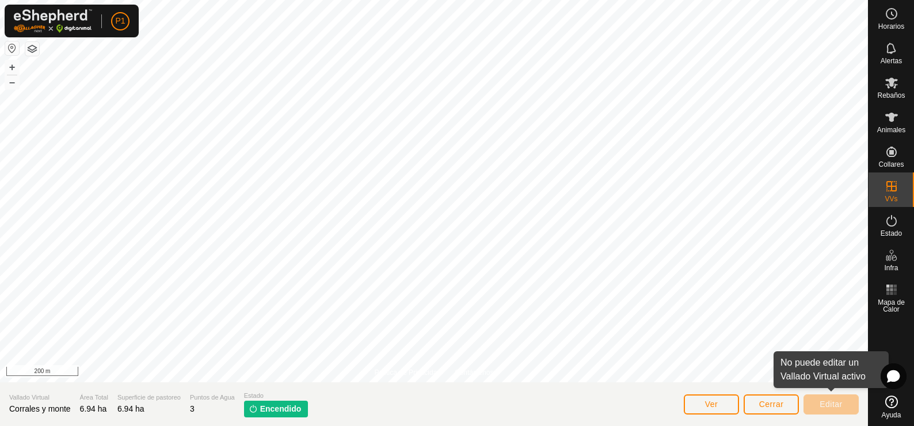
click at [829, 406] on span "Editar" at bounding box center [830, 404] width 23 height 9
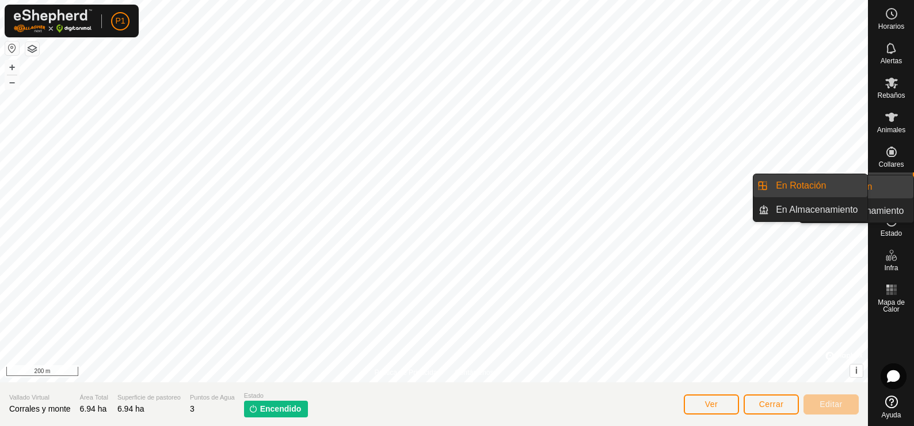
drag, startPoint x: 892, startPoint y: 207, endPoint x: 891, endPoint y: 192, distance: 15.0
click at [891, 192] on icon at bounding box center [891, 187] width 14 height 14
click at [838, 203] on link "En Almacenamiento" at bounding box center [818, 210] width 98 height 23
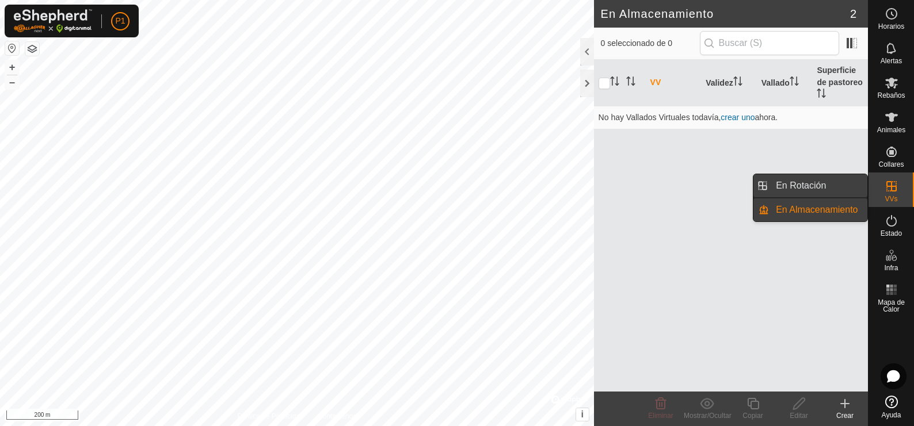
click at [831, 185] on link "En Rotación" at bounding box center [818, 185] width 98 height 23
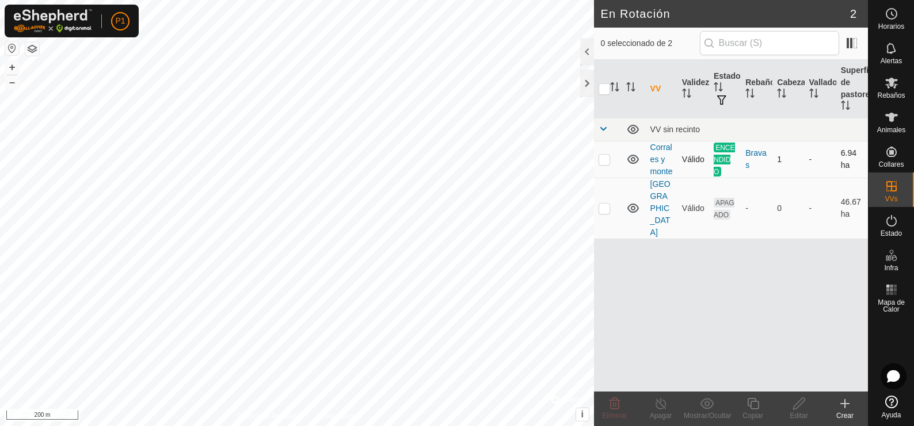
click at [607, 162] on p-checkbox at bounding box center [604, 159] width 12 height 9
checkbox input "true"
click at [658, 404] on icon at bounding box center [661, 404] width 14 height 14
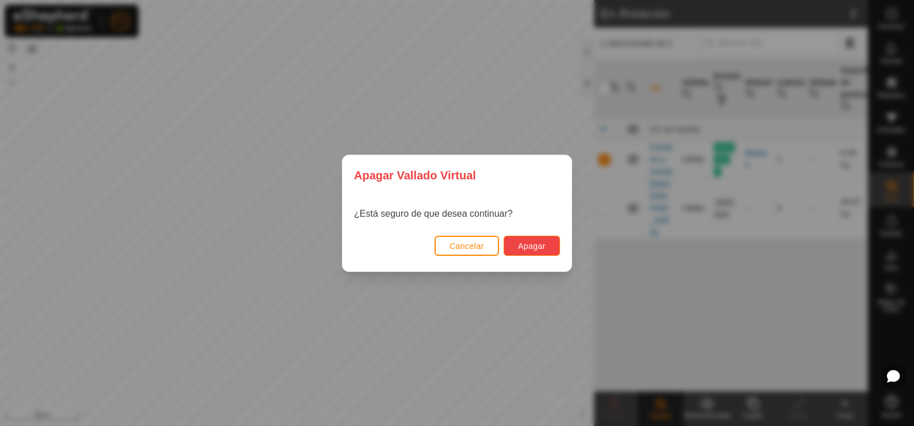
click at [547, 243] on button "Apagar" at bounding box center [532, 246] width 56 height 20
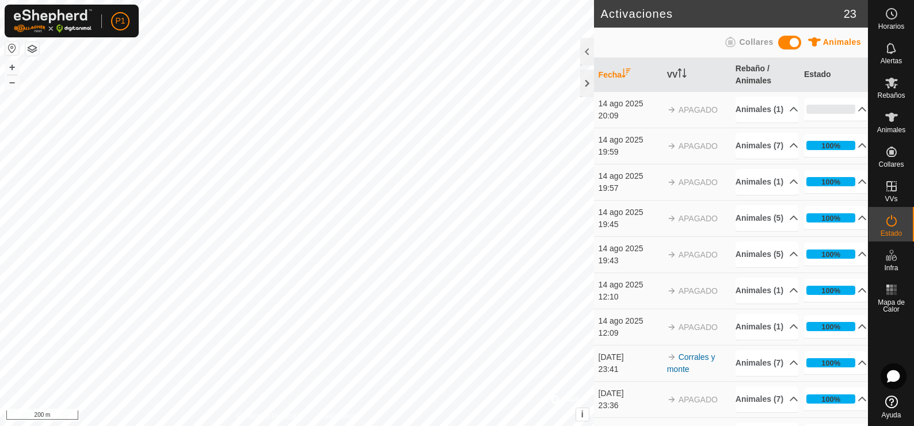
click at [795, 41] on span at bounding box center [789, 43] width 23 height 14
click at [891, 56] on es-notification-svg-icon at bounding box center [891, 48] width 21 height 18
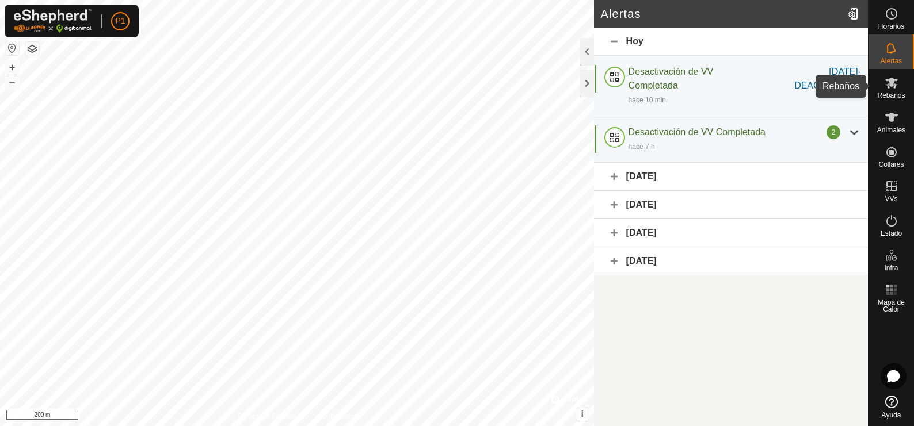
click at [887, 94] on span "Rebaños" at bounding box center [891, 95] width 28 height 7
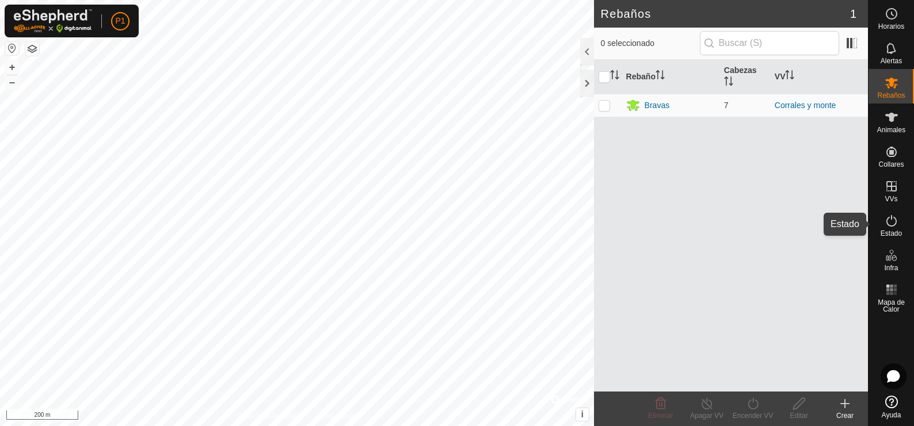
click at [893, 224] on icon at bounding box center [891, 221] width 14 height 14
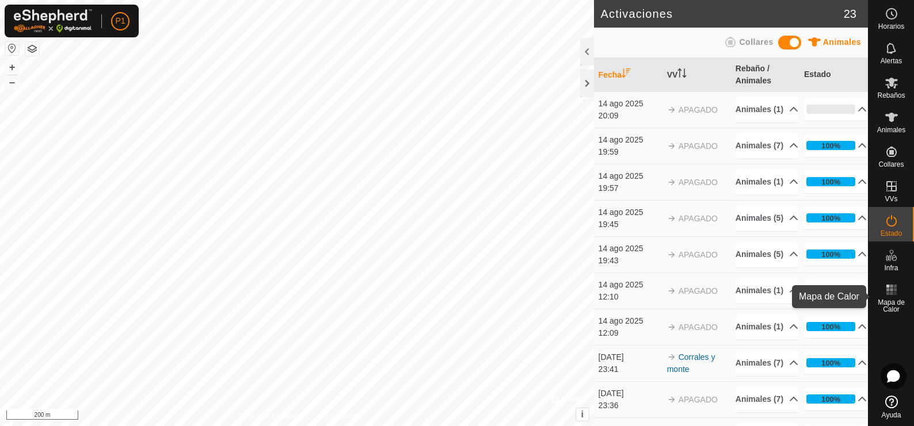
click at [890, 288] on icon at bounding box center [891, 290] width 14 height 14
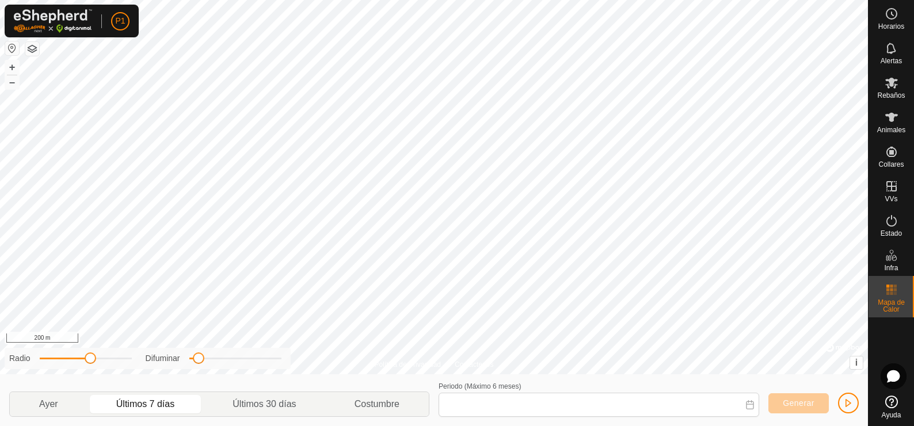
type input "07 Aug, 2025 - 13 Aug, 2025"
click at [392, 401] on p-togglebutton "Costumbre" at bounding box center [377, 404] width 103 height 24
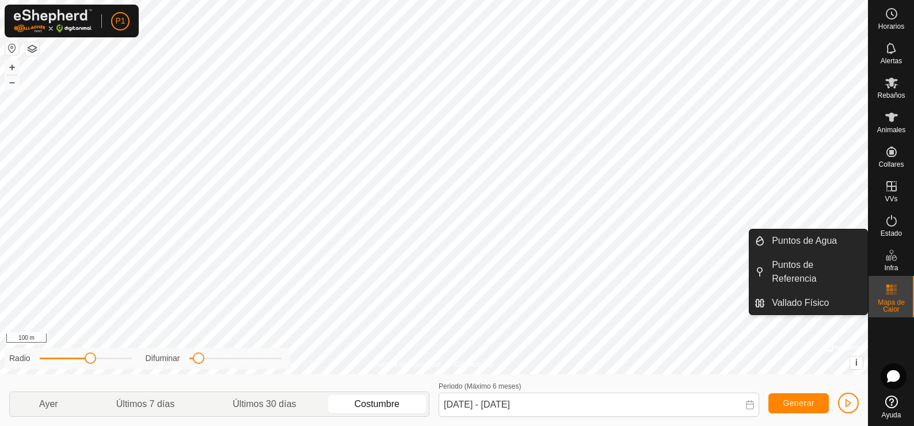
click at [890, 260] on icon at bounding box center [891, 256] width 14 height 14
click at [804, 275] on link "Puntos de Referencia" at bounding box center [816, 272] width 102 height 37
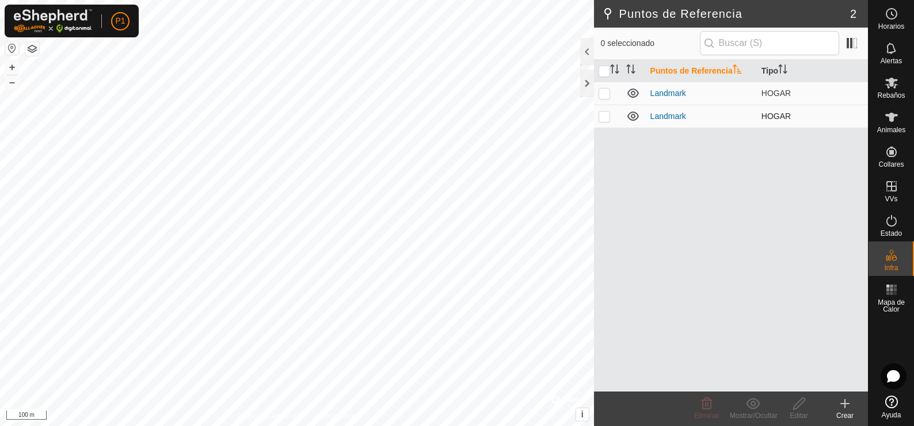
click at [605, 117] on p-checkbox at bounding box center [604, 116] width 12 height 9
click at [709, 406] on icon at bounding box center [707, 404] width 14 height 14
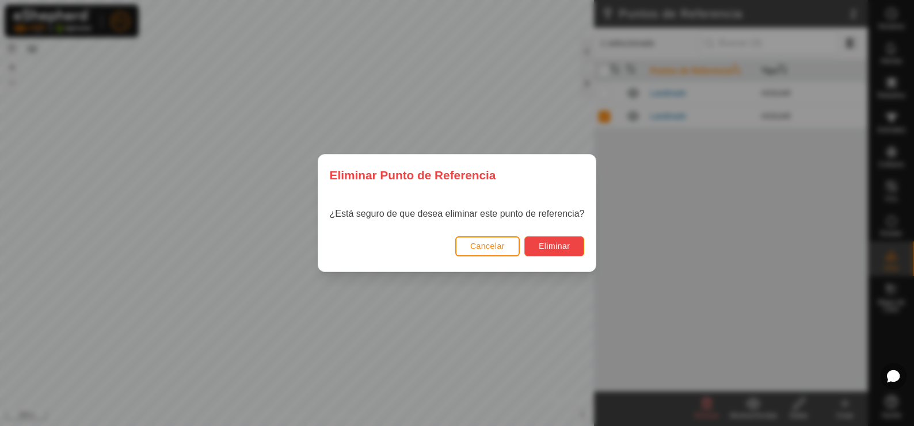
click at [553, 246] on span "Eliminar" at bounding box center [555, 246] width 32 height 9
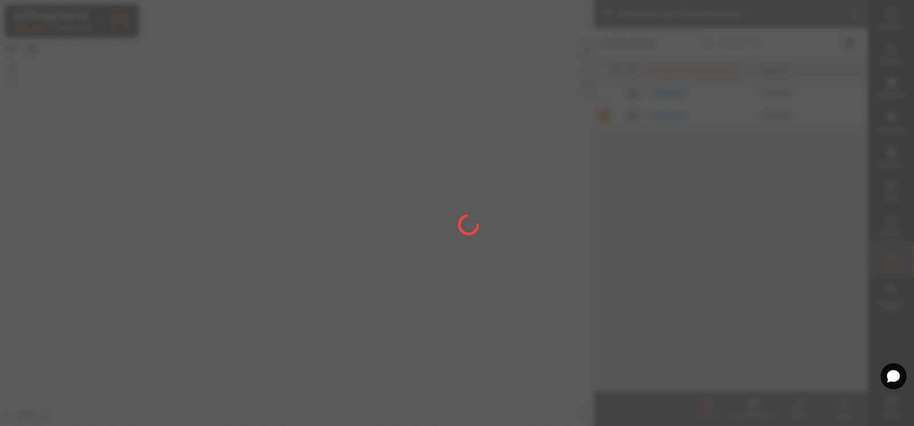
checkbox input "false"
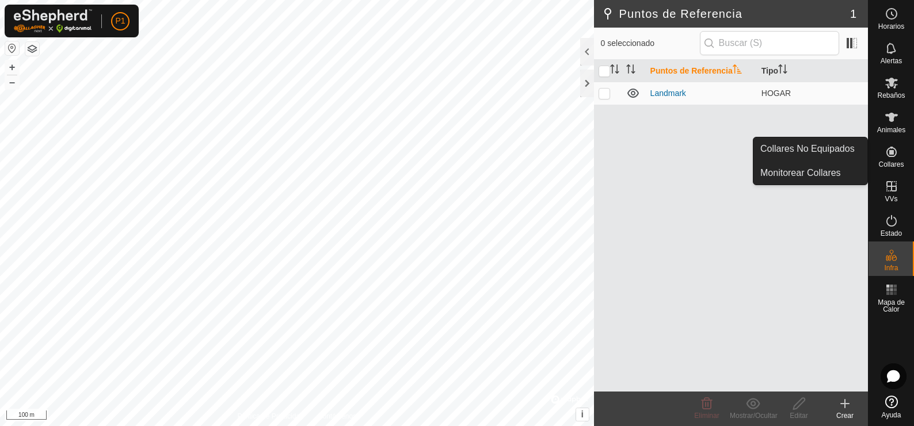
click at [891, 155] on icon at bounding box center [891, 152] width 14 height 14
click at [889, 155] on icon at bounding box center [891, 152] width 14 height 14
click at [832, 176] on link "Monitorear Collares" at bounding box center [810, 173] width 114 height 23
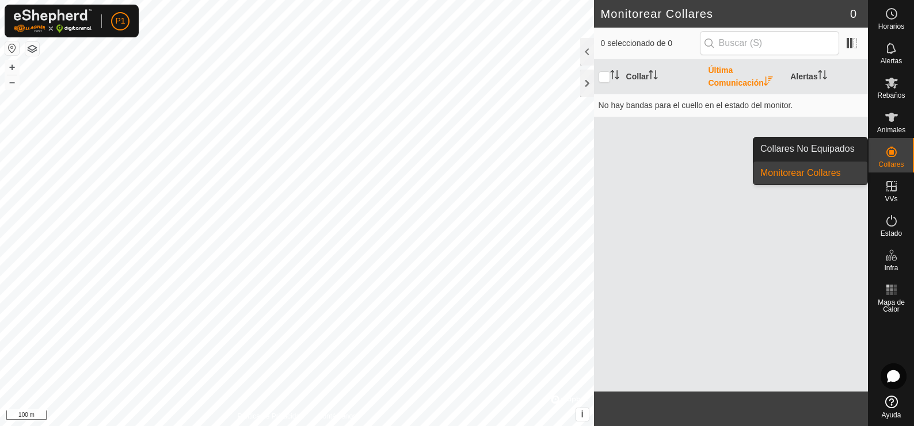
click at [832, 176] on link "Monitorear Collares" at bounding box center [810, 173] width 114 height 23
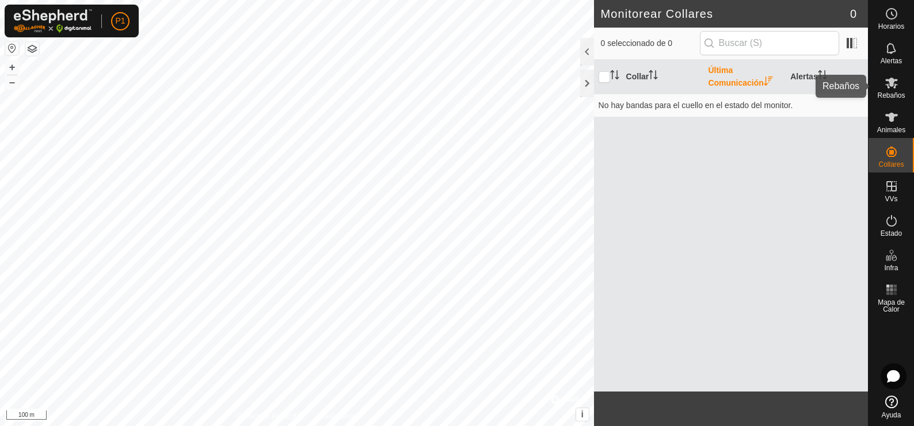
click at [886, 92] on span "Rebaños" at bounding box center [891, 95] width 28 height 7
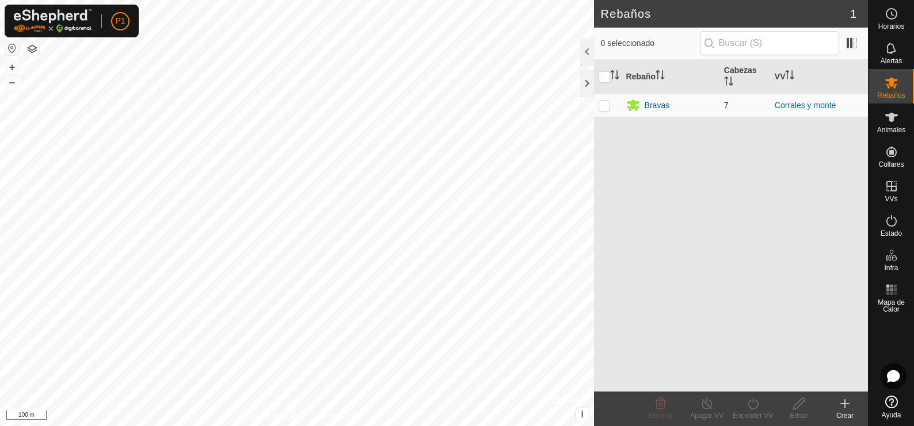
click at [607, 108] on p-checkbox at bounding box center [604, 105] width 12 height 9
checkbox input "true"
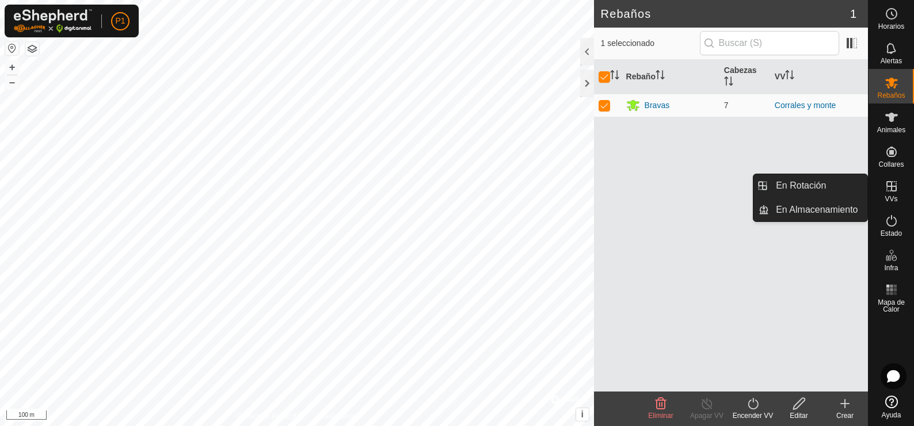
click at [896, 185] on link "En Rotación" at bounding box center [864, 187] width 98 height 23
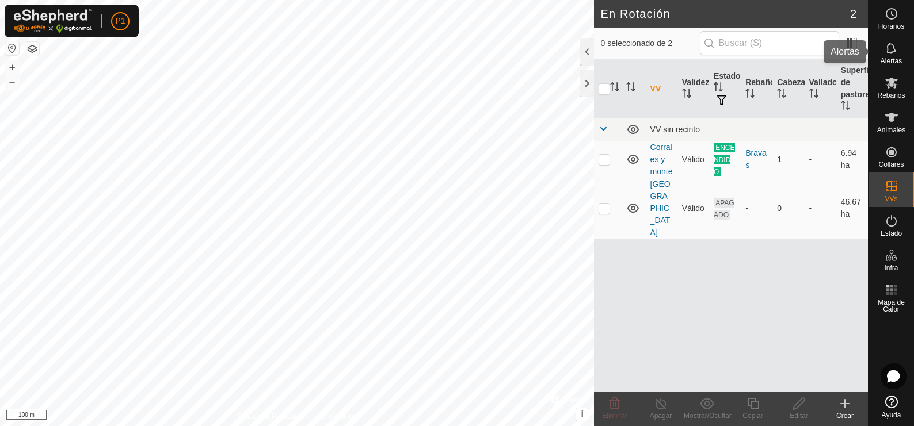
click at [895, 52] on icon at bounding box center [890, 48] width 9 height 11
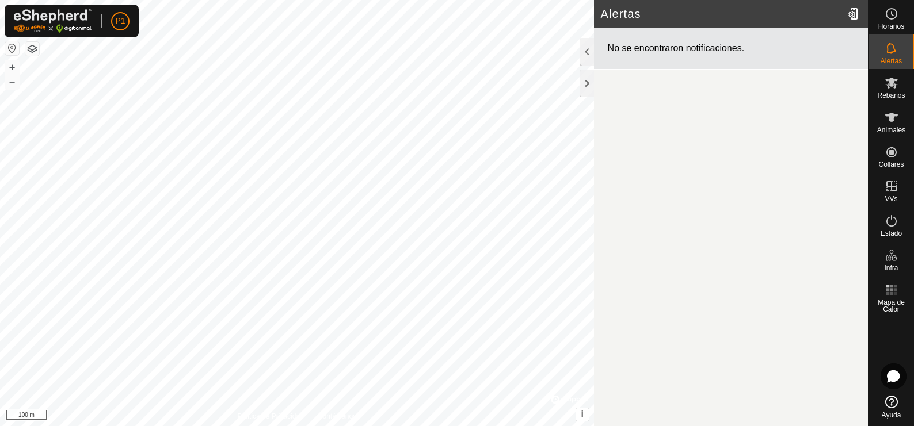
click at [895, 52] on icon at bounding box center [890, 48] width 9 height 11
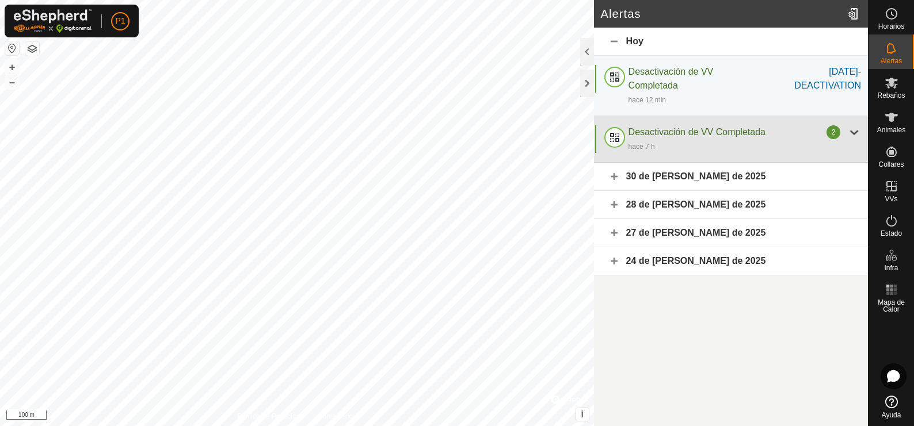
click at [852, 132] on div at bounding box center [854, 132] width 14 height 14
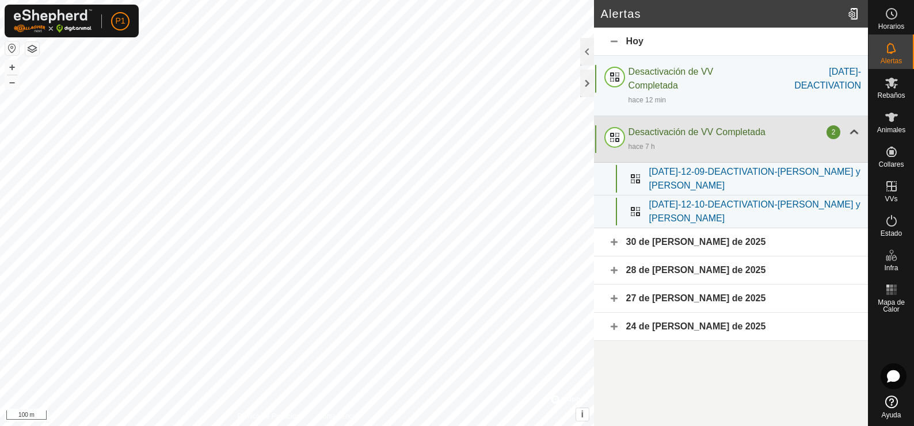
click at [853, 132] on div at bounding box center [854, 132] width 14 height 14
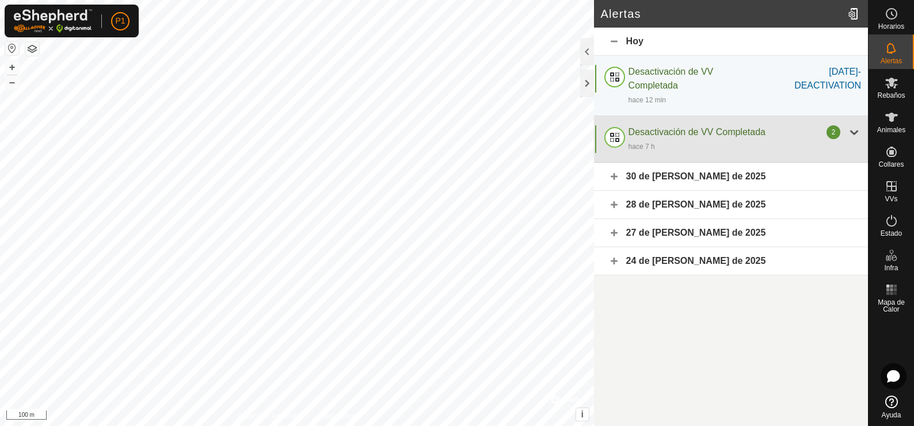
click at [853, 132] on div at bounding box center [854, 132] width 14 height 14
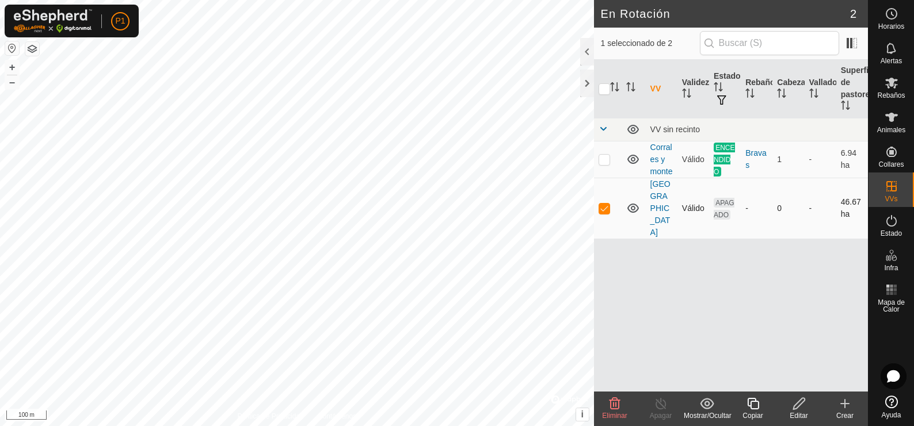
click at [604, 204] on p-checkbox at bounding box center [604, 208] width 12 height 9
checkbox input "false"
click at [605, 163] on p-checkbox at bounding box center [604, 159] width 12 height 9
checkbox input "true"
click at [661, 408] on icon at bounding box center [661, 404] width 14 height 14
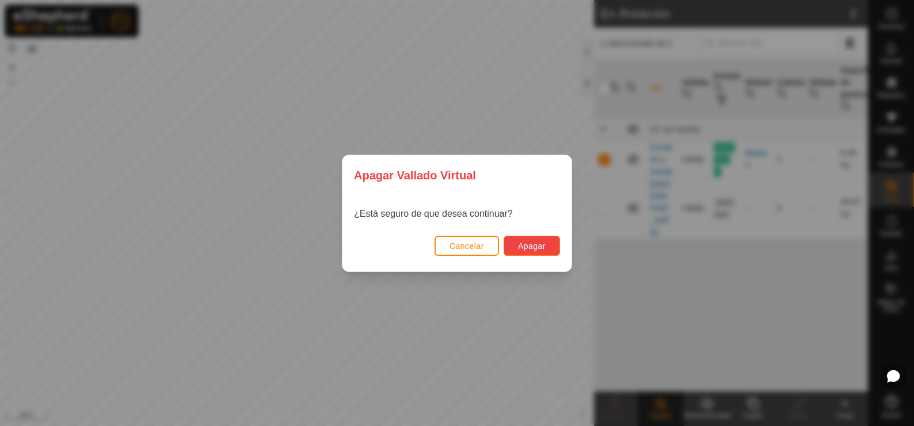
click at [535, 249] on span "Apagar" at bounding box center [532, 246] width 28 height 9
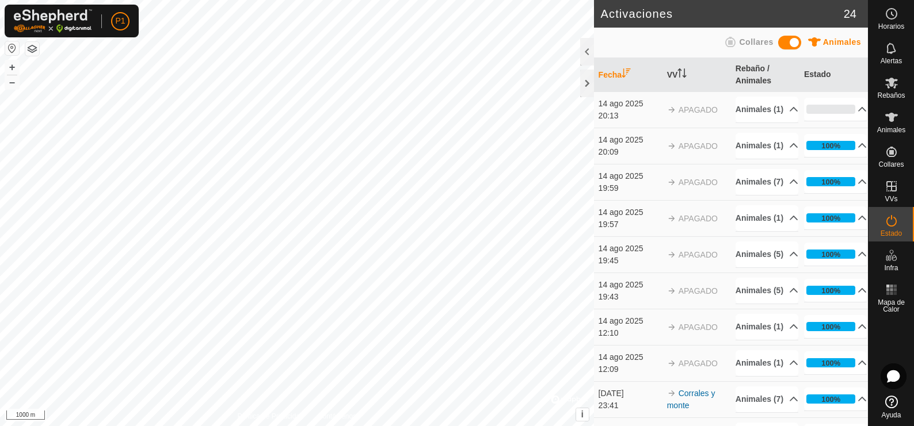
click at [14, 51] on button "button" at bounding box center [12, 48] width 14 height 14
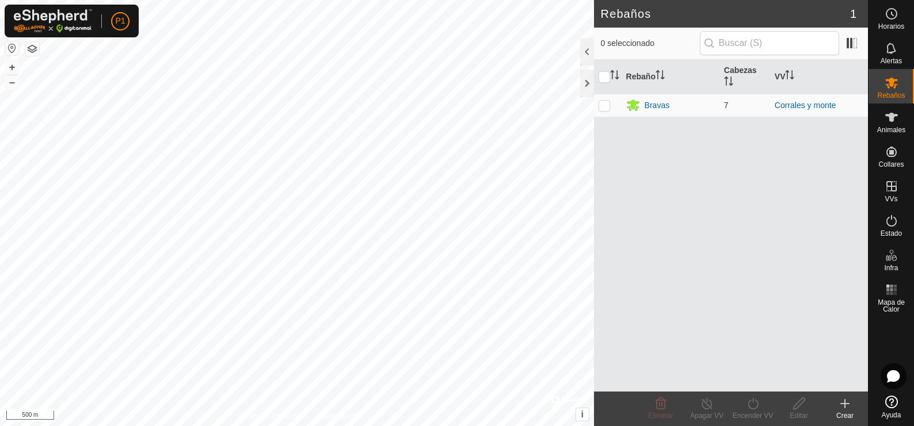
checkbox input "false"
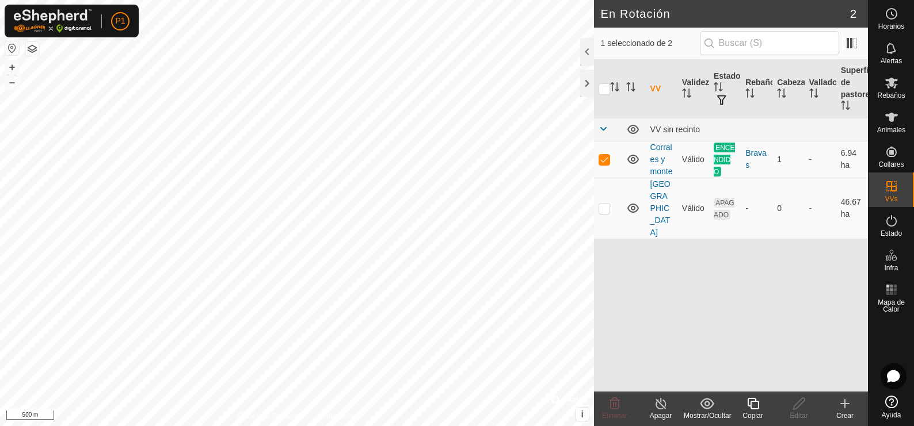
checkbox input "false"
